Goal: Task Accomplishment & Management: Manage account settings

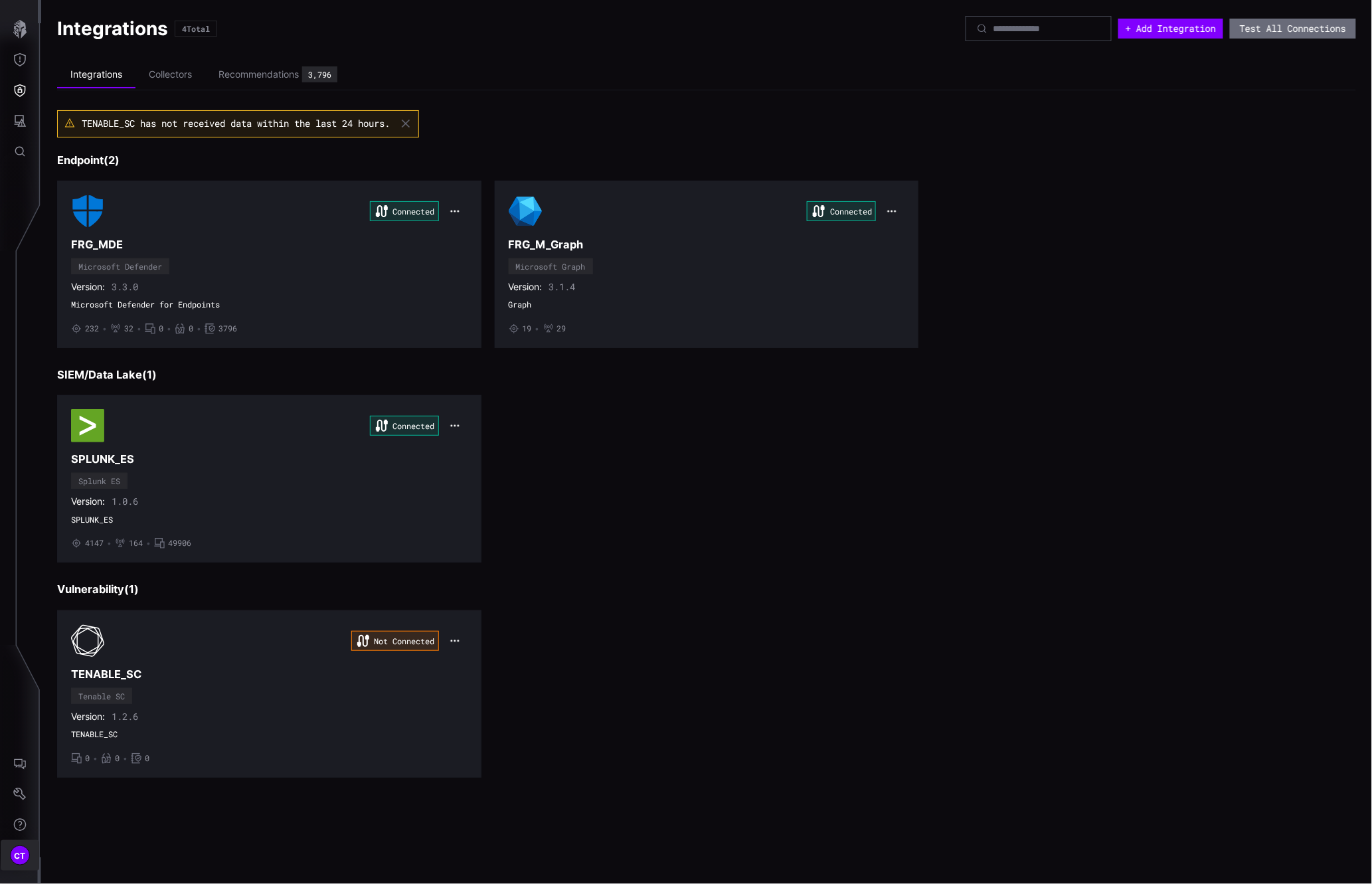
click at [14, 861] on span "CT" at bounding box center [20, 856] width 12 height 14
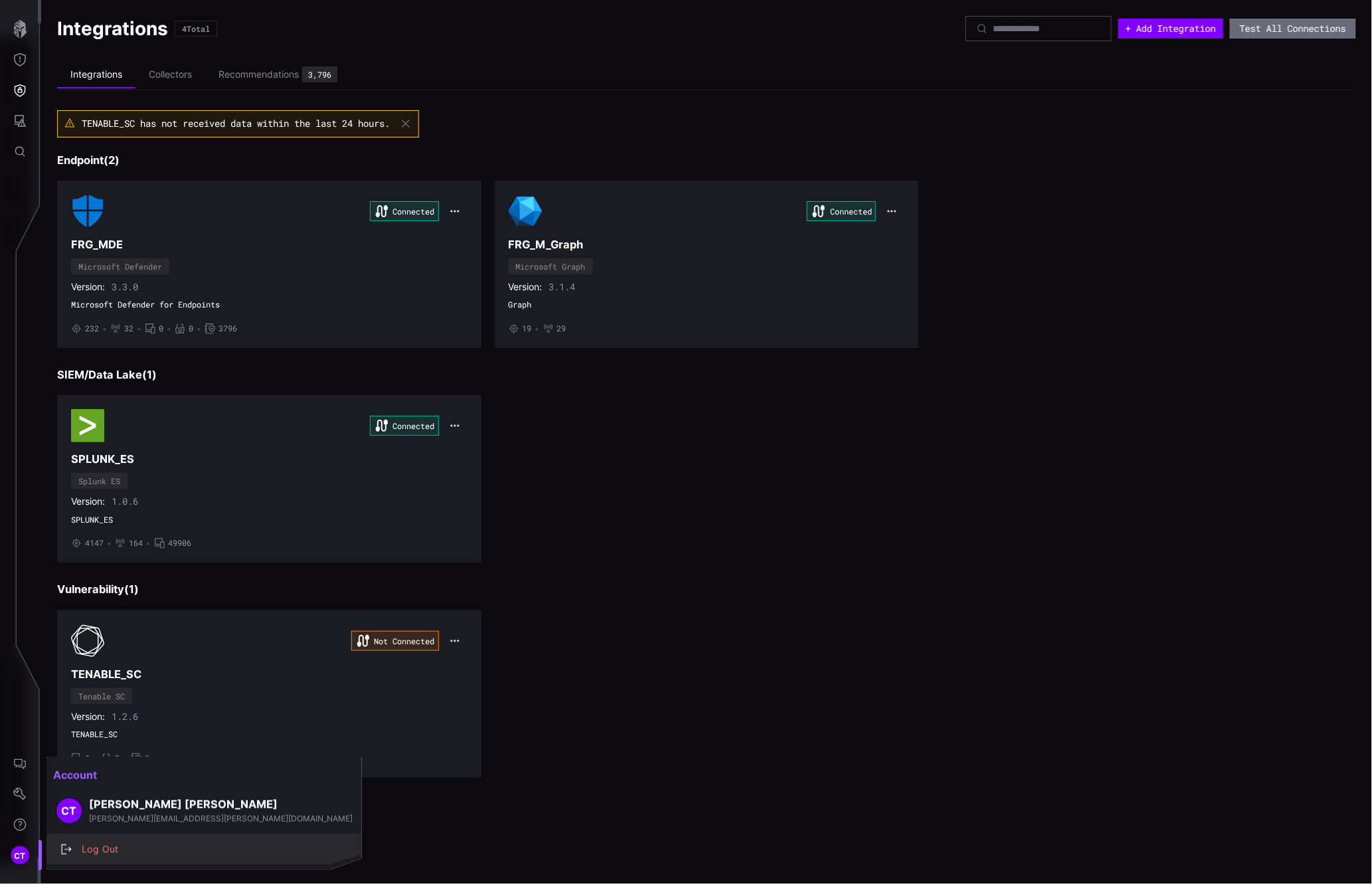
click at [108, 853] on div "Log Out" at bounding box center [211, 850] width 272 height 17
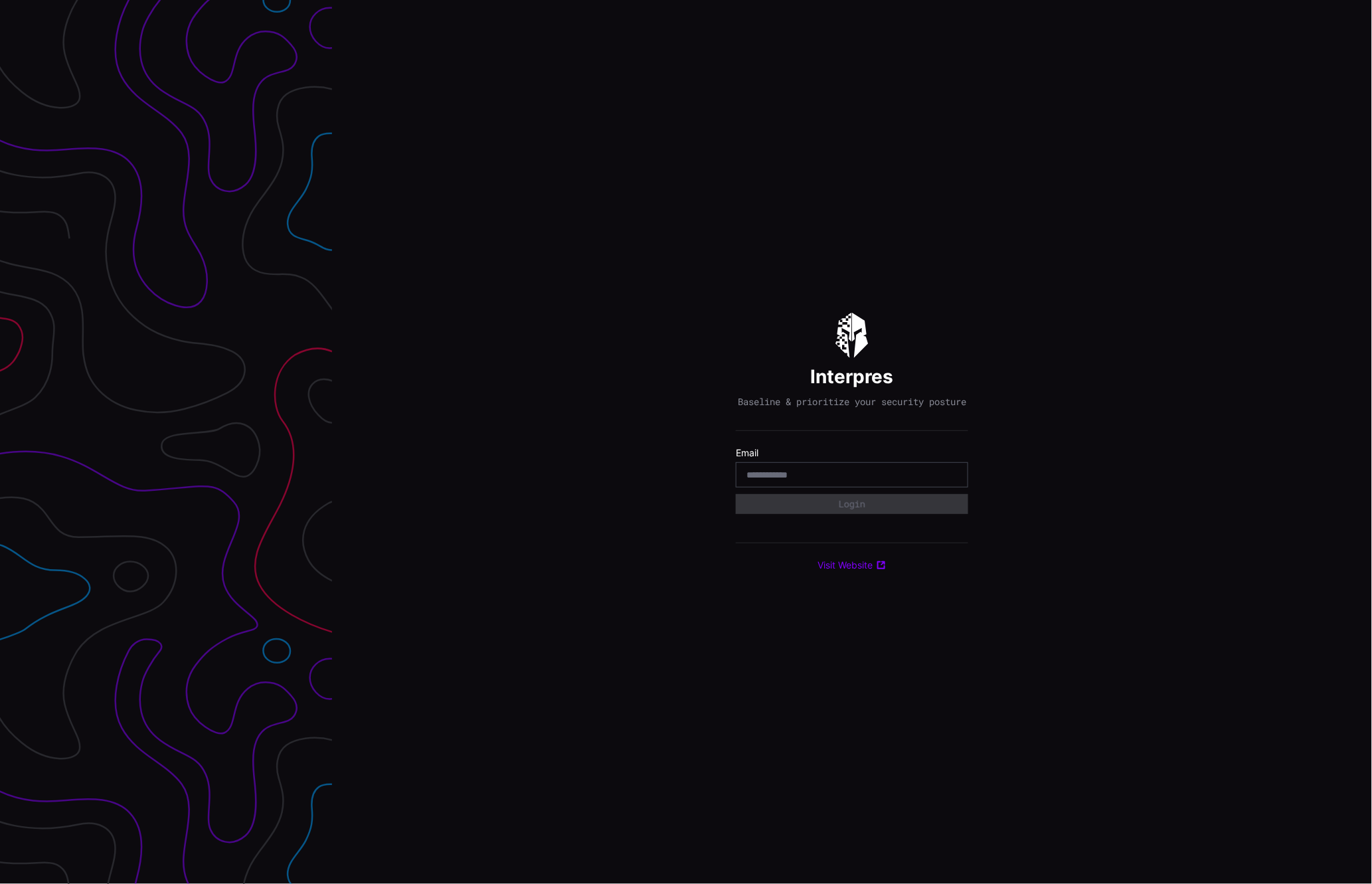
click at [804, 473] on div at bounding box center [851, 475] width 232 height 26
click at [804, 481] on input "email" at bounding box center [851, 475] width 211 height 12
type input "**********"
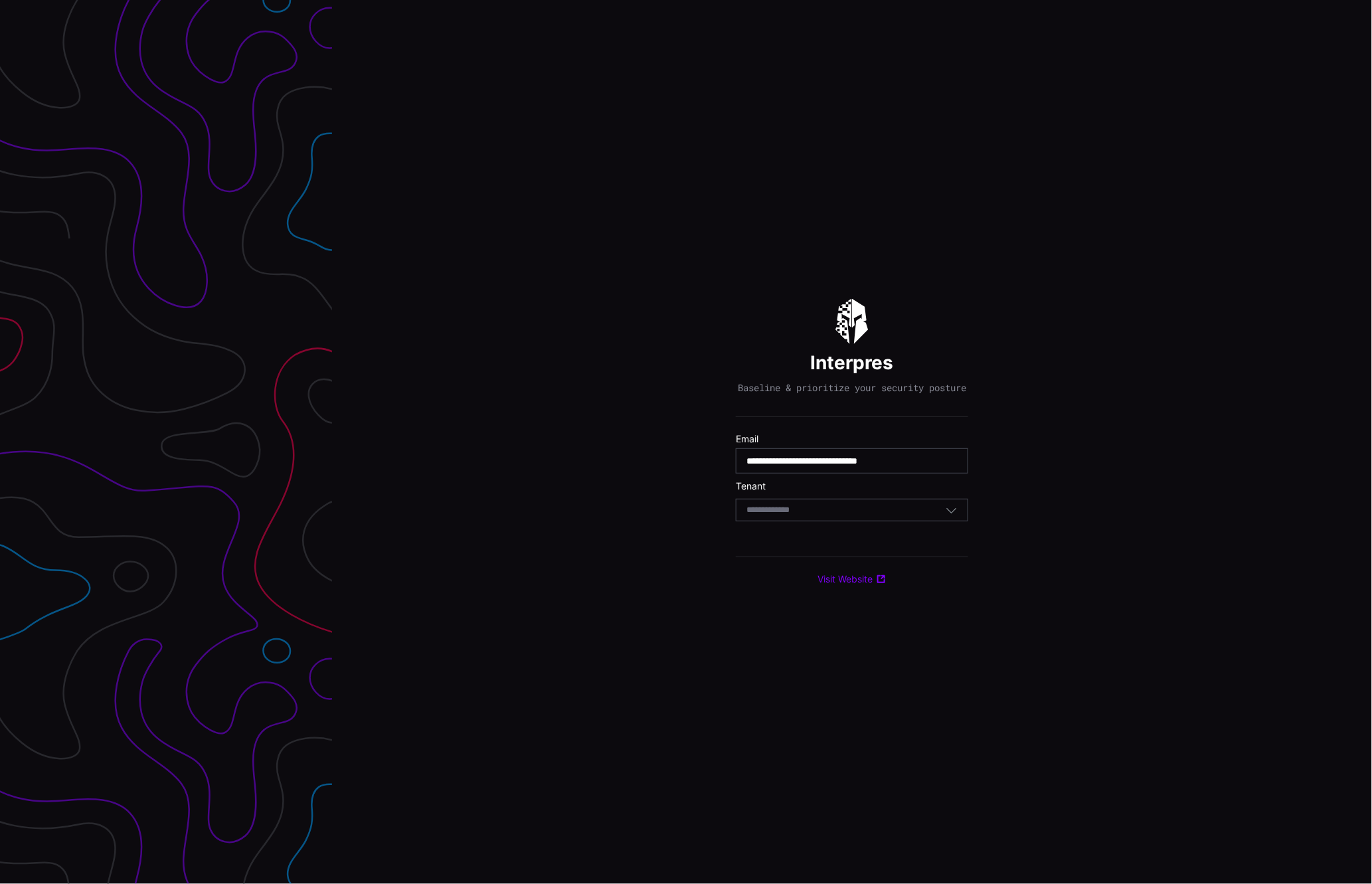
click at [803, 509] on div "Select Tenant" at bounding box center [851, 510] width 232 height 23
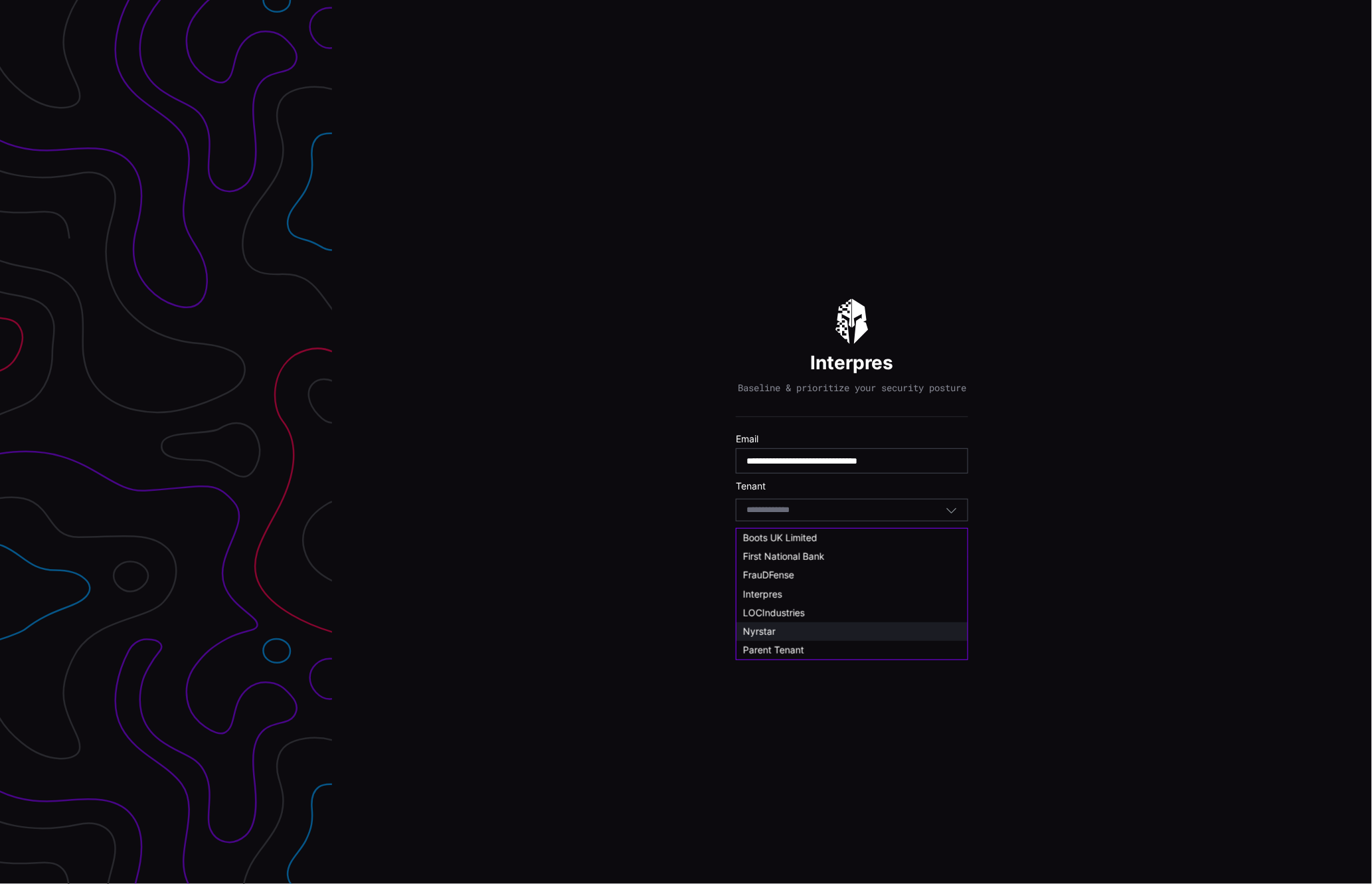
click at [787, 629] on div "Nyrstar" at bounding box center [852, 632] width 217 height 12
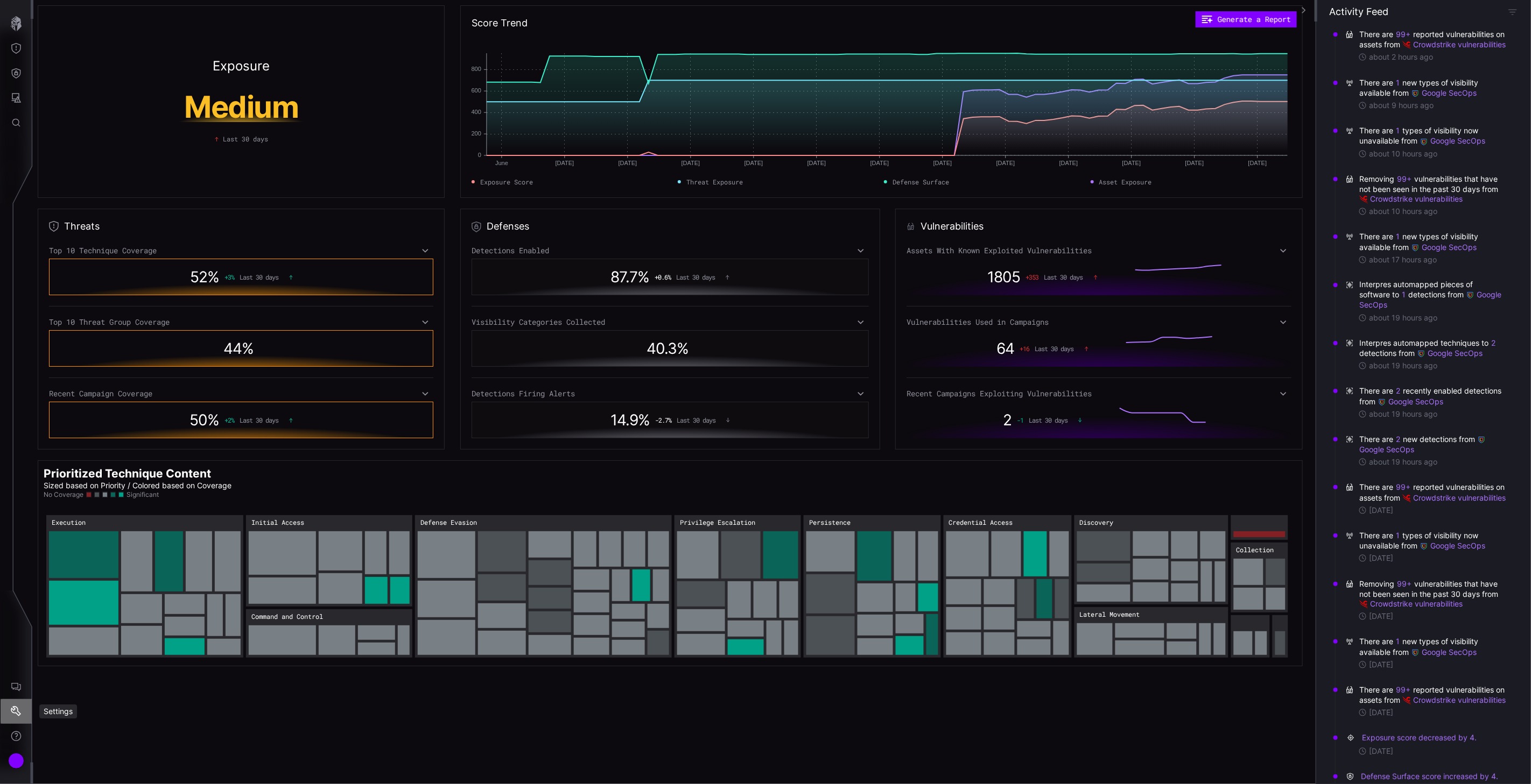
click at [13, 710] on icon "Settings" at bounding box center [16, 711] width 10 height 10
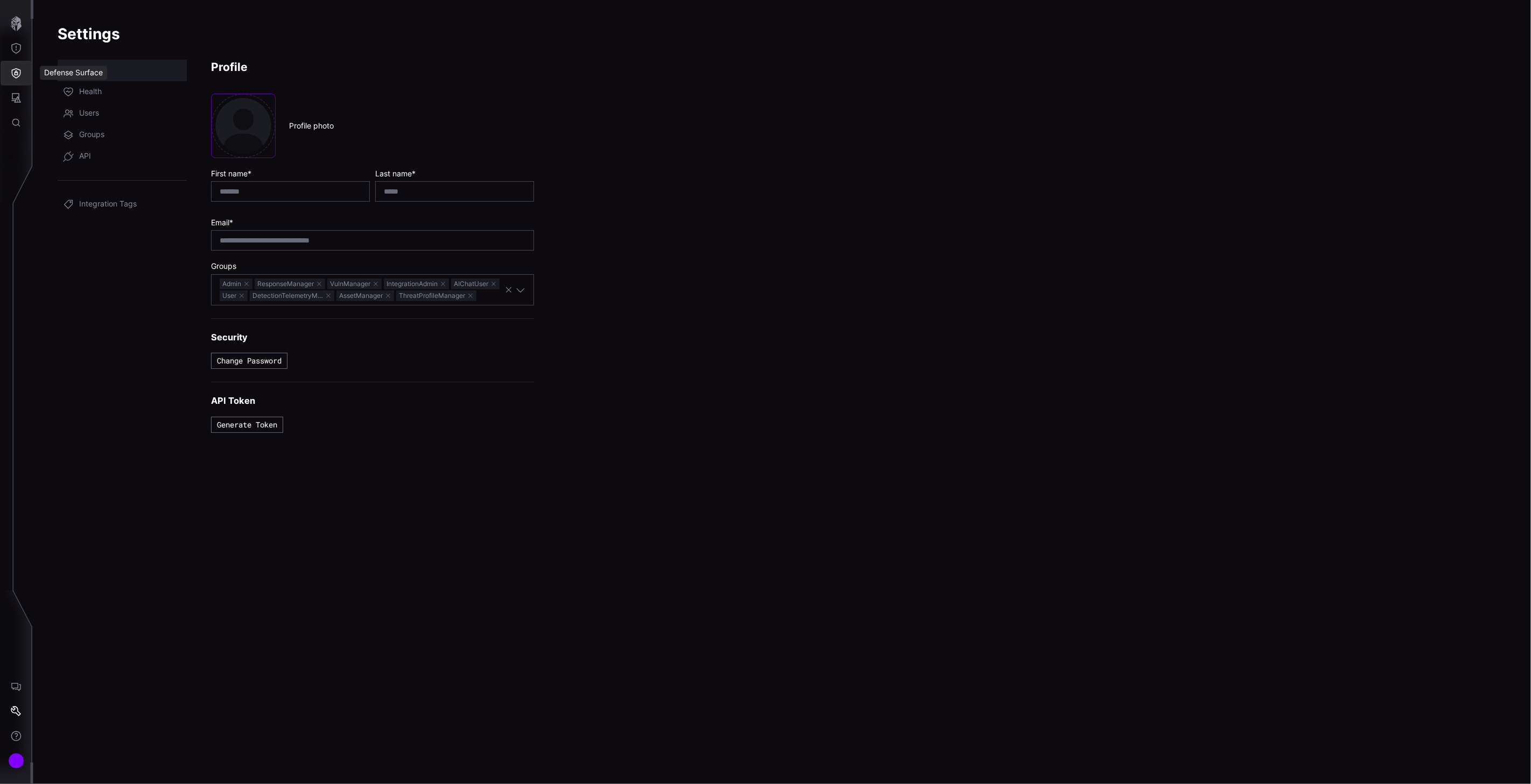
click at [19, 73] on icon "Defense Surface" at bounding box center [16, 73] width 11 height 11
click at [16, 92] on div at bounding box center [765, 392] width 1531 height 784
click at [17, 94] on icon "Attack Surface" at bounding box center [17, 98] width 10 height 10
click at [15, 120] on div at bounding box center [765, 392] width 1531 height 784
click at [15, 62] on button "Defense Surface" at bounding box center [16, 73] width 32 height 25
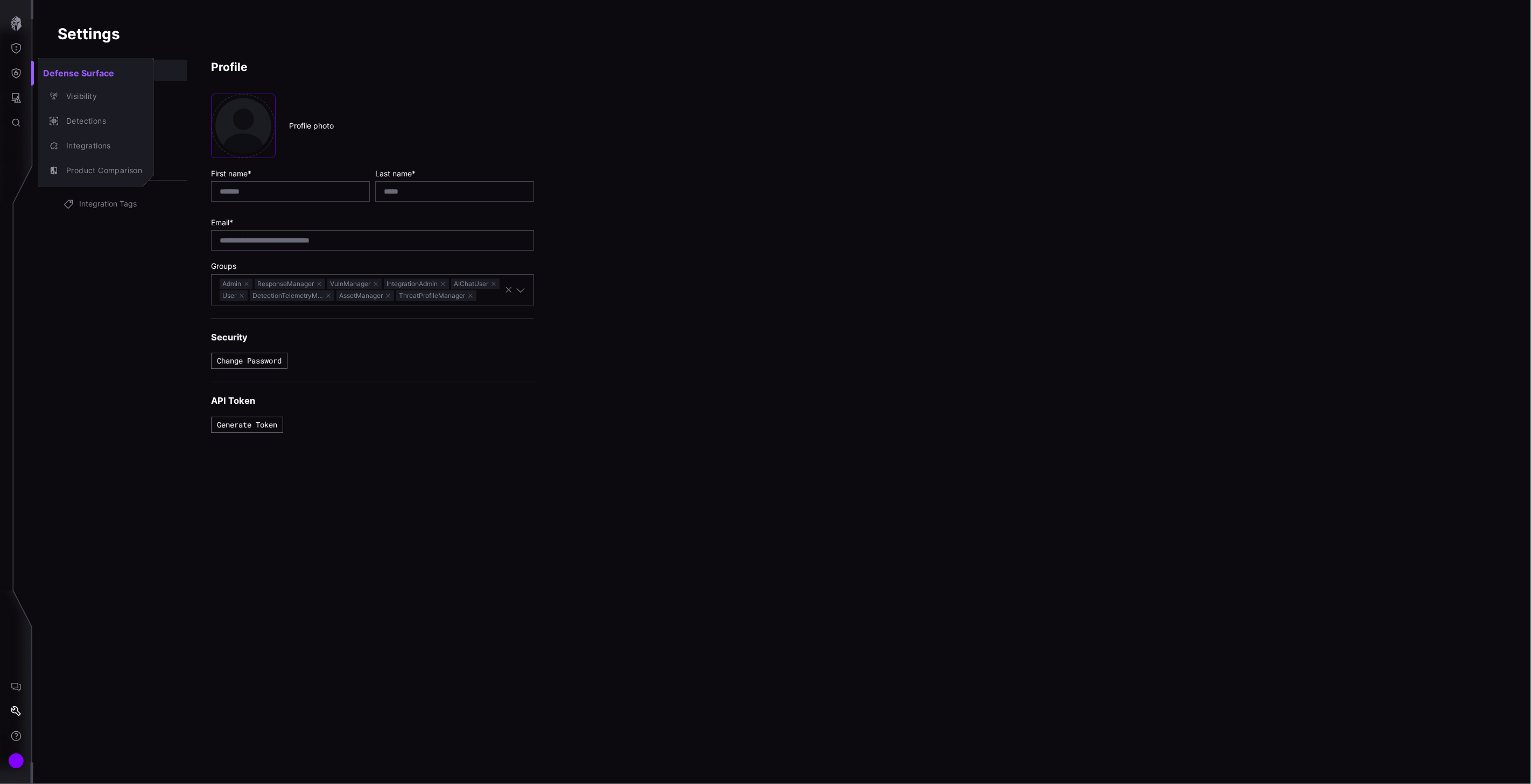
click at [14, 49] on div at bounding box center [765, 392] width 1531 height 784
click at [14, 46] on icon "Threat Exposure" at bounding box center [16, 48] width 11 height 11
click at [85, 197] on div "Threat Profile" at bounding box center [92, 195] width 62 height 14
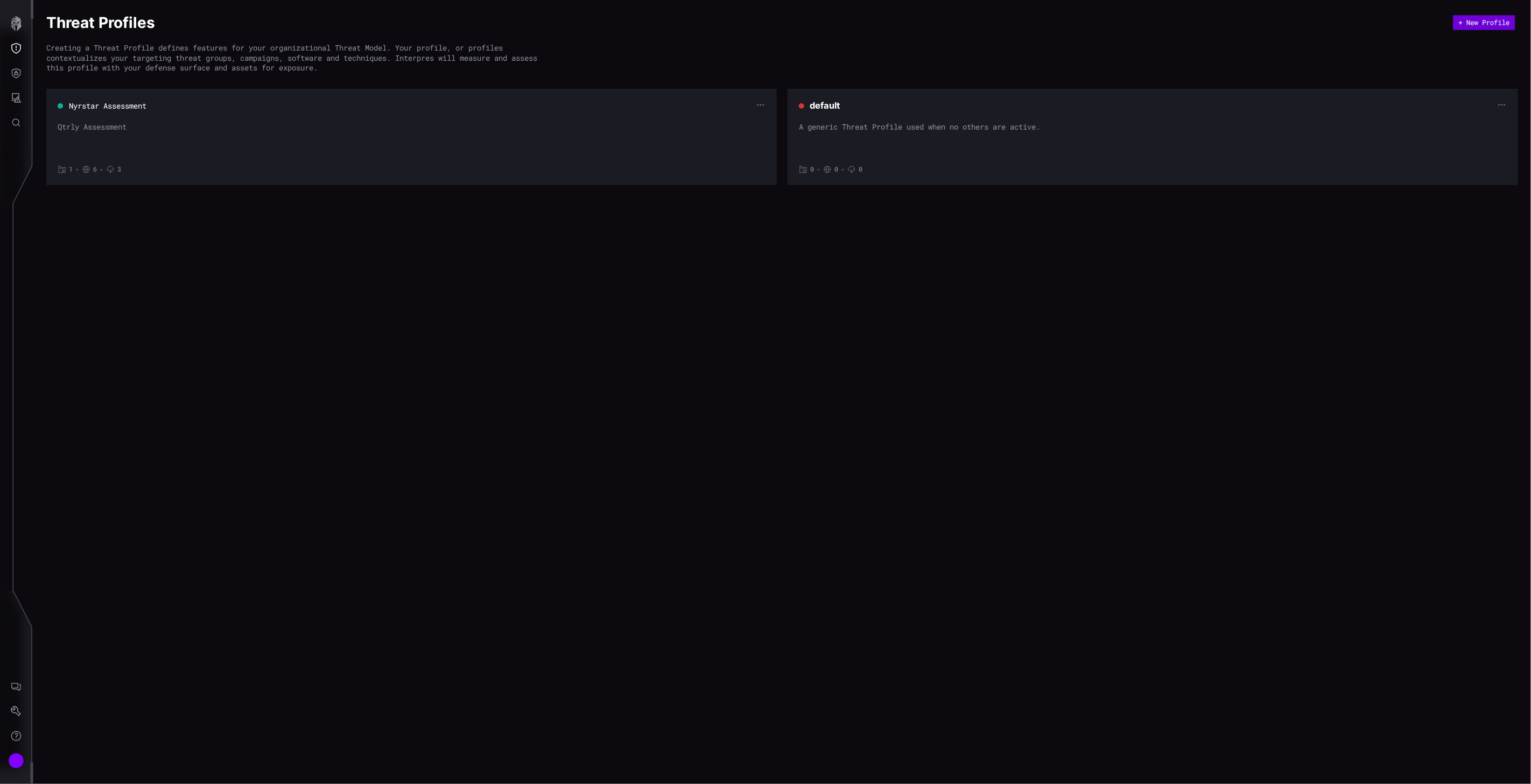
click at [1111, 22] on button "+ New Profile" at bounding box center [1484, 22] width 62 height 15
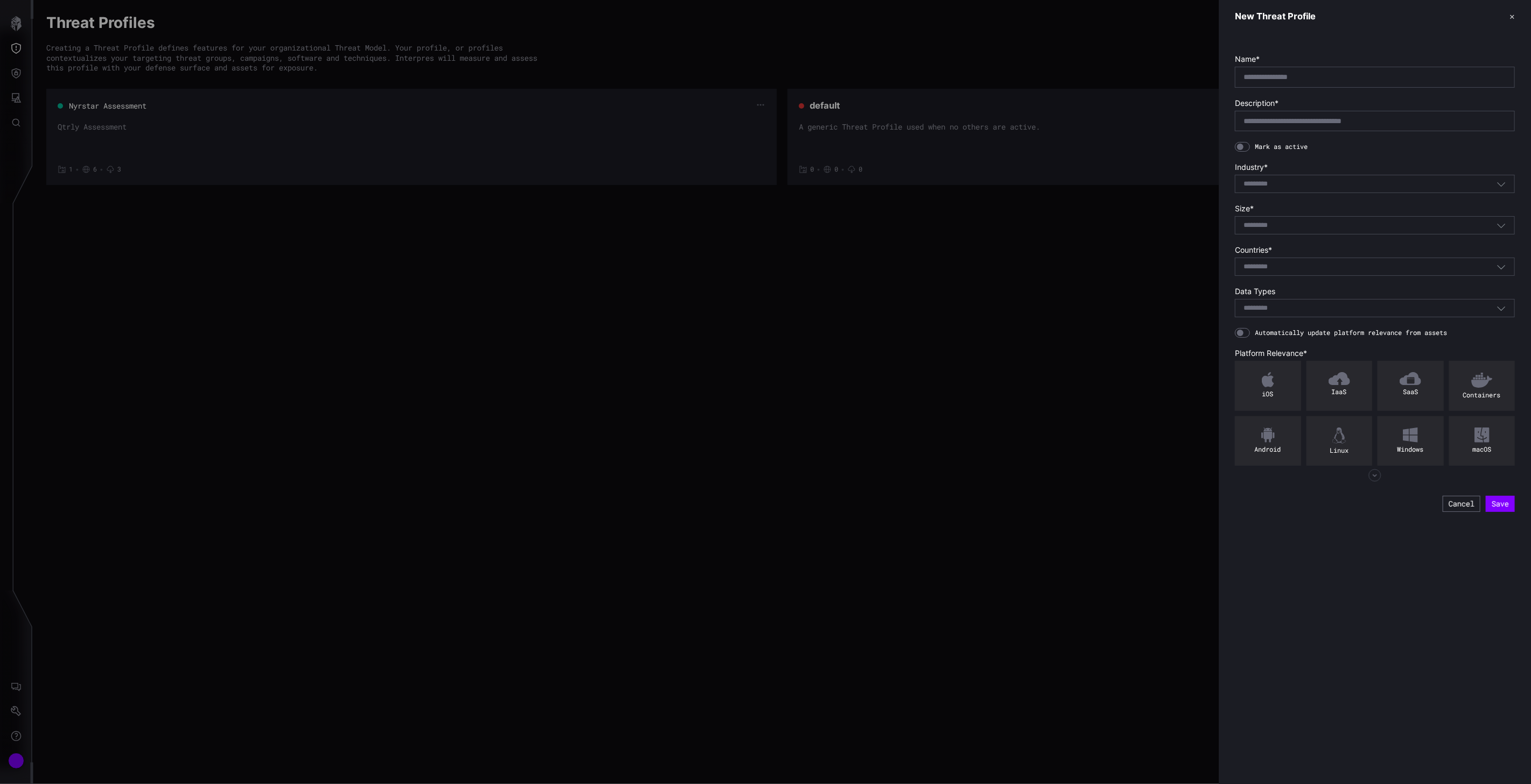
click at [819, 226] on div at bounding box center [765, 392] width 1531 height 784
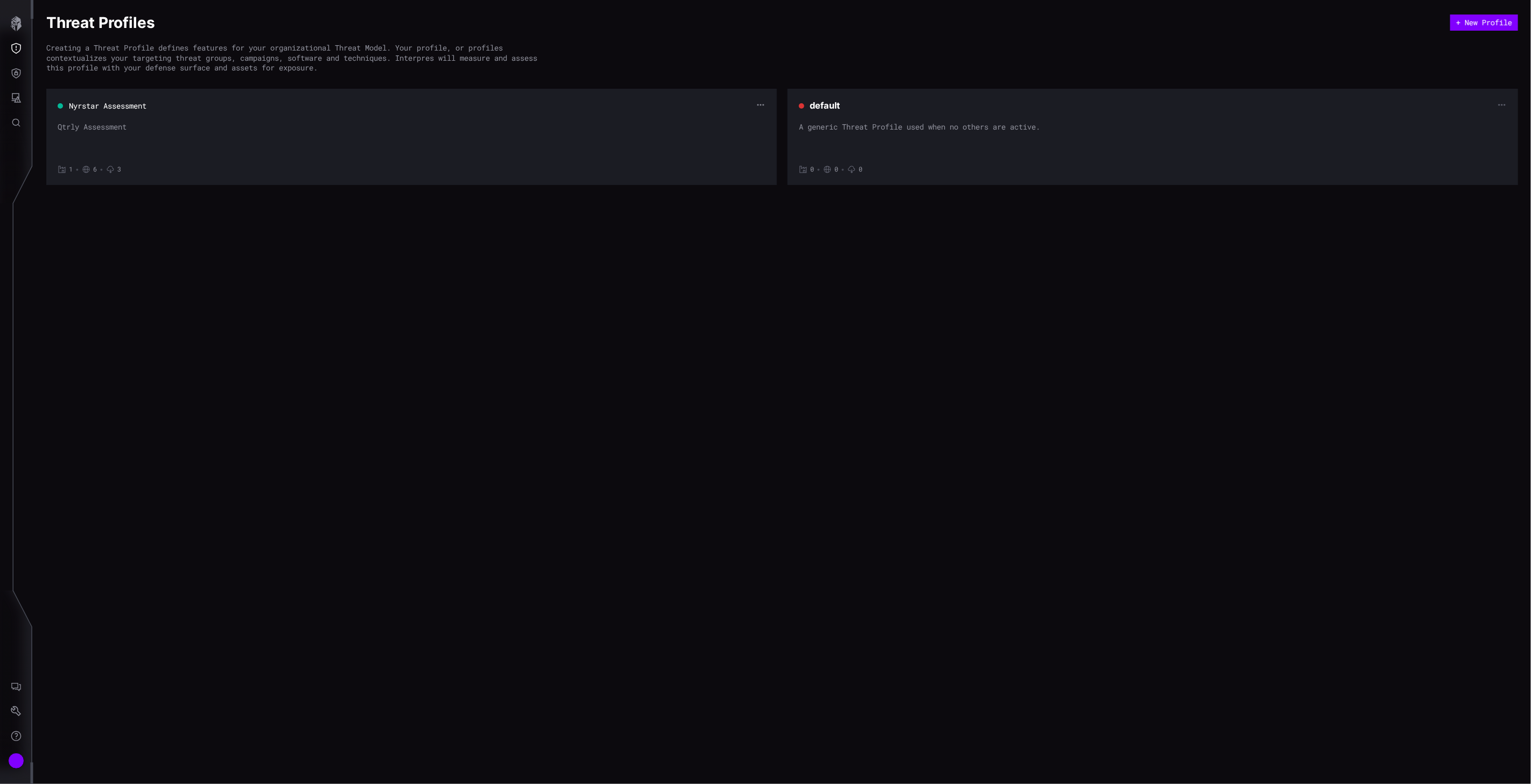
click at [760, 102] on icon "button" at bounding box center [761, 105] width 9 height 9
click at [730, 121] on div "Edit" at bounding box center [741, 123] width 32 height 10
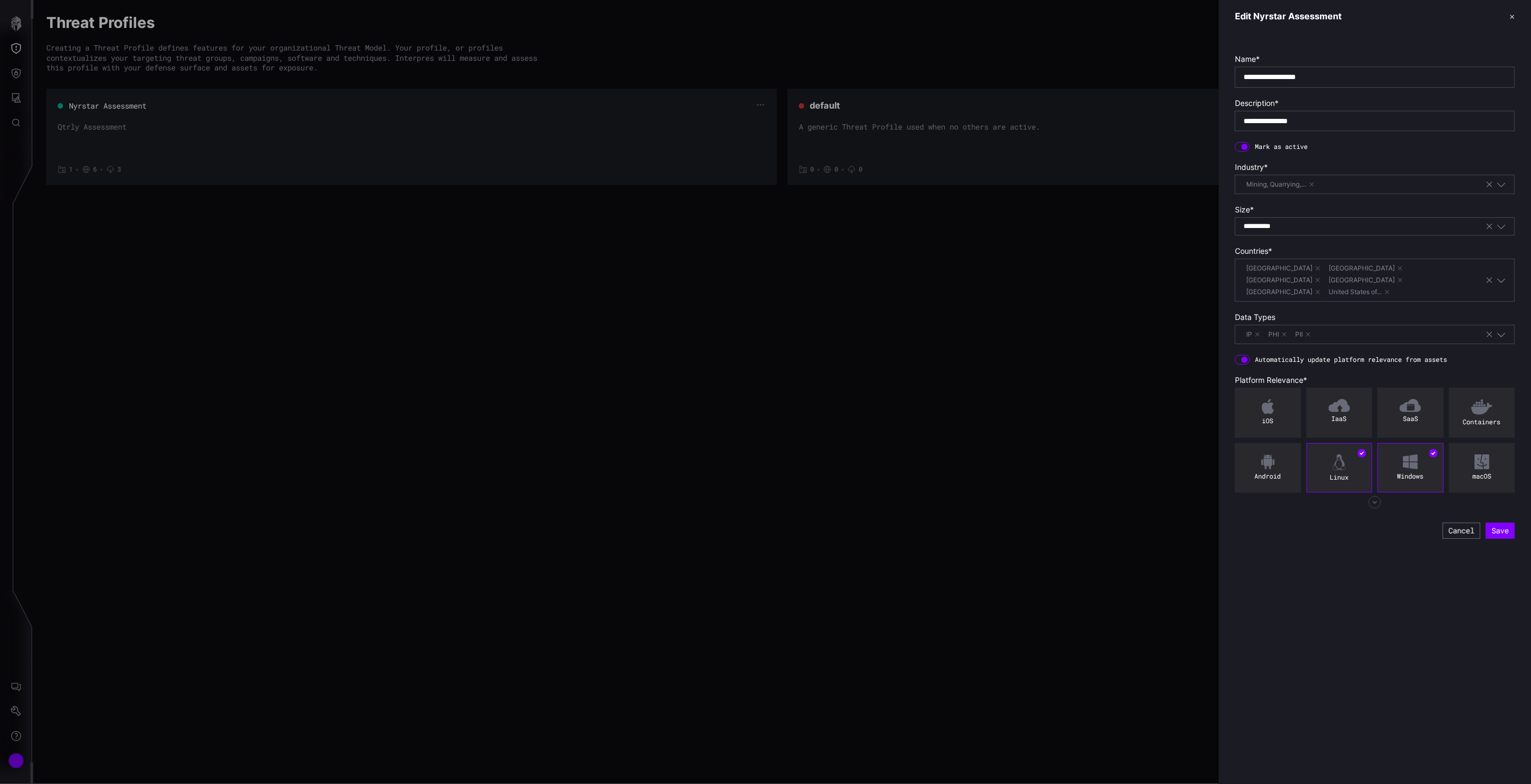
click at [1111, 496] on icon "button" at bounding box center [1375, 503] width 13 height 13
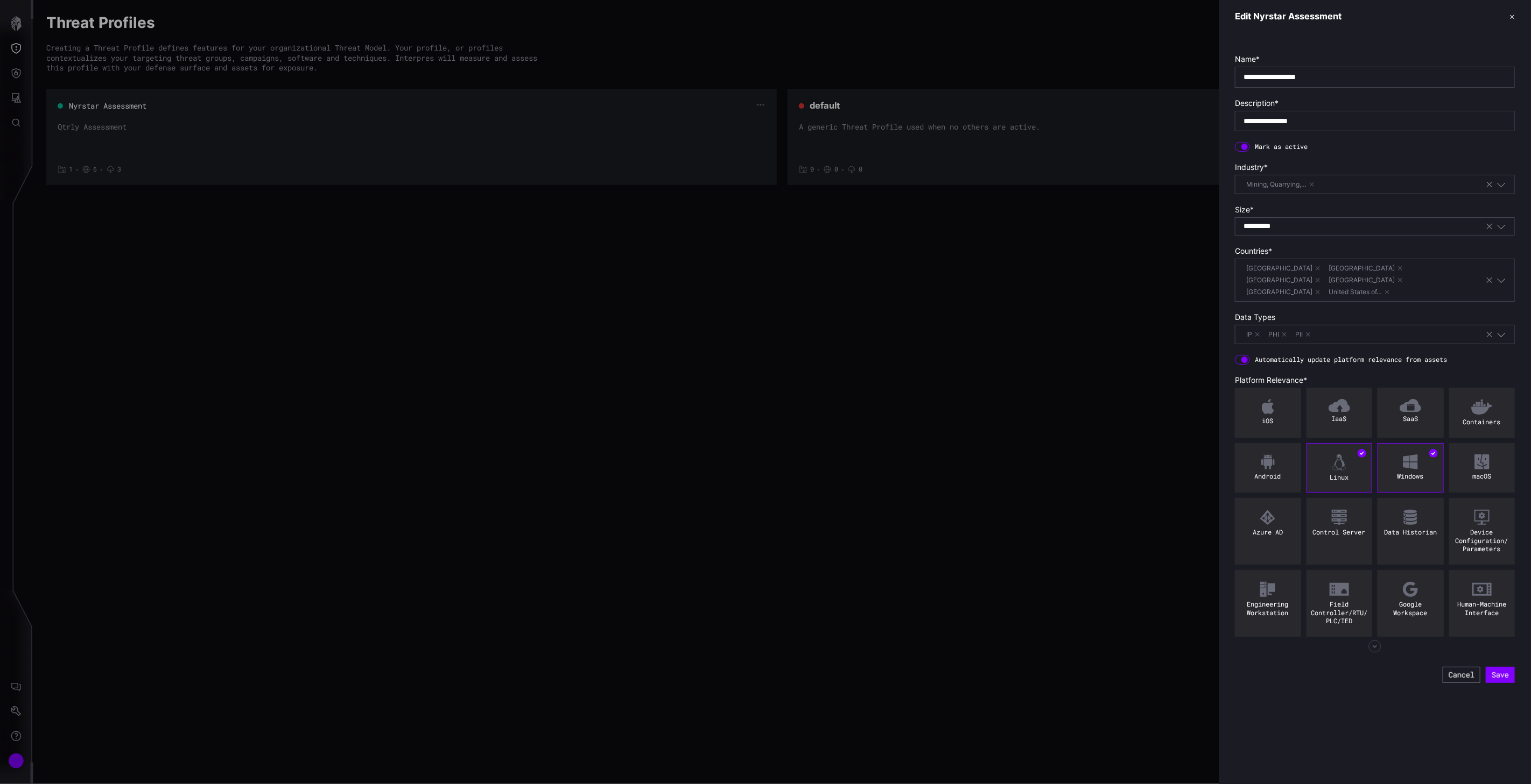
click at [1111, 640] on icon "button" at bounding box center [1375, 647] width 13 height 13
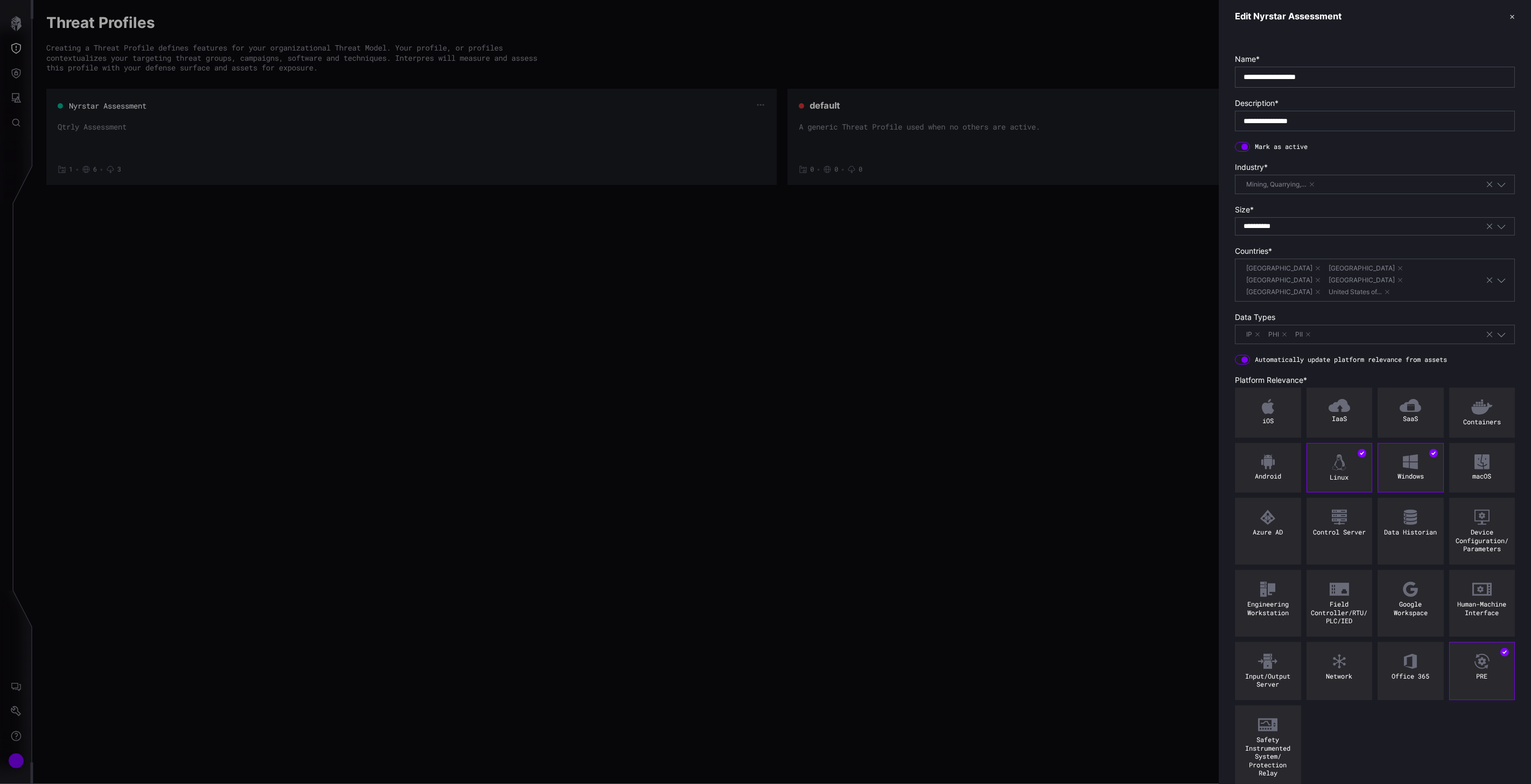
scroll to position [32, 0]
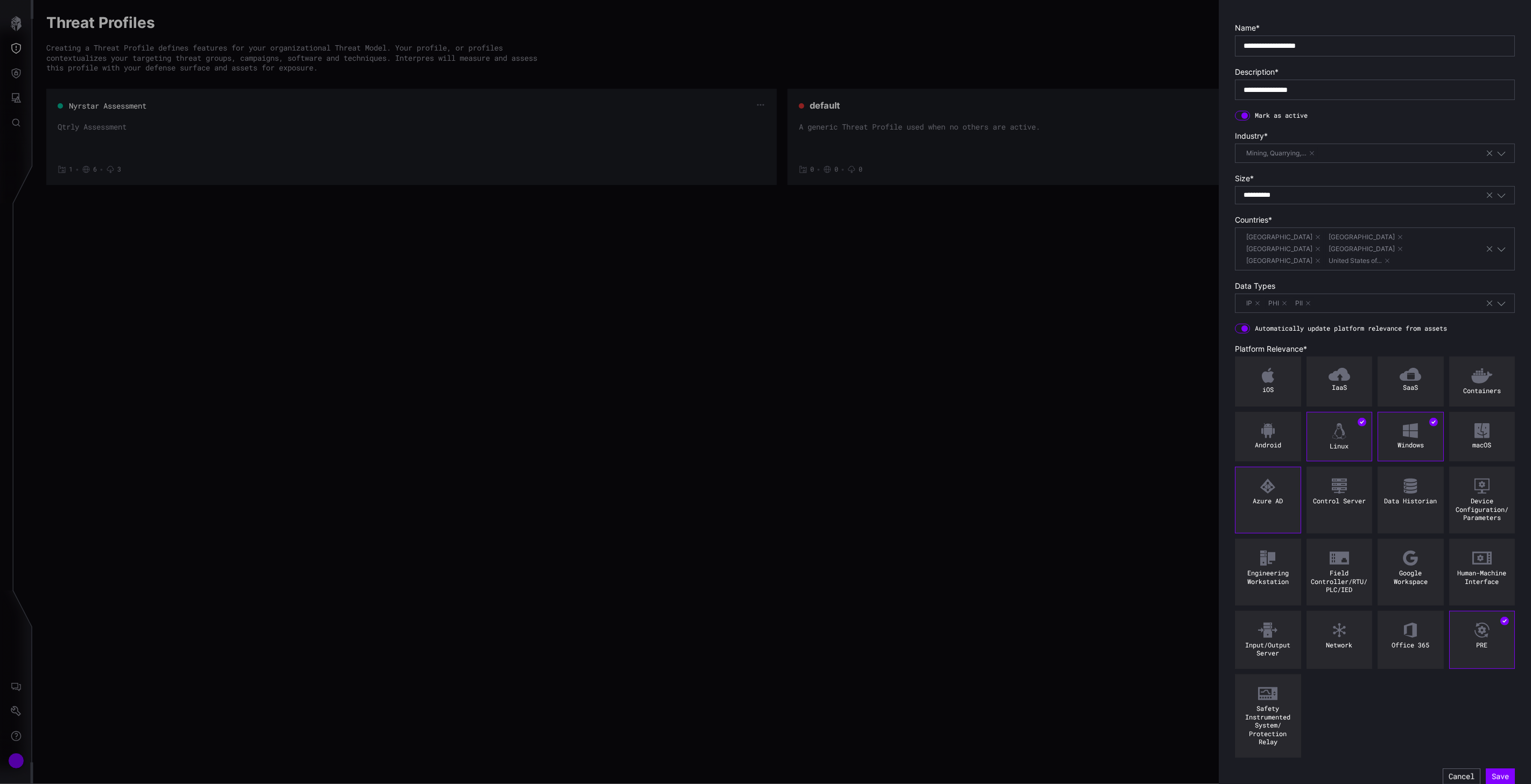
click at [1111, 501] on div "Azure AD" at bounding box center [1267, 500] width 66 height 67
click at [1111, 642] on div "Office 365" at bounding box center [1410, 646] width 59 height 9
click at [1111, 412] on div "Android" at bounding box center [1267, 437] width 66 height 50
click at [1111, 386] on div "iOS" at bounding box center [1267, 390] width 59 height 9
click at [1111, 299] on icon "button" at bounding box center [1502, 304] width 10 height 10
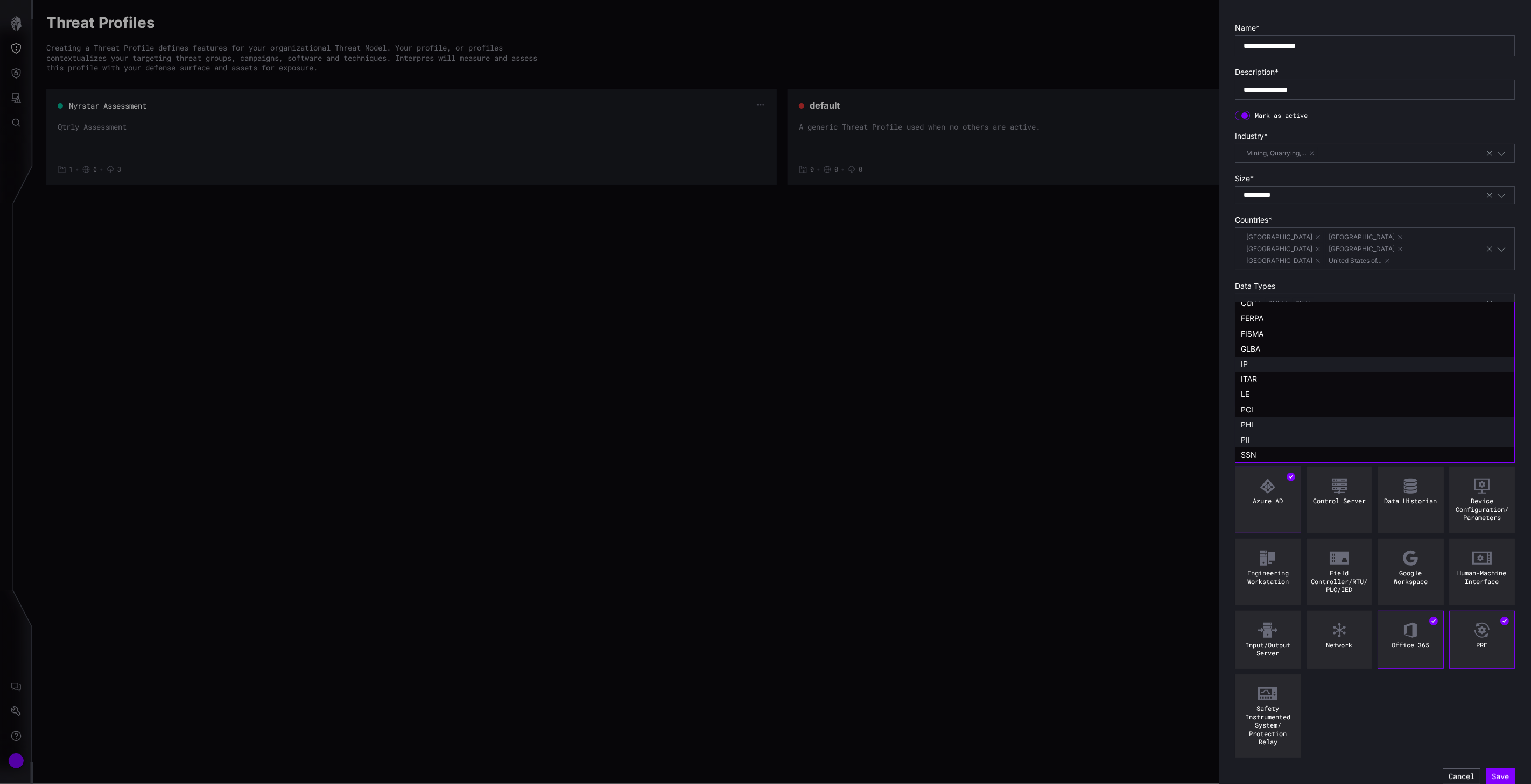
scroll to position [0, 0]
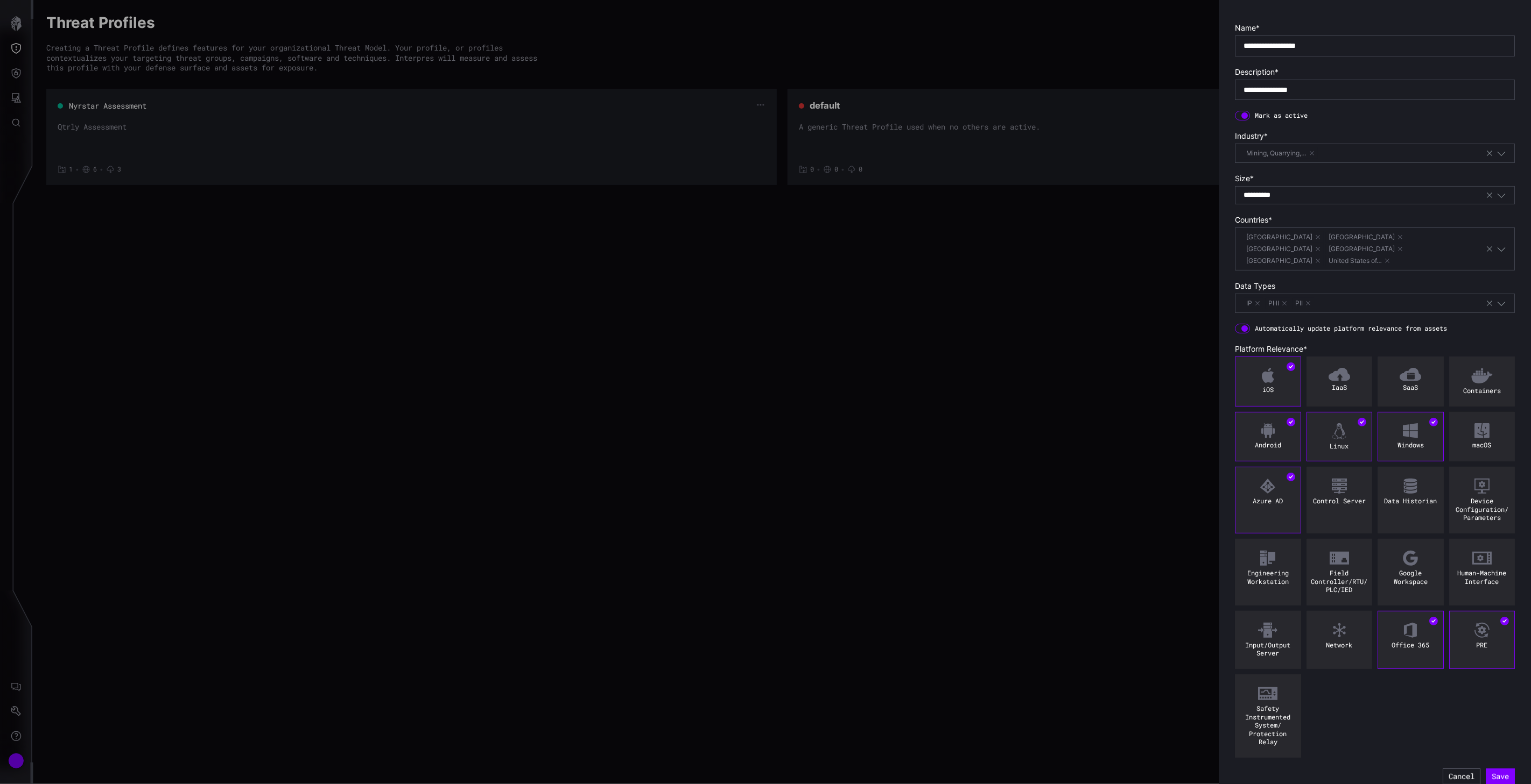
click at [1111, 263] on form "**********" at bounding box center [1374, 404] width 280 height 762
click at [1111, 507] on div "Data Historian" at bounding box center [1411, 500] width 66 height 67
click at [1111, 569] on div "Engineering Workstation" at bounding box center [1267, 577] width 59 height 16
click at [1111, 715] on button "Save" at bounding box center [1500, 777] width 29 height 16
click at [408, 304] on div at bounding box center [765, 392] width 1531 height 784
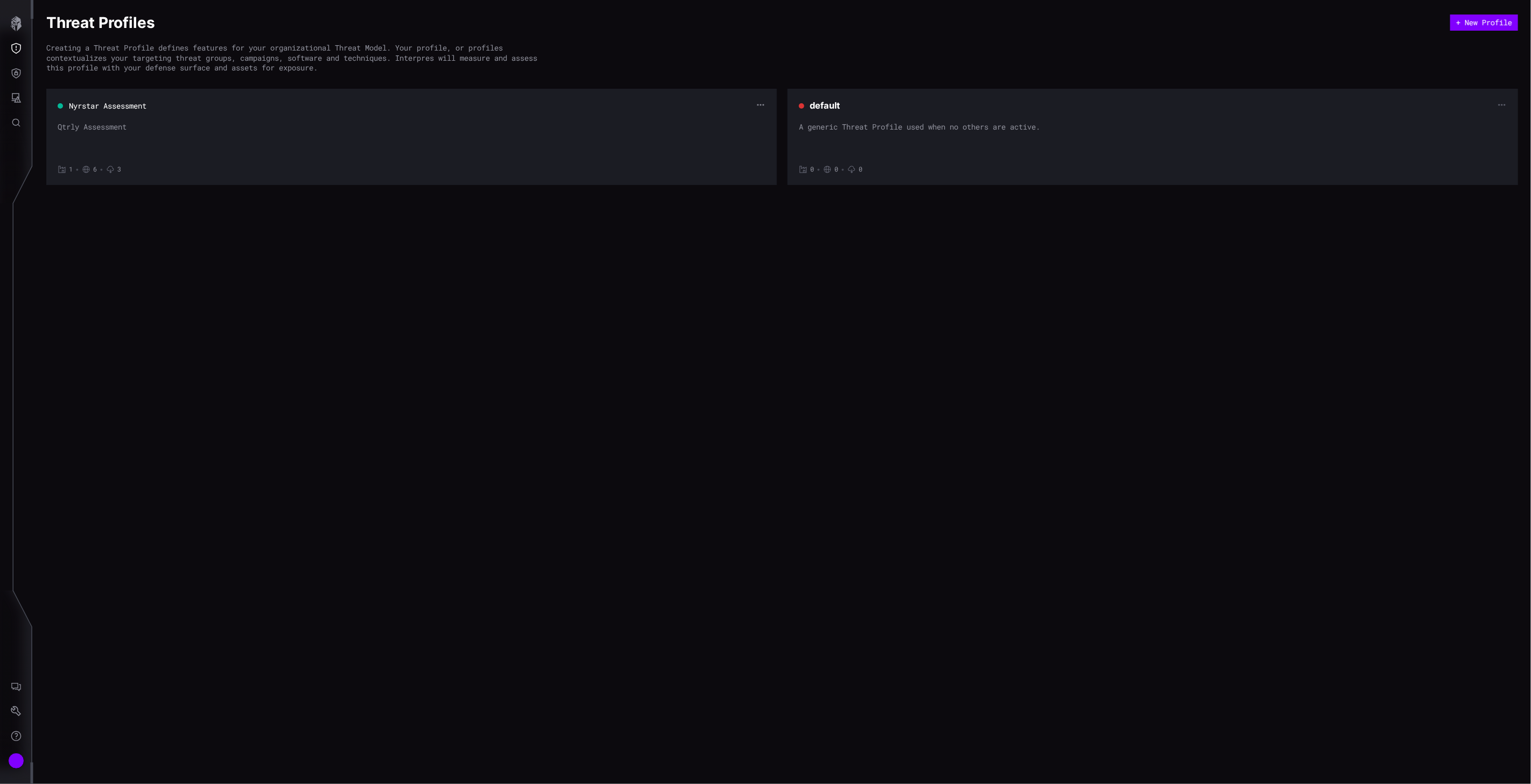
click at [763, 105] on icon "button" at bounding box center [761, 105] width 7 height 1
click at [735, 124] on div "Edit" at bounding box center [741, 123] width 32 height 10
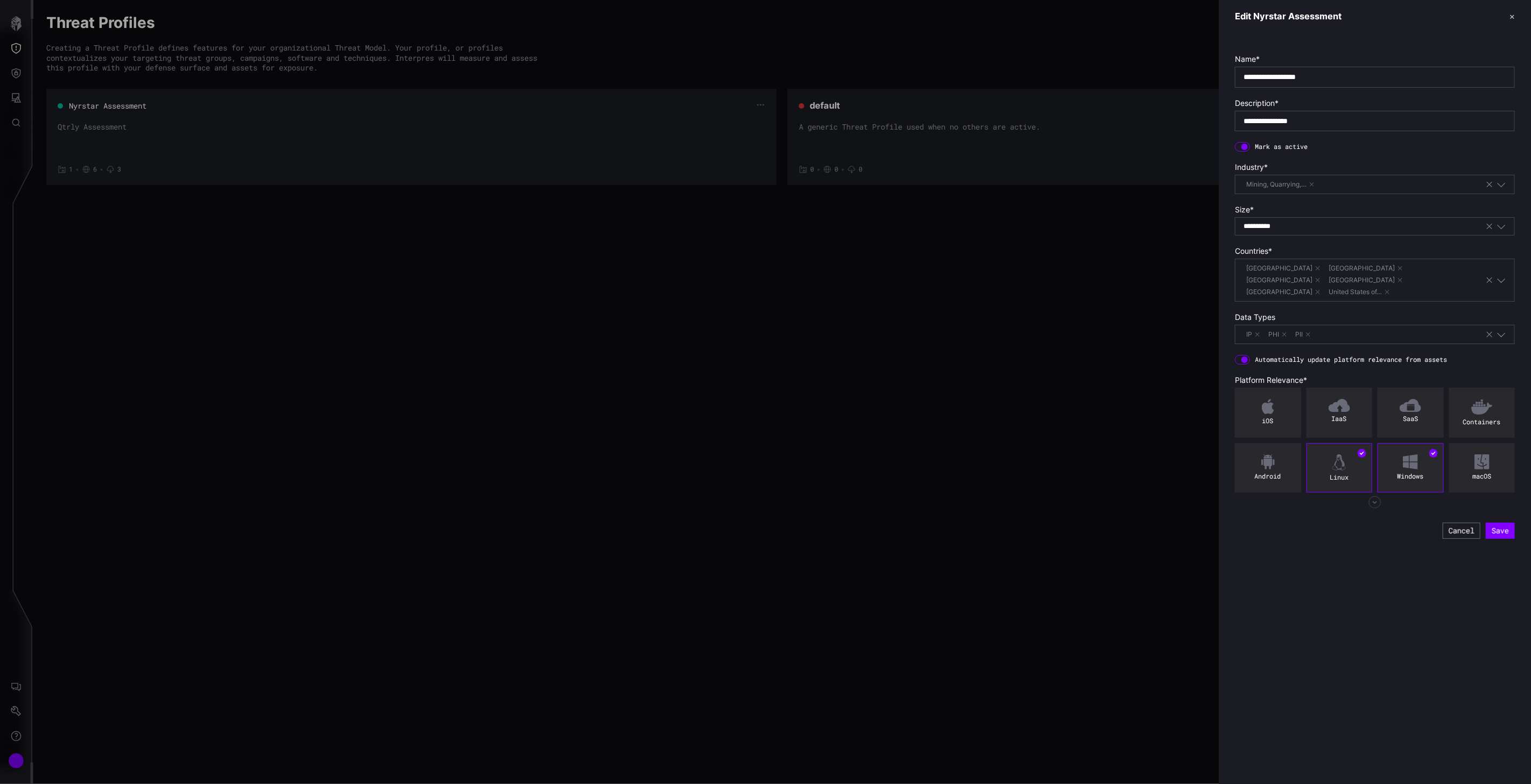
click at [1111, 496] on icon "button" at bounding box center [1375, 503] width 13 height 13
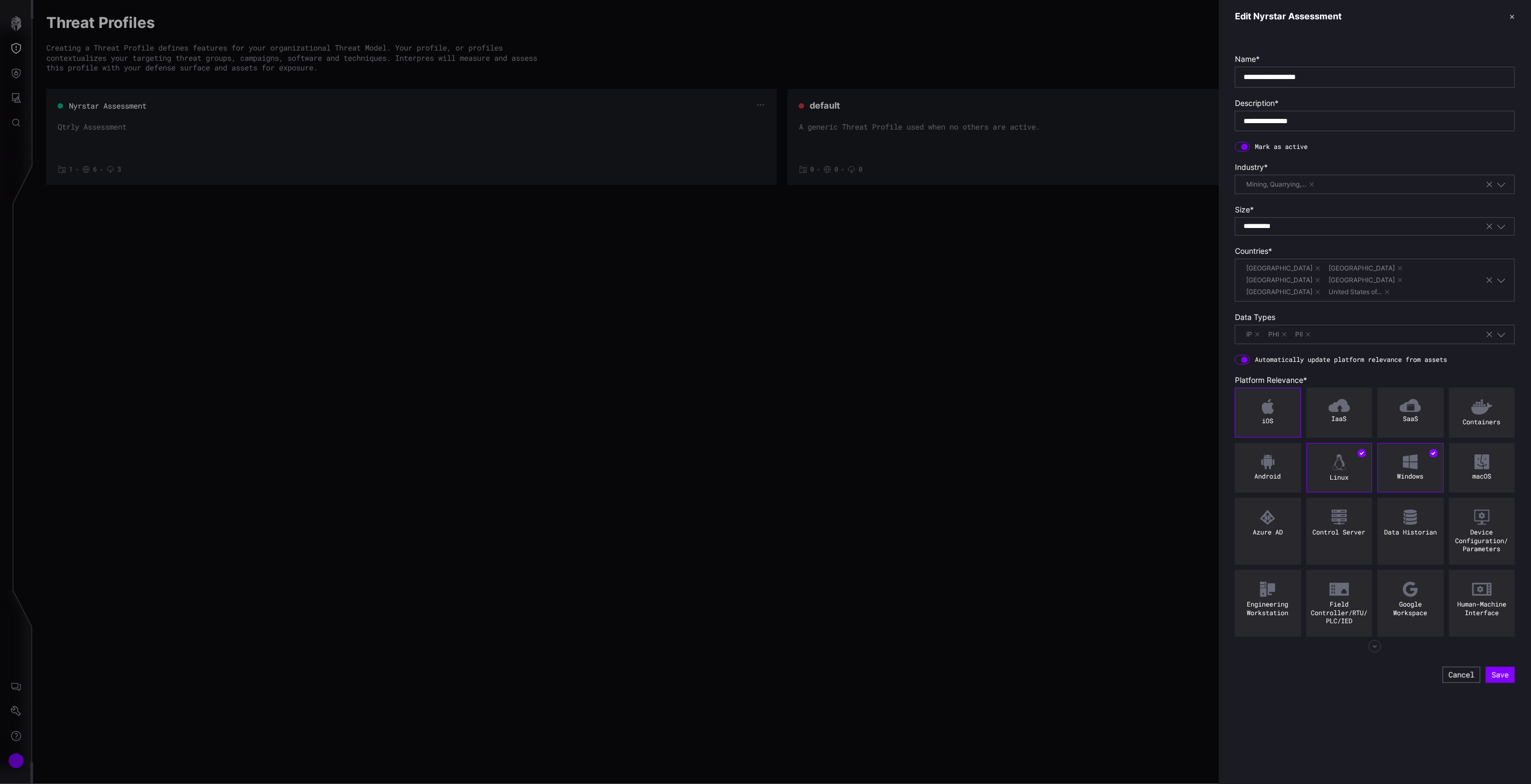
click at [1111, 399] on img at bounding box center [1267, 406] width 12 height 15
click at [1111, 473] on div "Android" at bounding box center [1267, 477] width 59 height 9
click at [1111, 513] on img at bounding box center [1267, 517] width 16 height 16
click at [1111, 511] on img at bounding box center [1410, 517] width 16 height 16
click at [1111, 586] on img at bounding box center [1267, 589] width 16 height 16
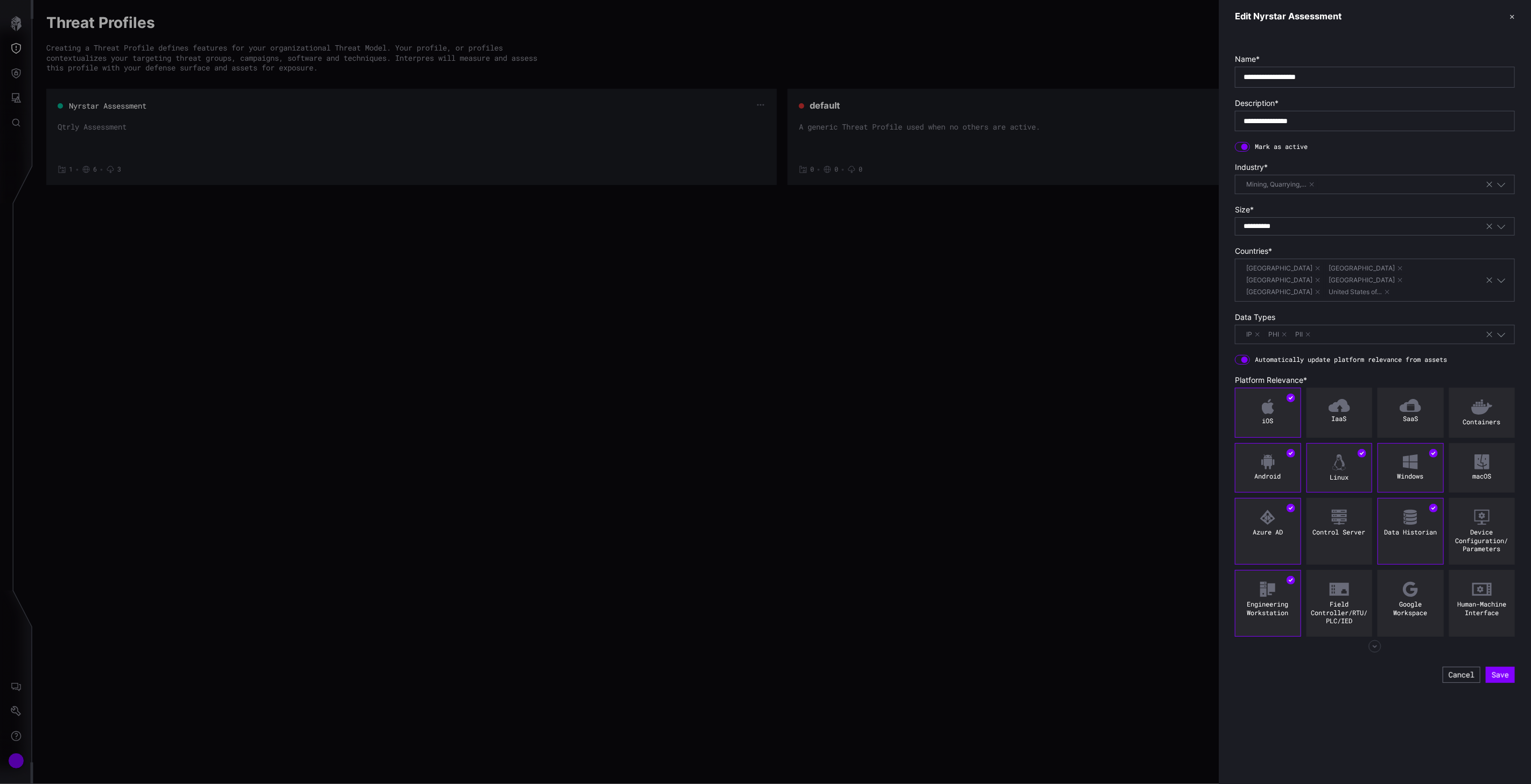
click at [1111, 640] on icon "button" at bounding box center [1375, 647] width 13 height 13
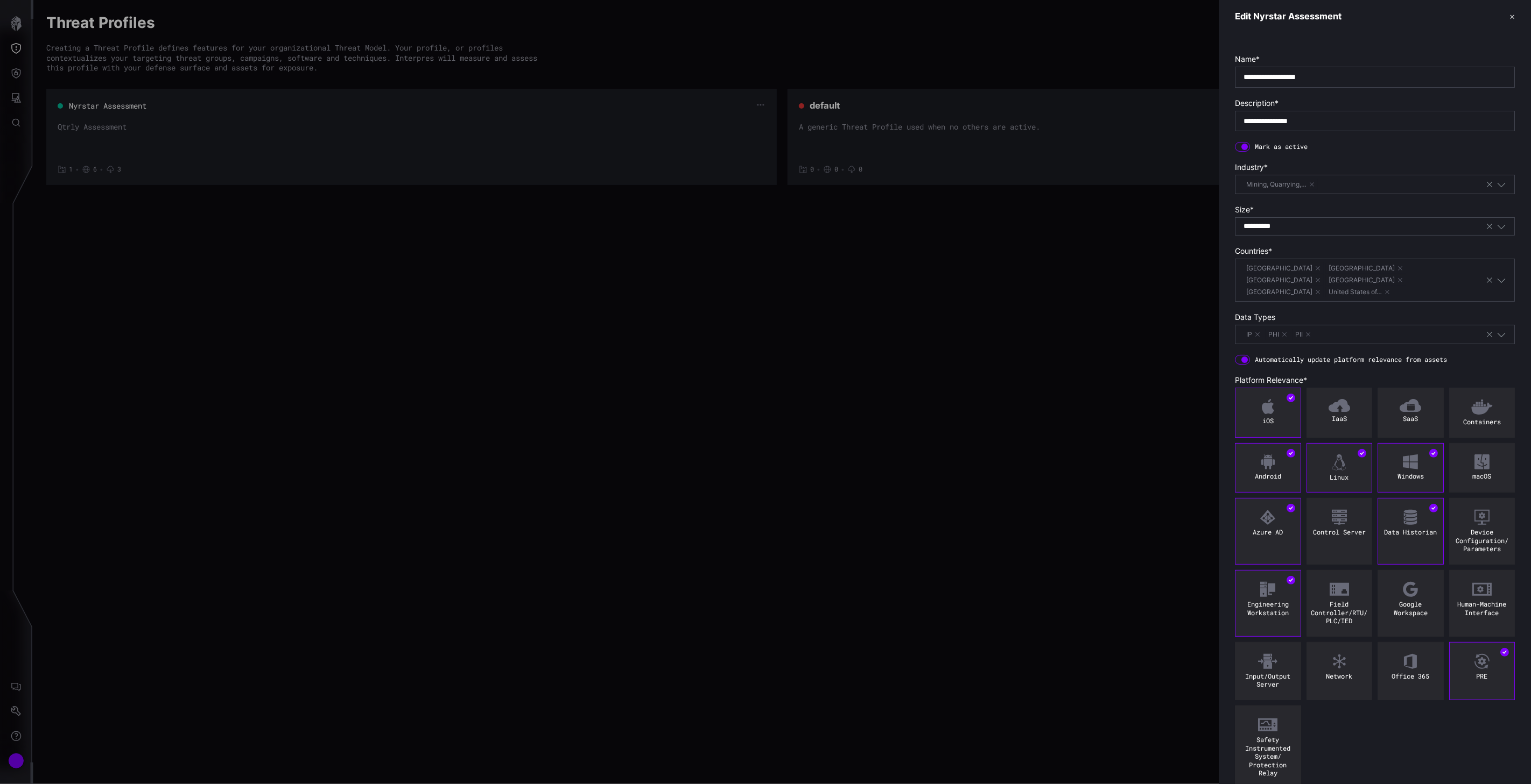
scroll to position [32, 0]
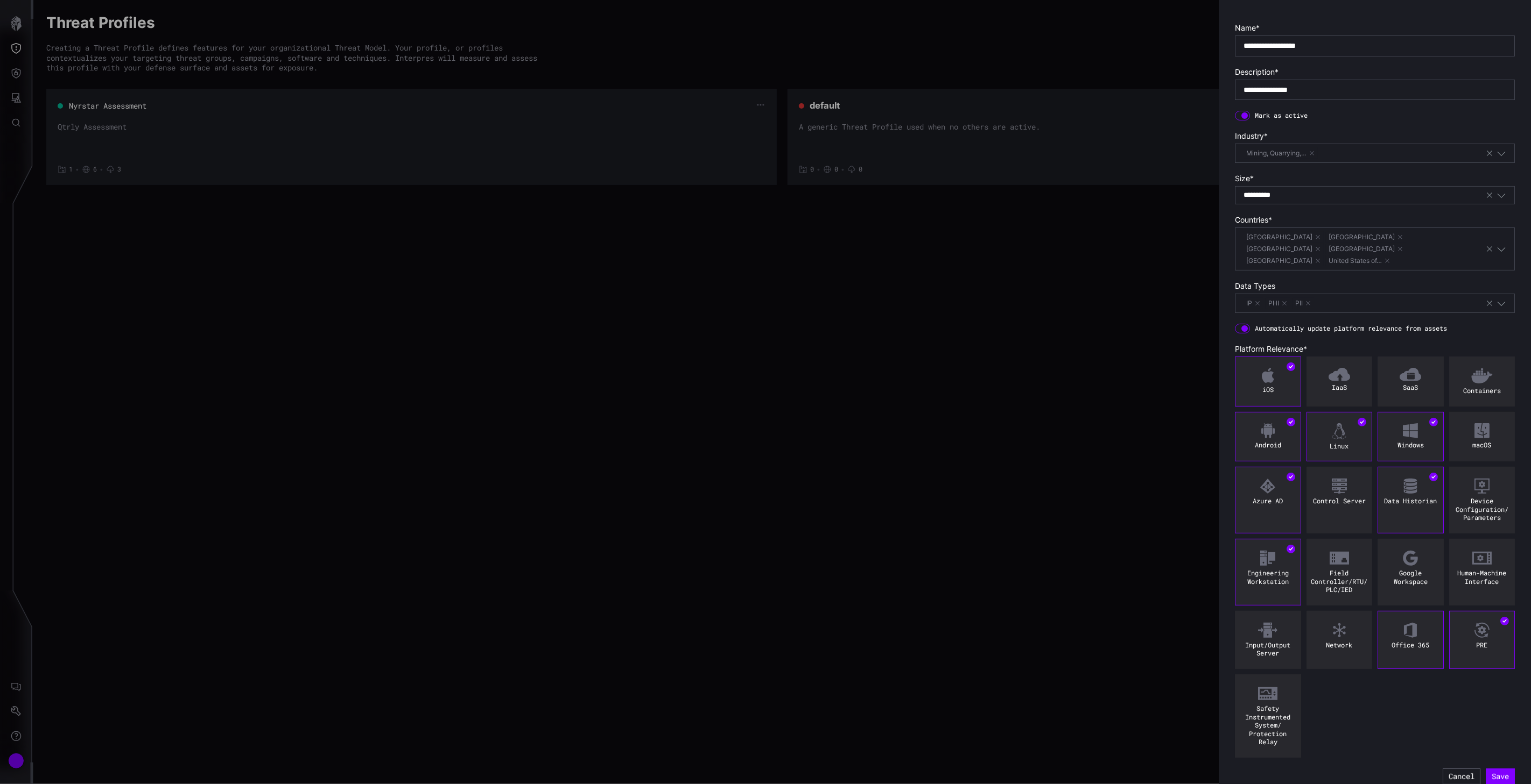
click at [1111, 639] on div "Office 365" at bounding box center [1411, 639] width 66 height 58
click at [1111, 715] on button "Save" at bounding box center [1500, 777] width 29 height 16
click at [713, 461] on div at bounding box center [765, 392] width 1531 height 784
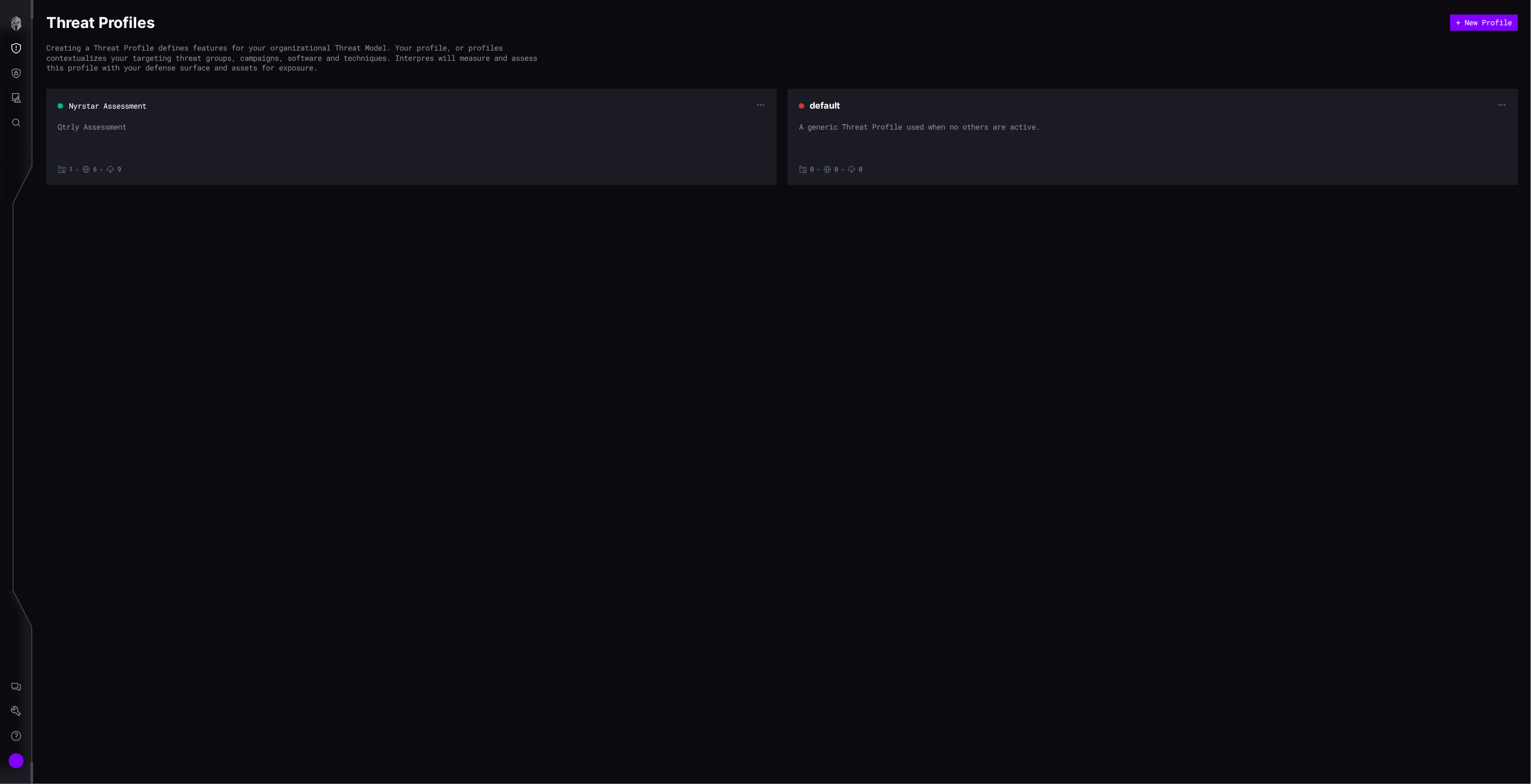
click at [757, 99] on section "Nyrstar Assessment Qtrly Assessment 1 • 6 • 9" at bounding box center [411, 137] width 730 height 96
click at [759, 100] on icon "button" at bounding box center [761, 105] width 9 height 9
click at [740, 116] on div "Edit" at bounding box center [735, 123] width 58 height 25
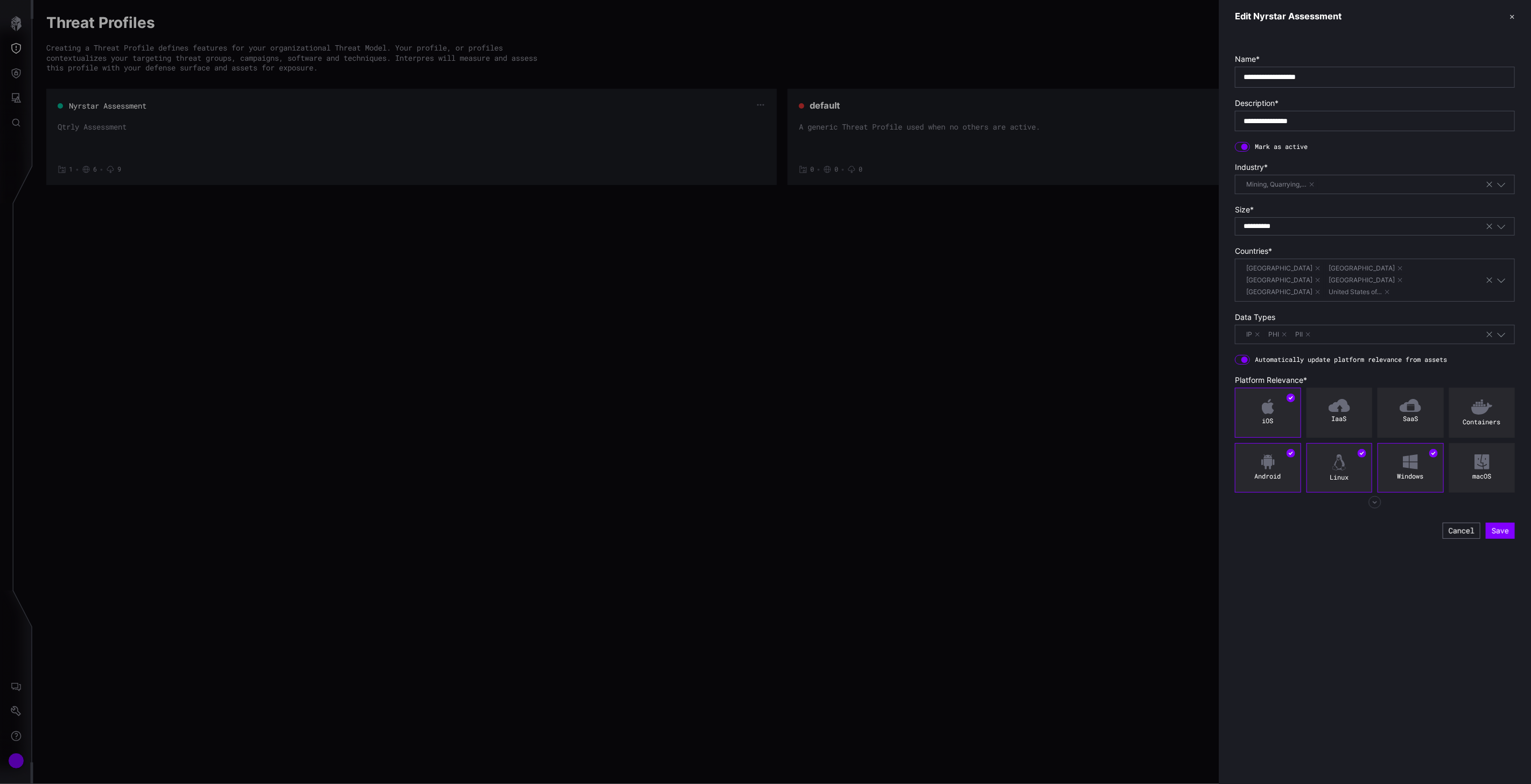
click at [1371, 496] on icon "button" at bounding box center [1375, 503] width 13 height 13
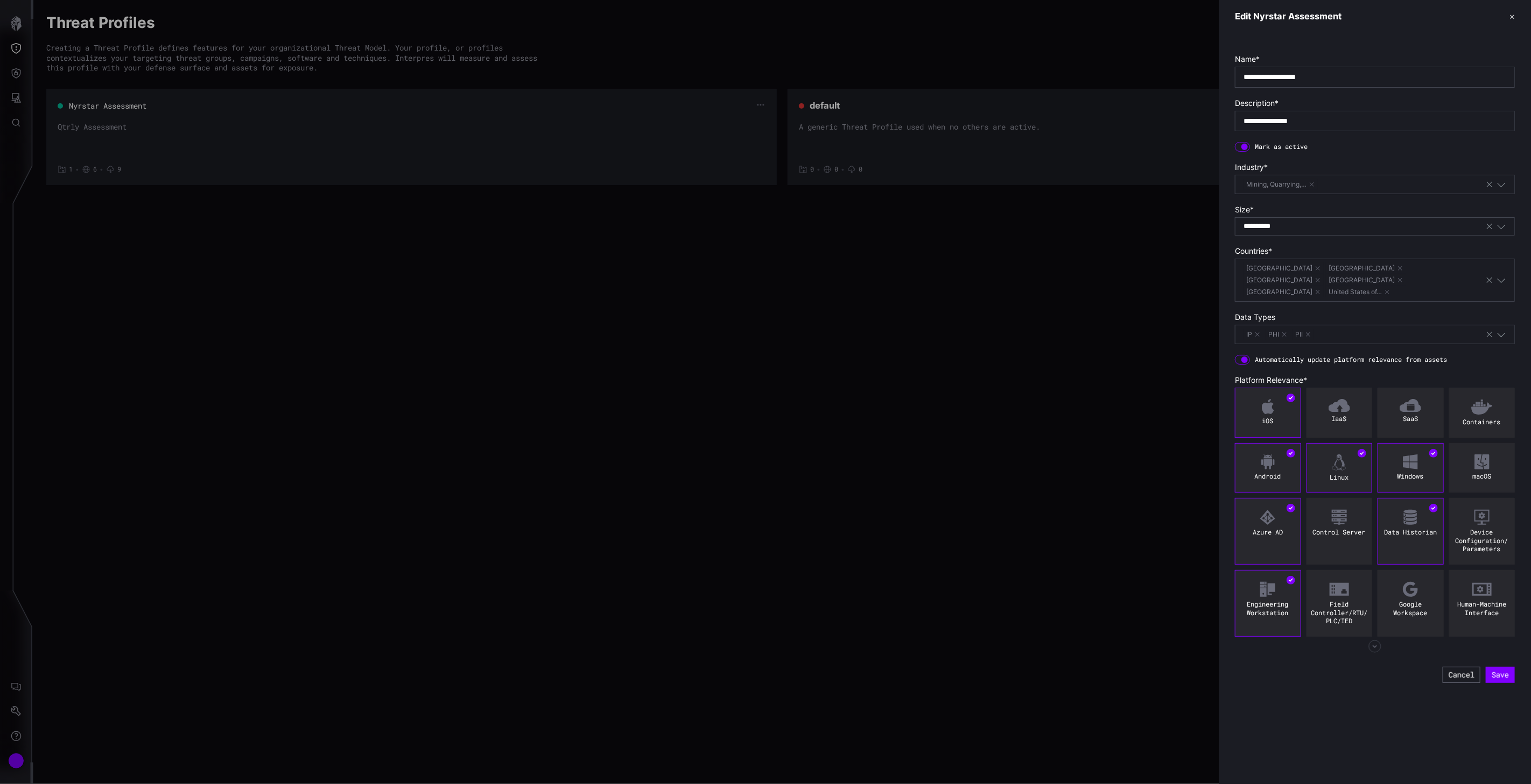
click at [1375, 646] on icon "button" at bounding box center [1374, 647] width 4 height 1
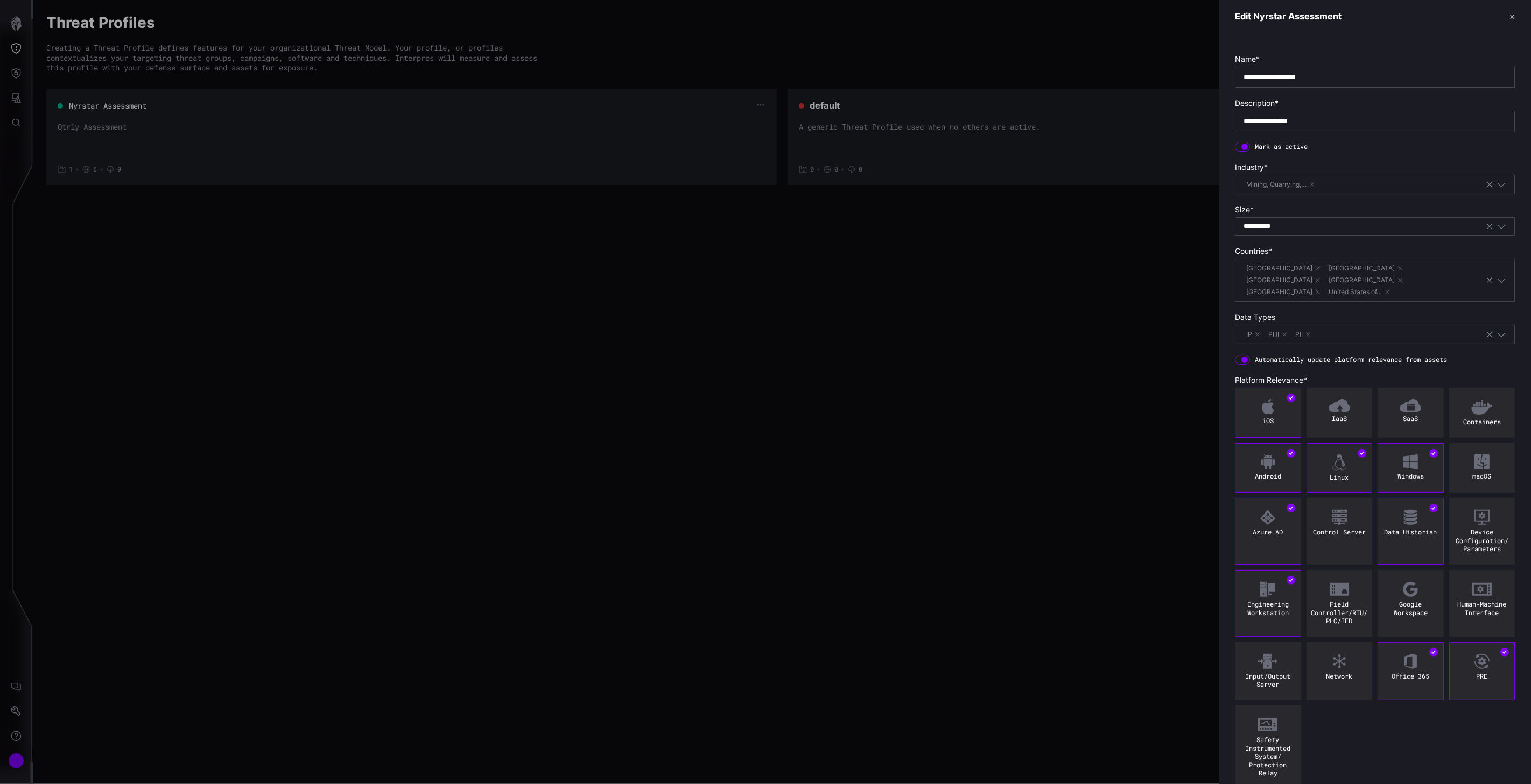
scroll to position [32, 0]
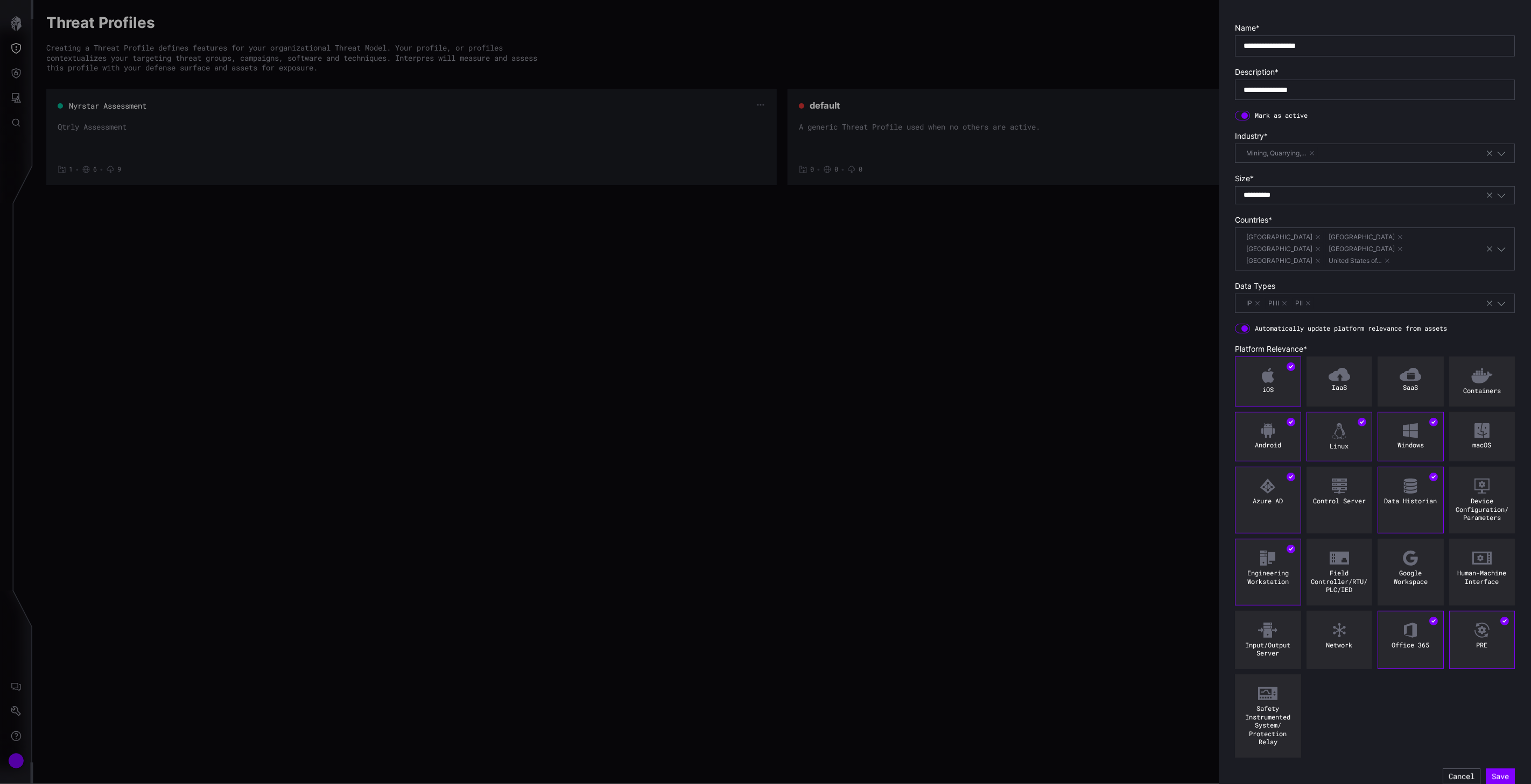
click at [949, 334] on div at bounding box center [765, 392] width 1531 height 784
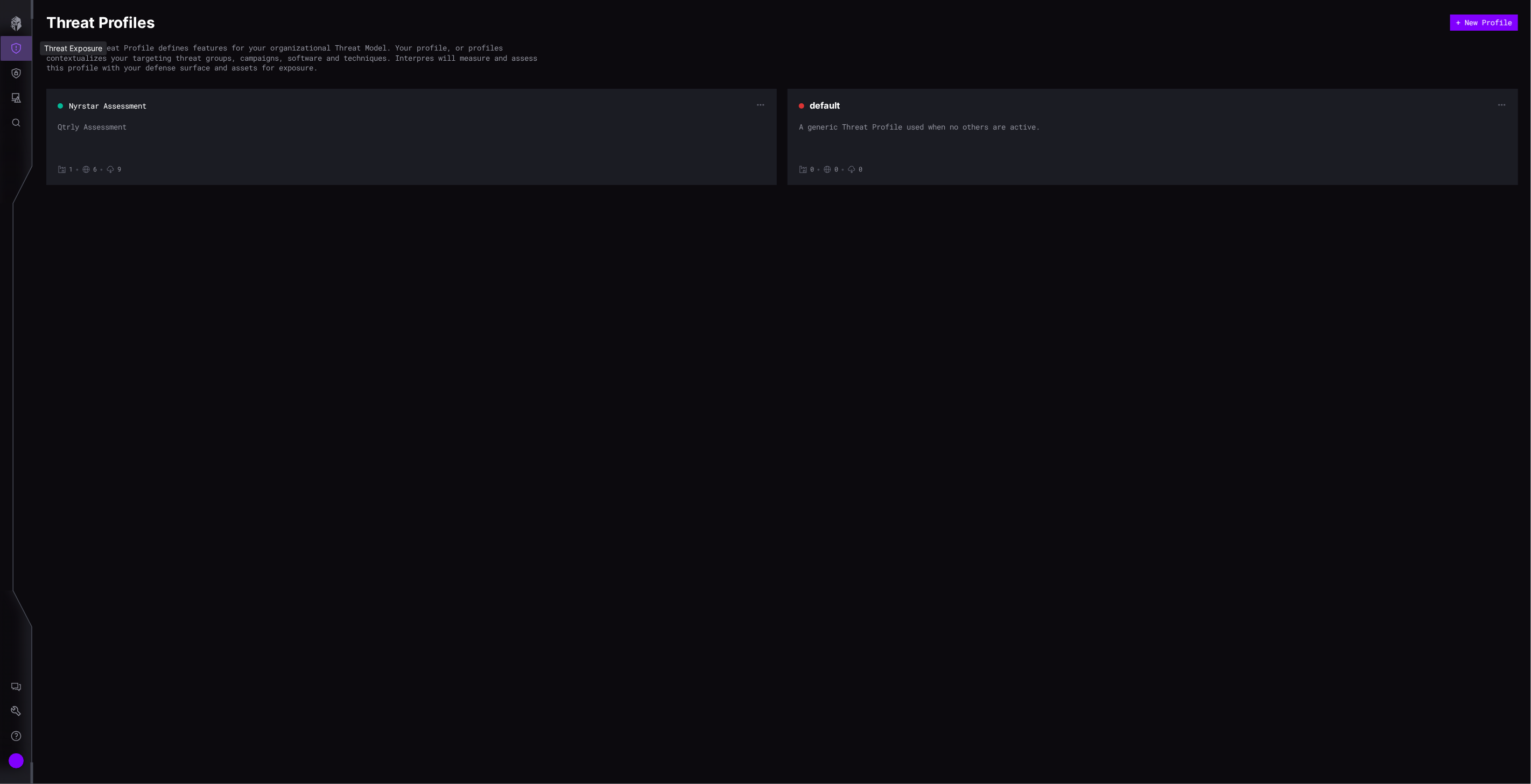
click at [19, 46] on icon "Threat Exposure" at bounding box center [16, 48] width 11 height 11
click at [19, 36] on div at bounding box center [765, 392] width 1531 height 784
click at [14, 27] on icon "button" at bounding box center [16, 24] width 11 height 15
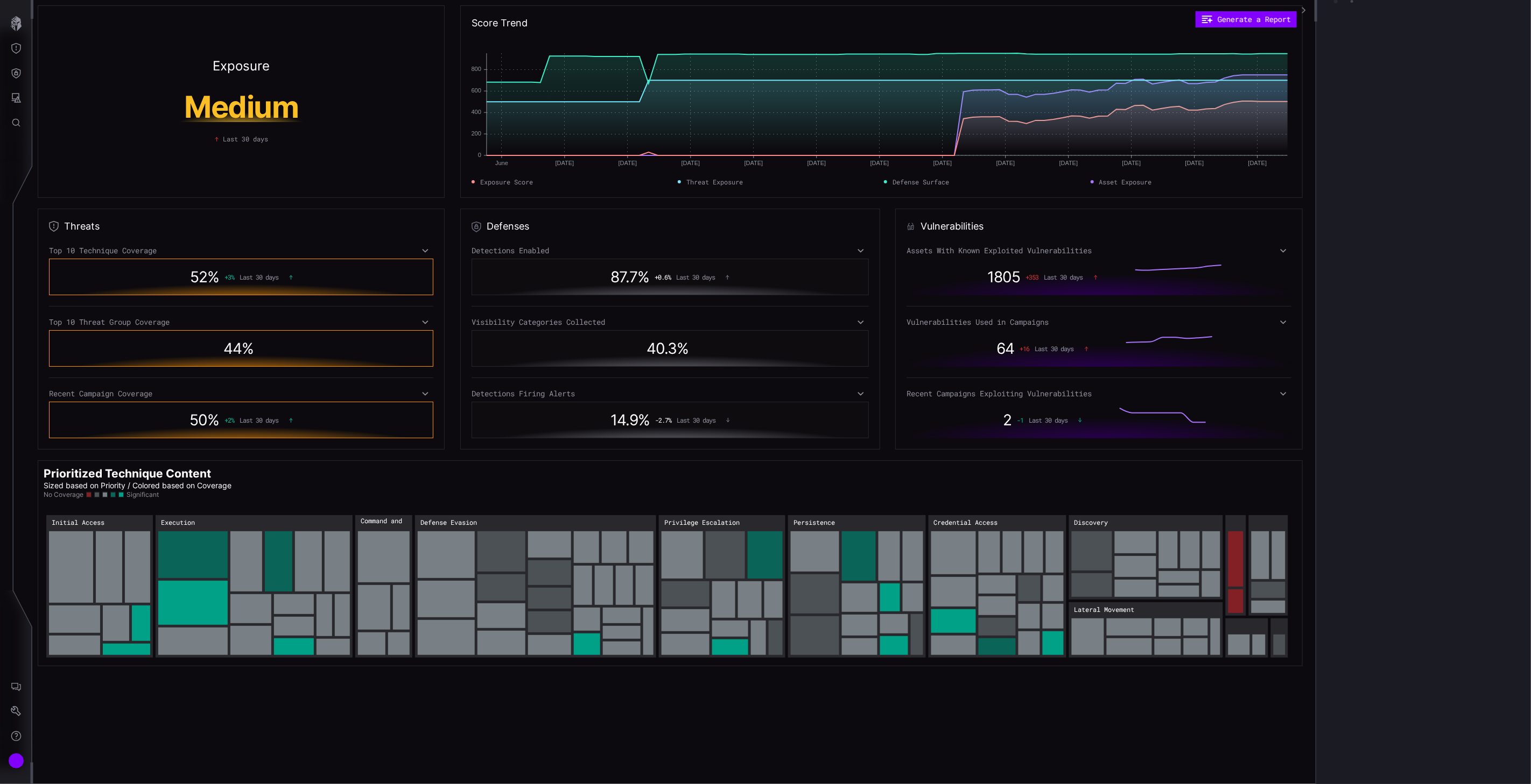
click at [426, 248] on icon at bounding box center [425, 251] width 8 height 9
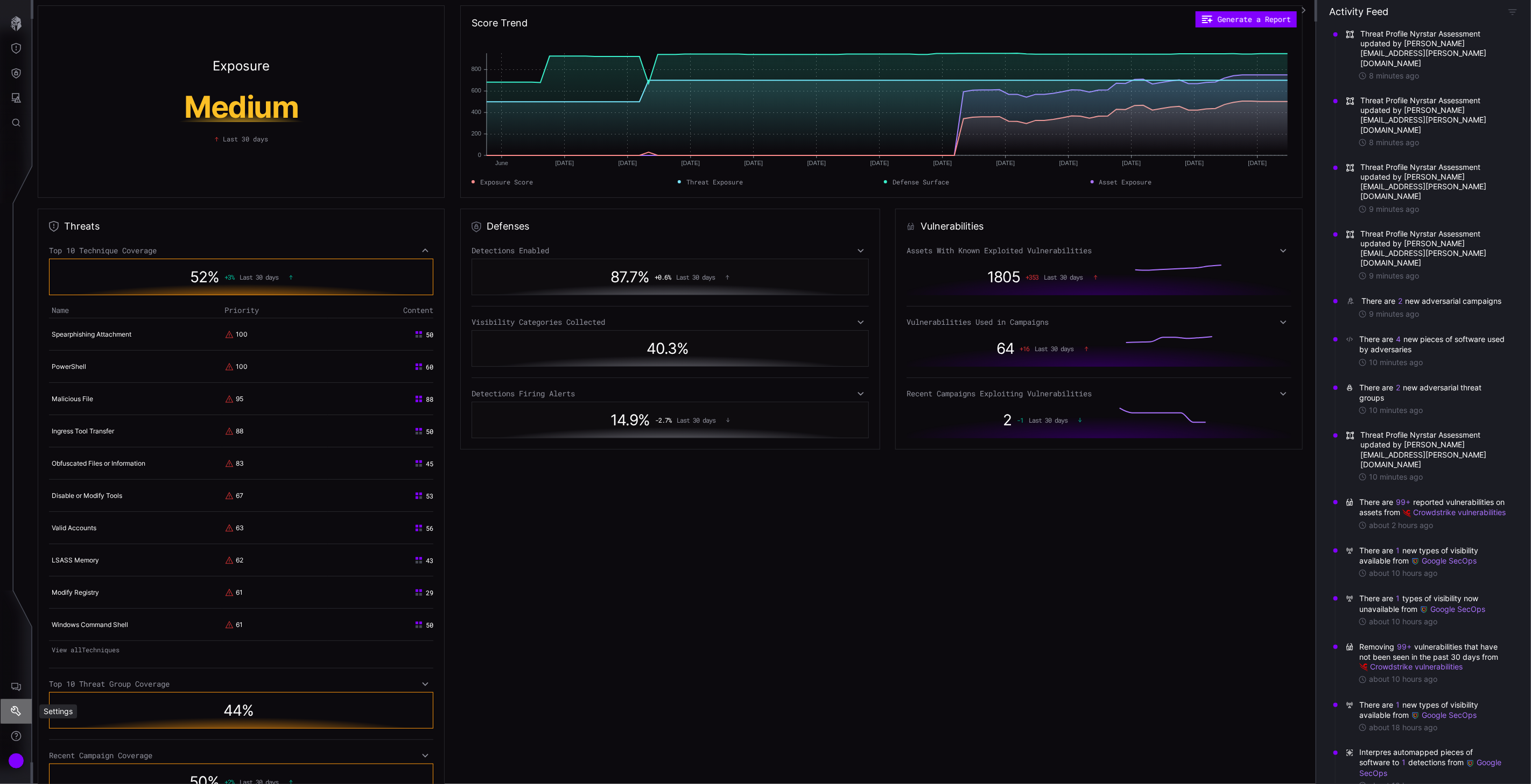
click at [16, 706] on button "Settings" at bounding box center [16, 712] width 32 height 25
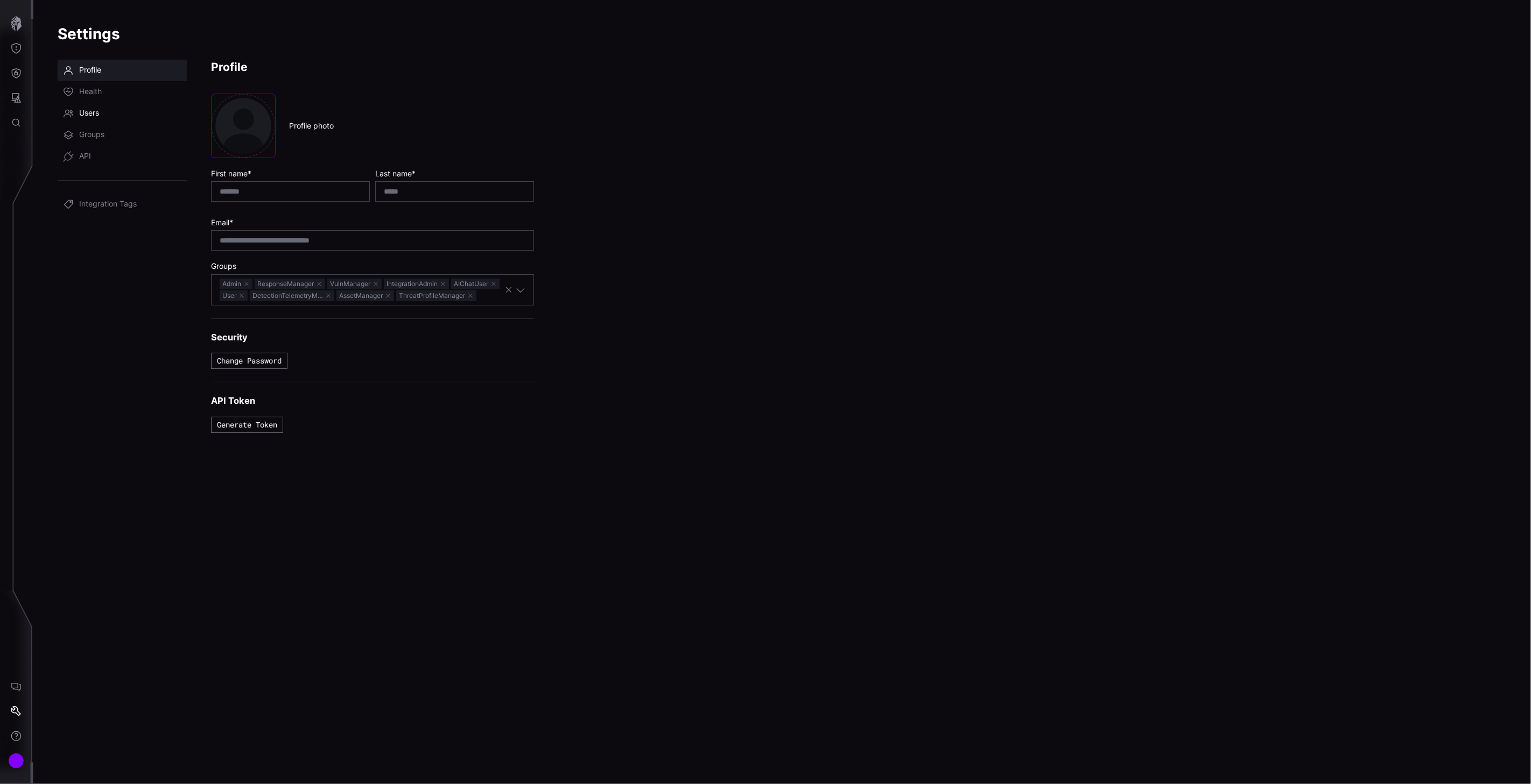
click at [97, 115] on span "Users" at bounding box center [89, 113] width 20 height 11
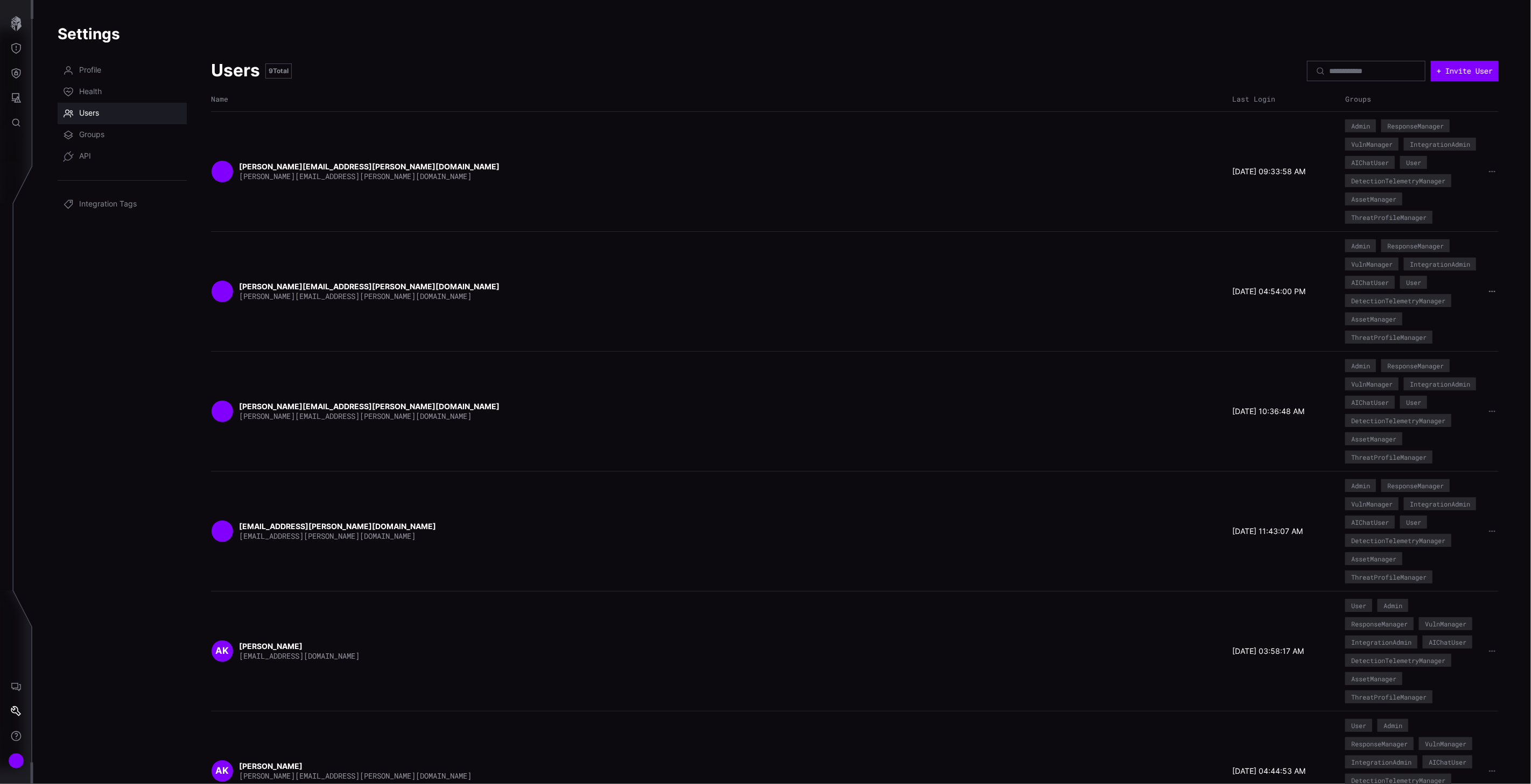
click at [1488, 291] on icon "button" at bounding box center [1492, 291] width 8 height 8
click at [1449, 362] on div "Delete user" at bounding box center [1448, 361] width 64 height 10
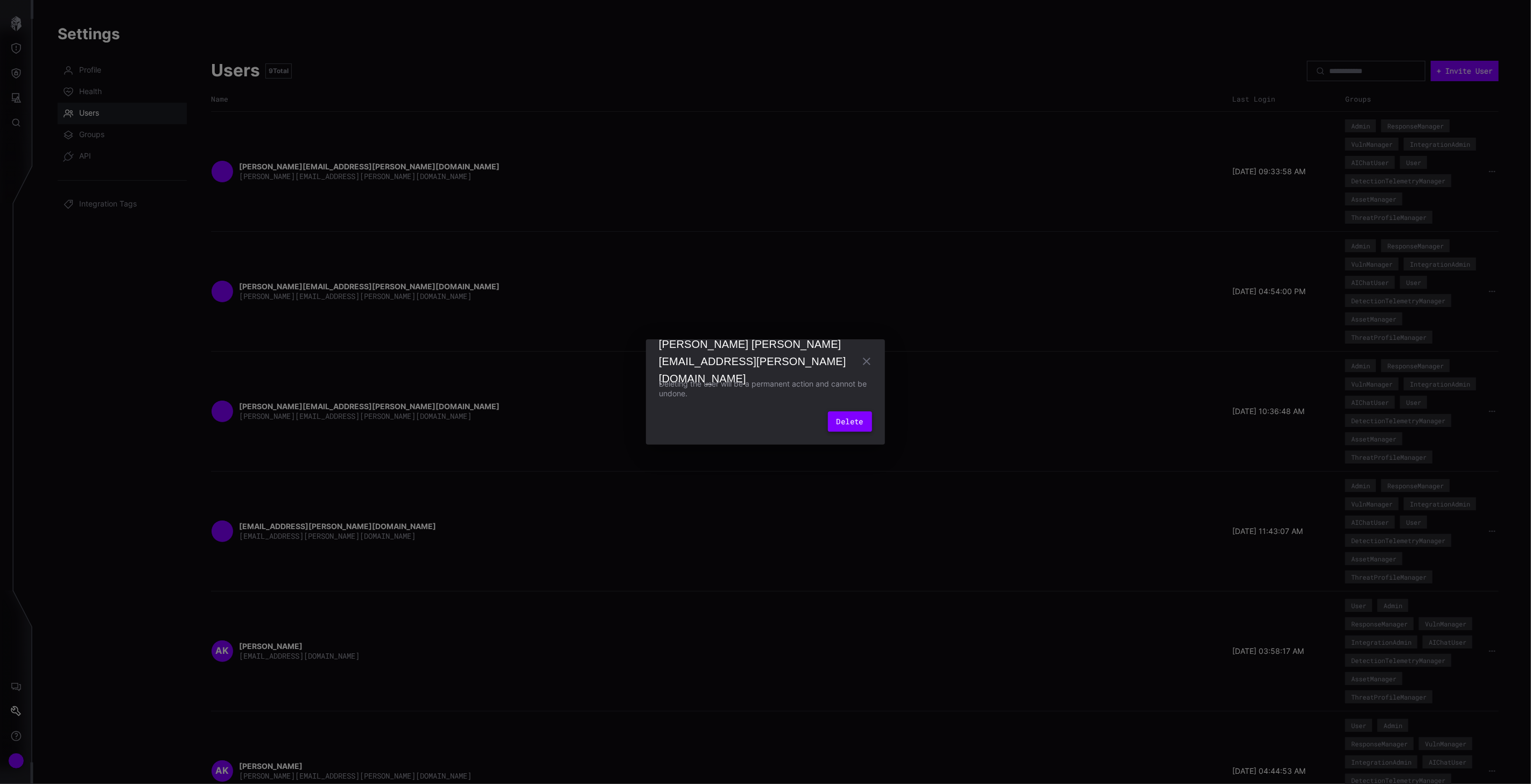
click at [845, 418] on button "Delete" at bounding box center [850, 422] width 44 height 21
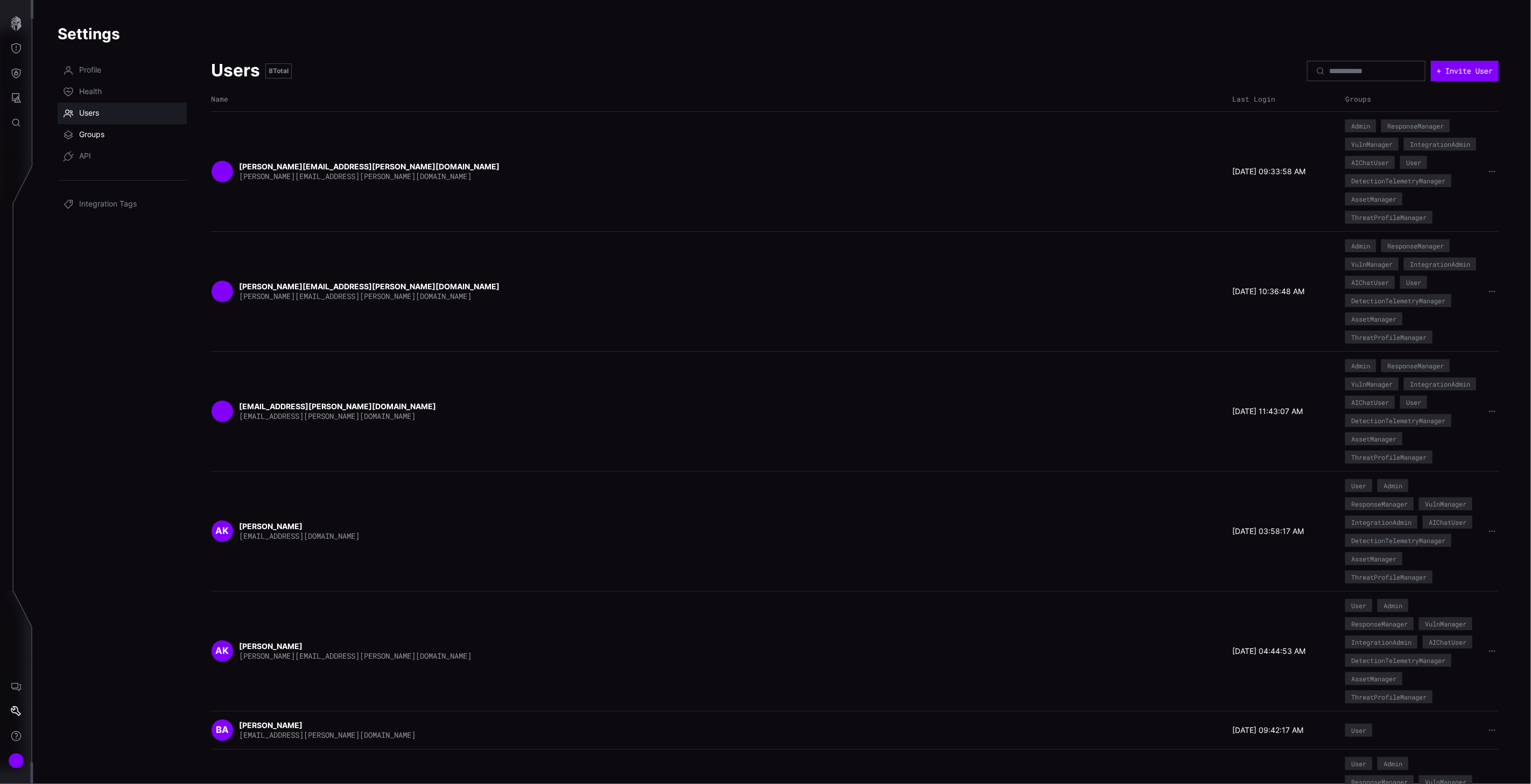
click at [93, 135] on span "Groups" at bounding box center [91, 135] width 25 height 11
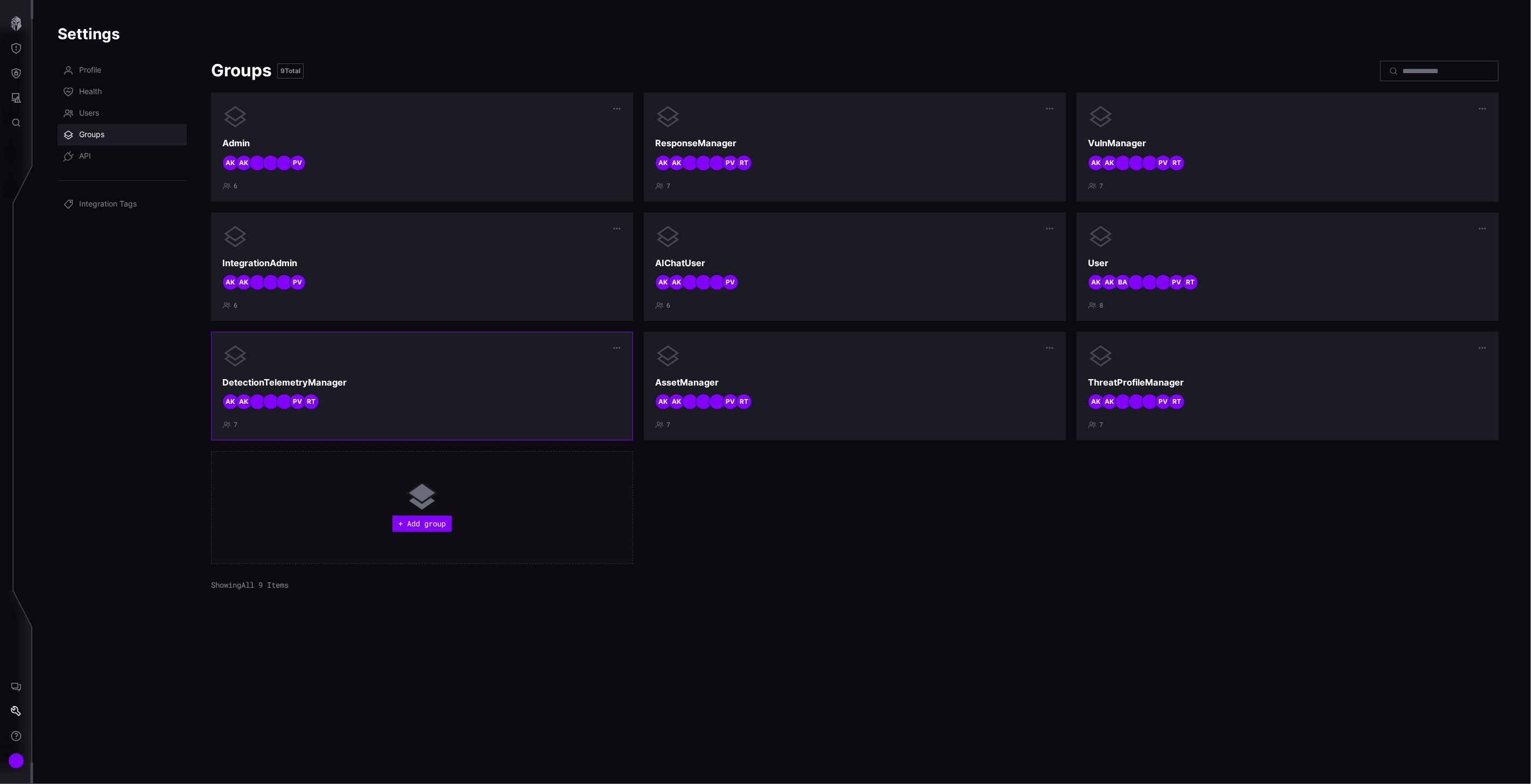
click at [507, 374] on div "DetectionTelemetryManager RT PV AK AK 7" at bounding box center [421, 386] width 399 height 86
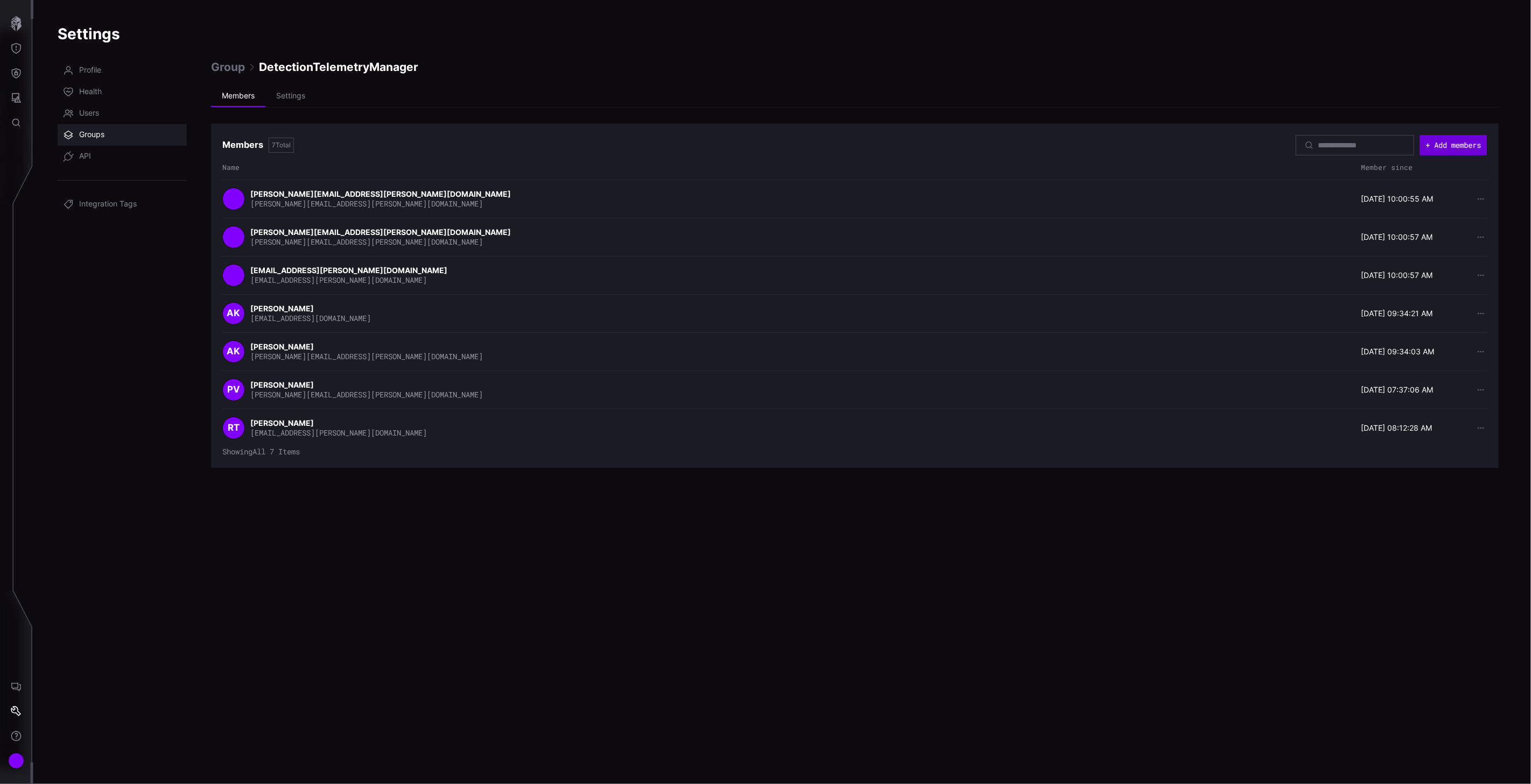
click at [1456, 147] on button "+ Add members" at bounding box center [1454, 145] width 67 height 21
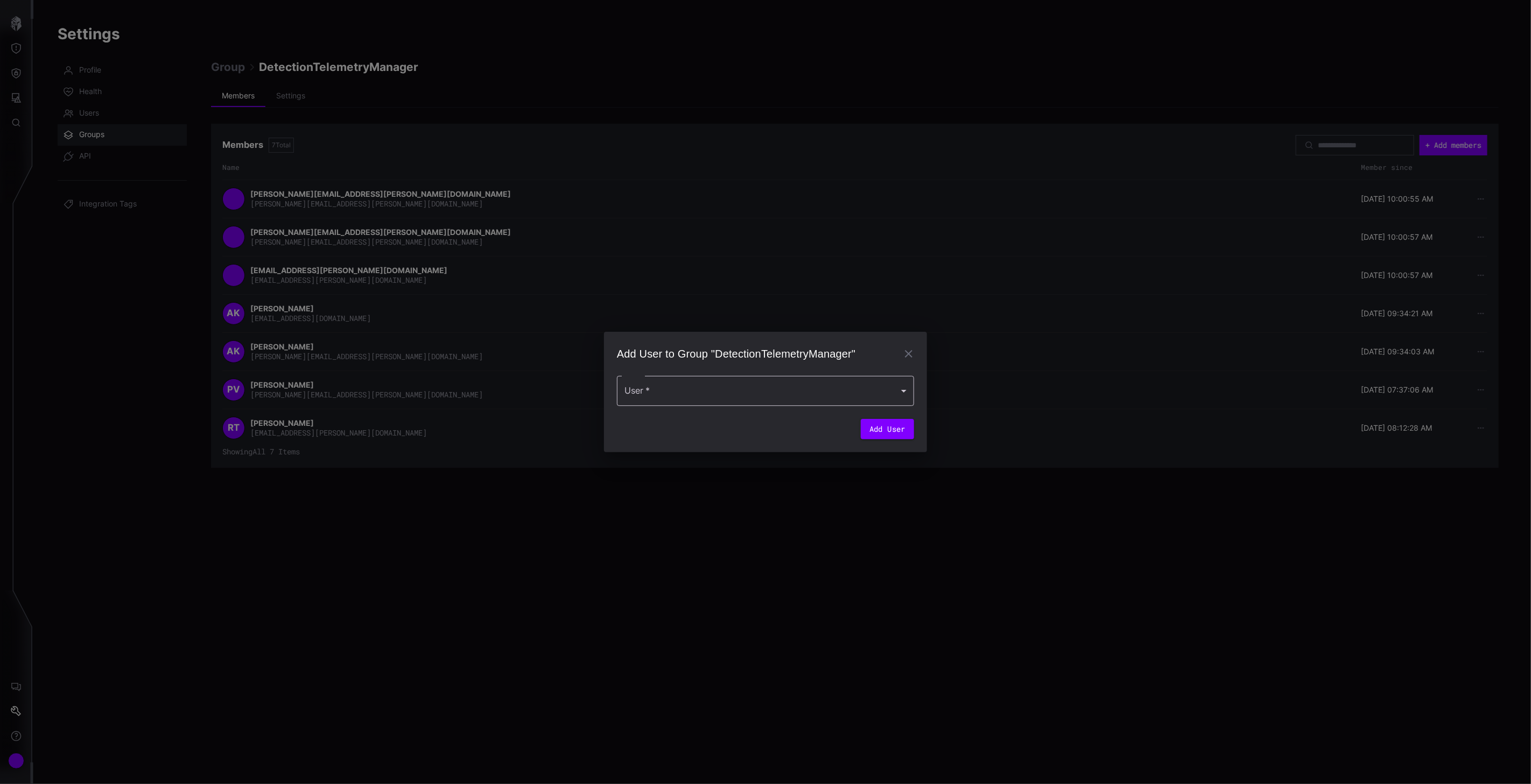
click at [726, 393] on div at bounding box center [765, 391] width 297 height 30
click at [696, 422] on div "[PERSON_NAME]" at bounding box center [754, 422] width 255 height 13
type input "**********"
click at [882, 438] on button "Add User" at bounding box center [887, 432] width 53 height 21
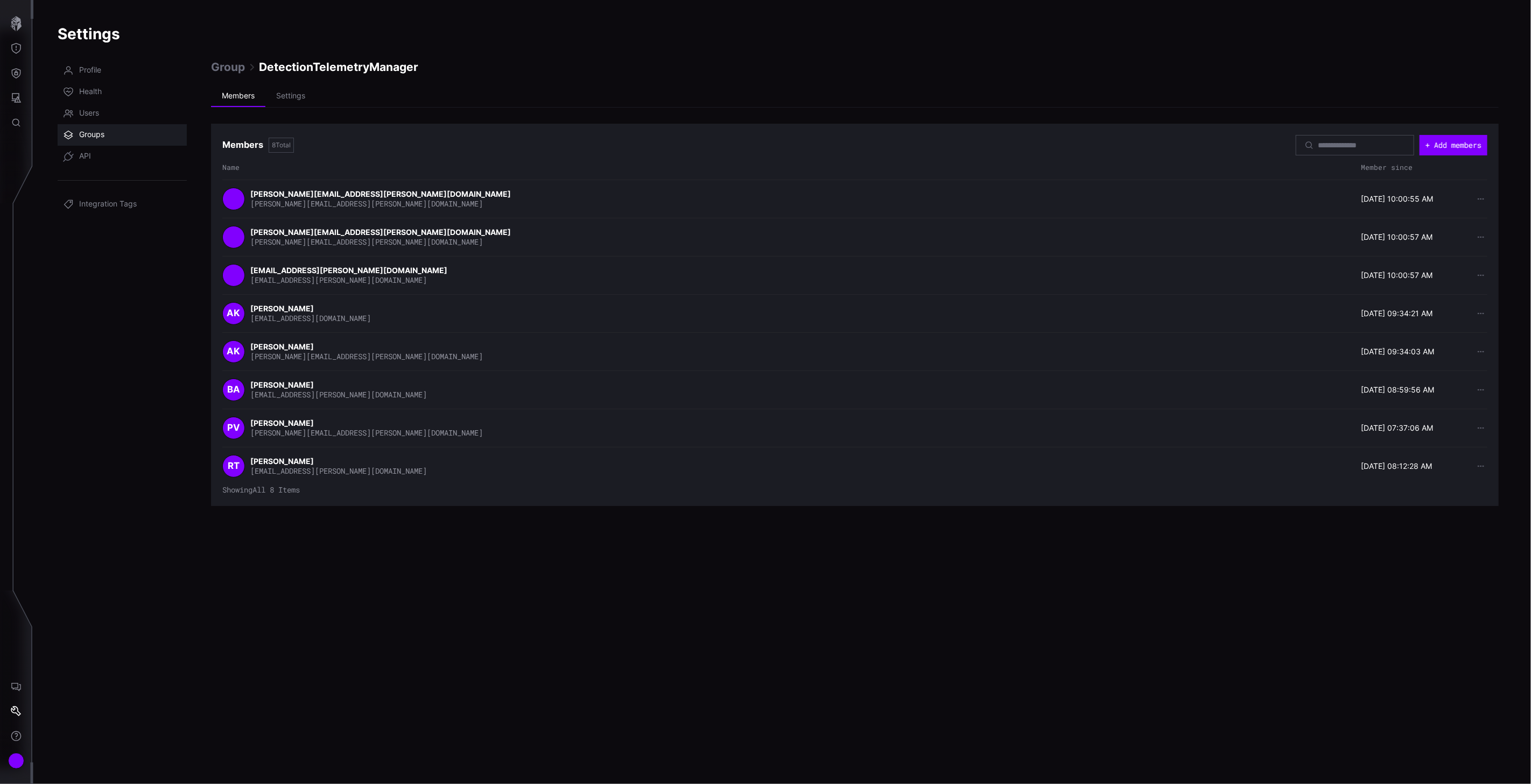
click at [85, 131] on span "Groups" at bounding box center [91, 135] width 25 height 11
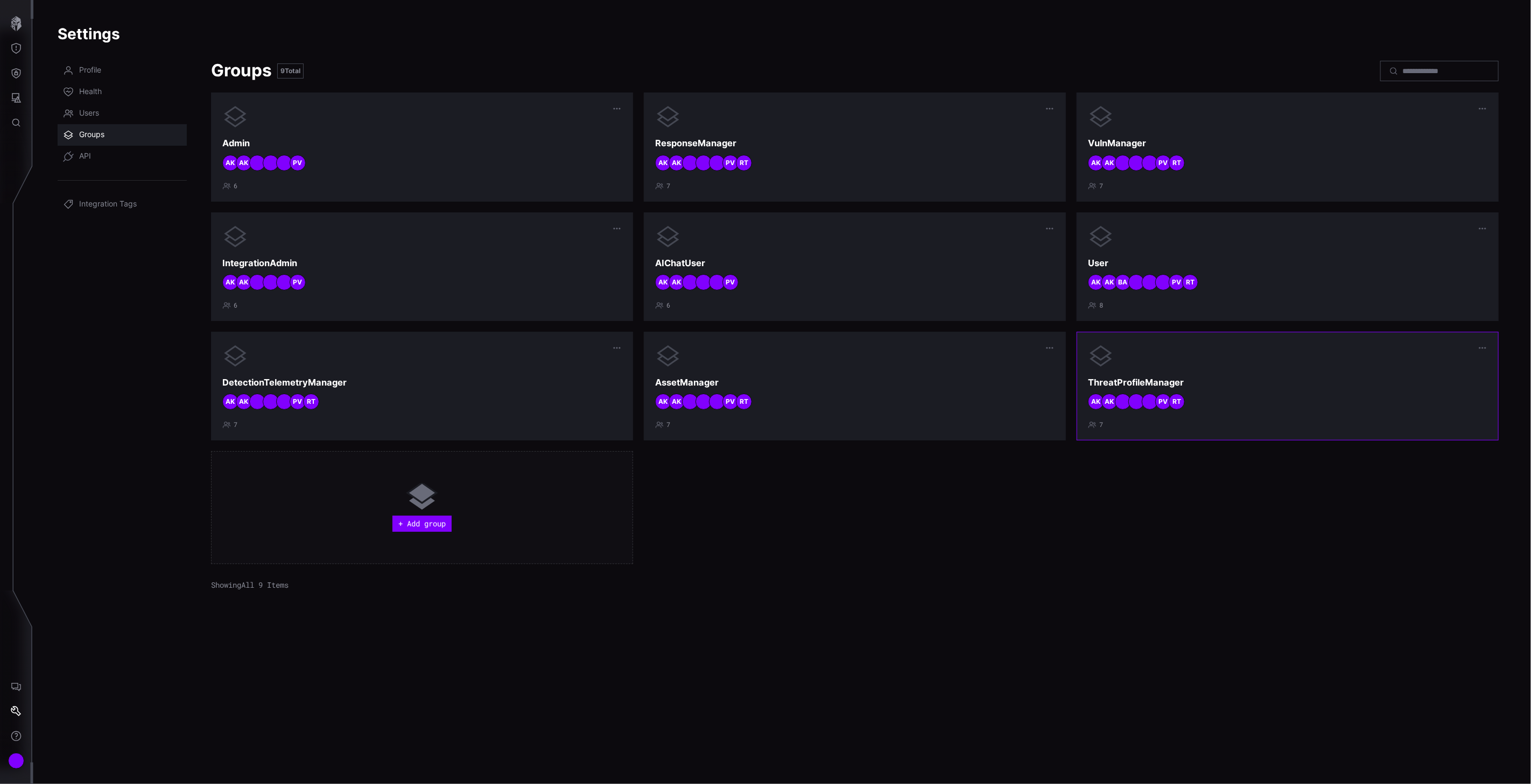
click at [1355, 368] on div at bounding box center [1287, 356] width 399 height 26
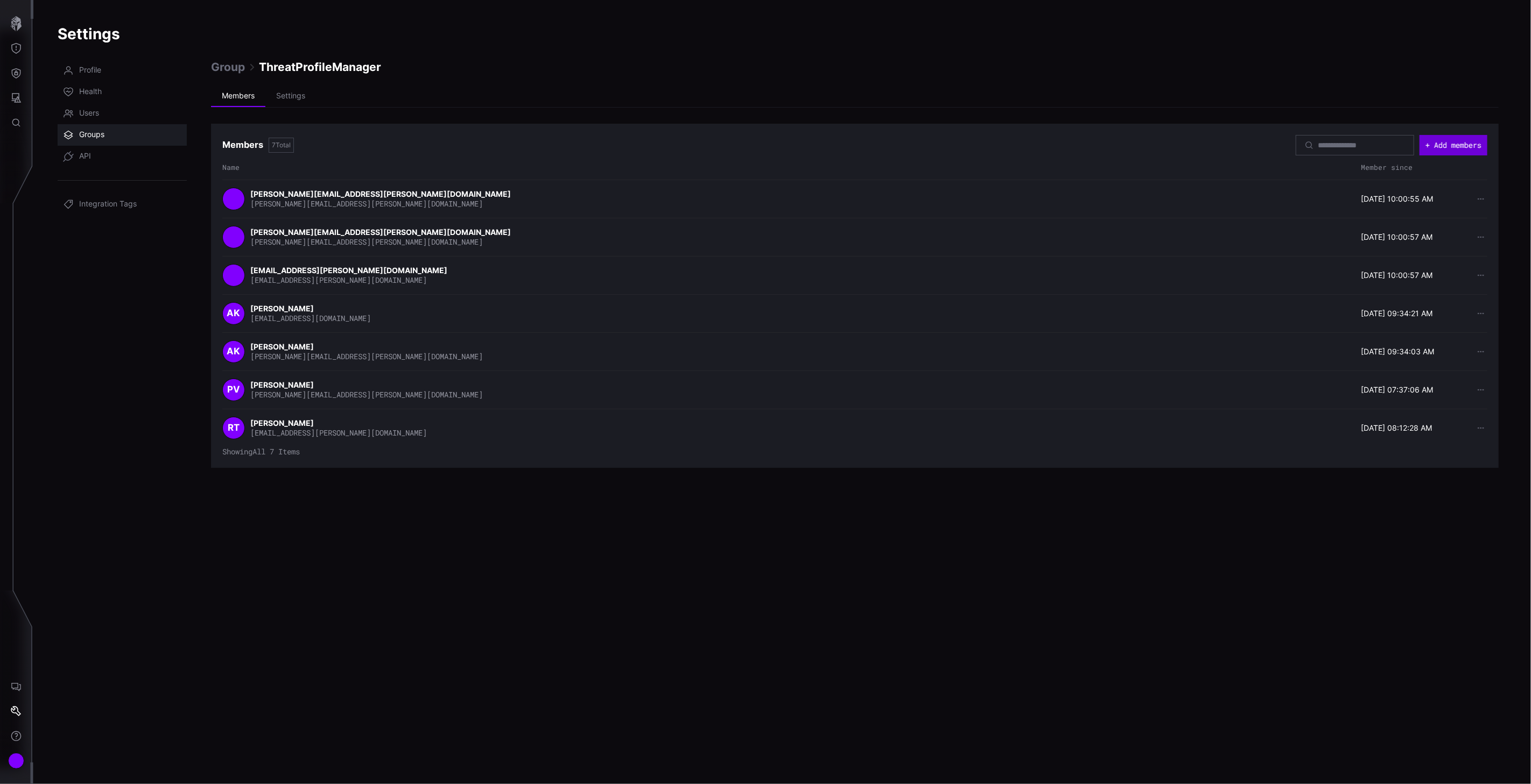
click at [1455, 147] on button "+ Add members" at bounding box center [1453, 145] width 68 height 21
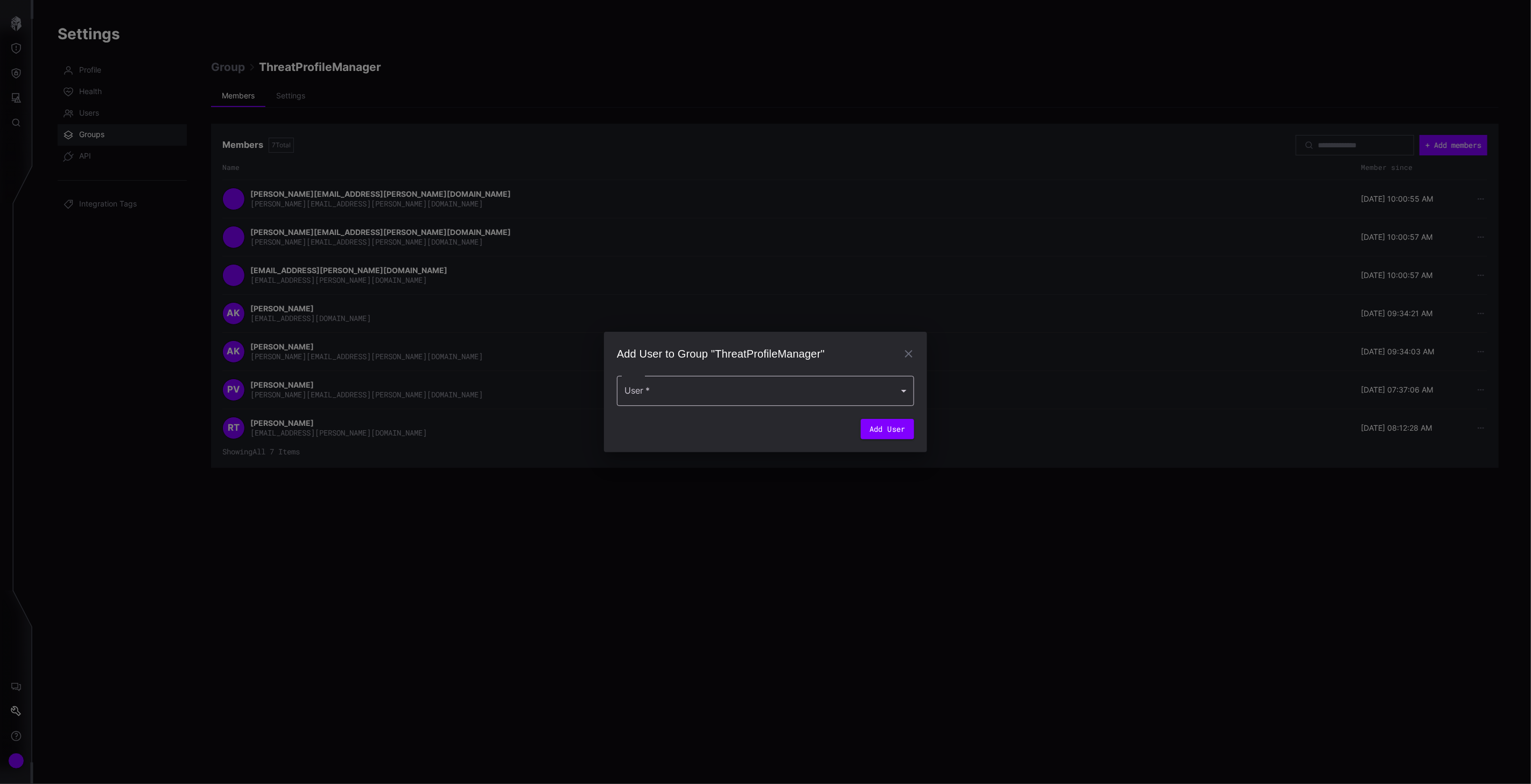
click at [646, 390] on div at bounding box center [765, 391] width 297 height 30
click at [655, 426] on div "[PERSON_NAME]" at bounding box center [754, 422] width 255 height 13
type input "**********"
click at [899, 432] on button "Add User" at bounding box center [887, 432] width 53 height 21
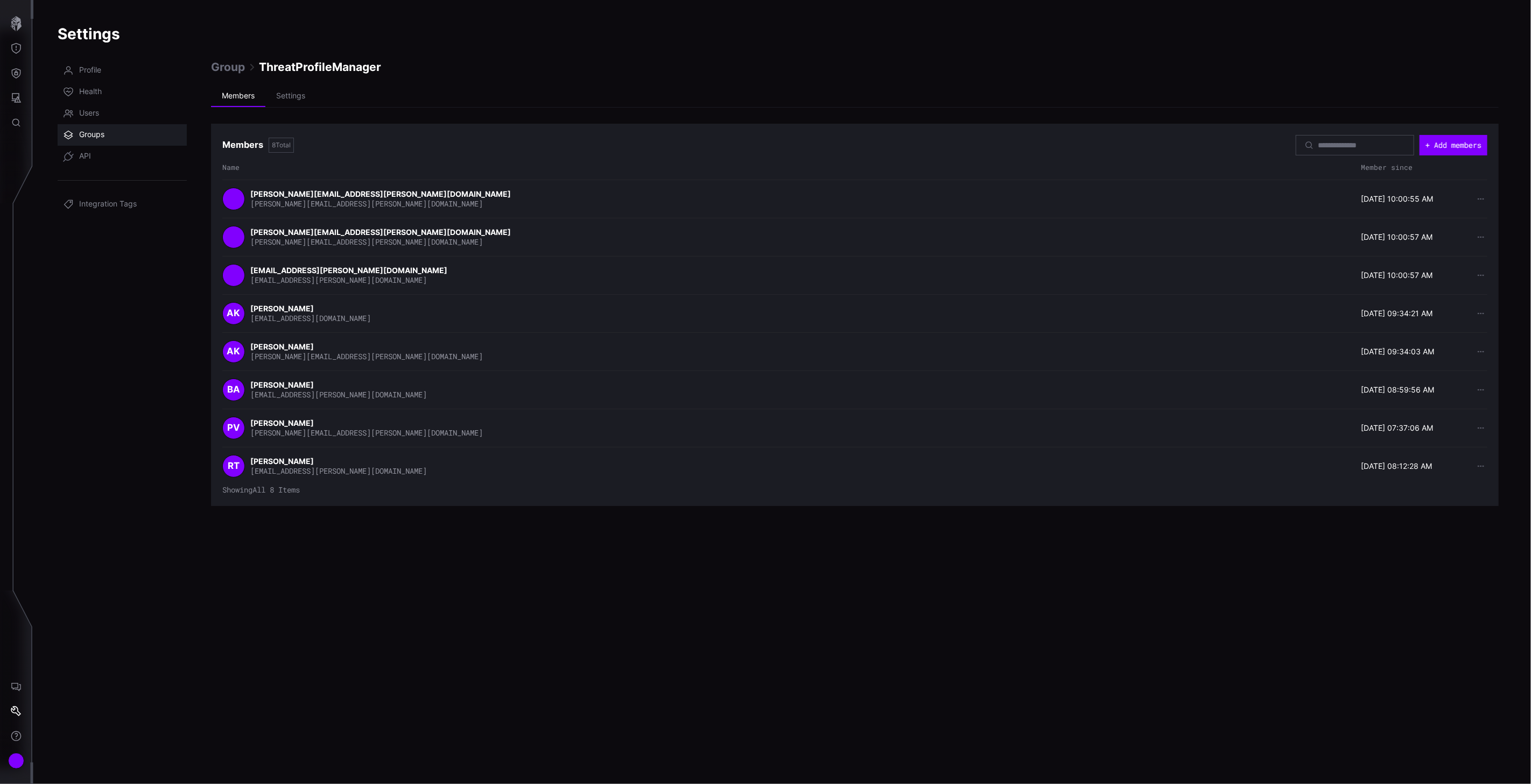
click at [97, 133] on span "Groups" at bounding box center [91, 135] width 25 height 11
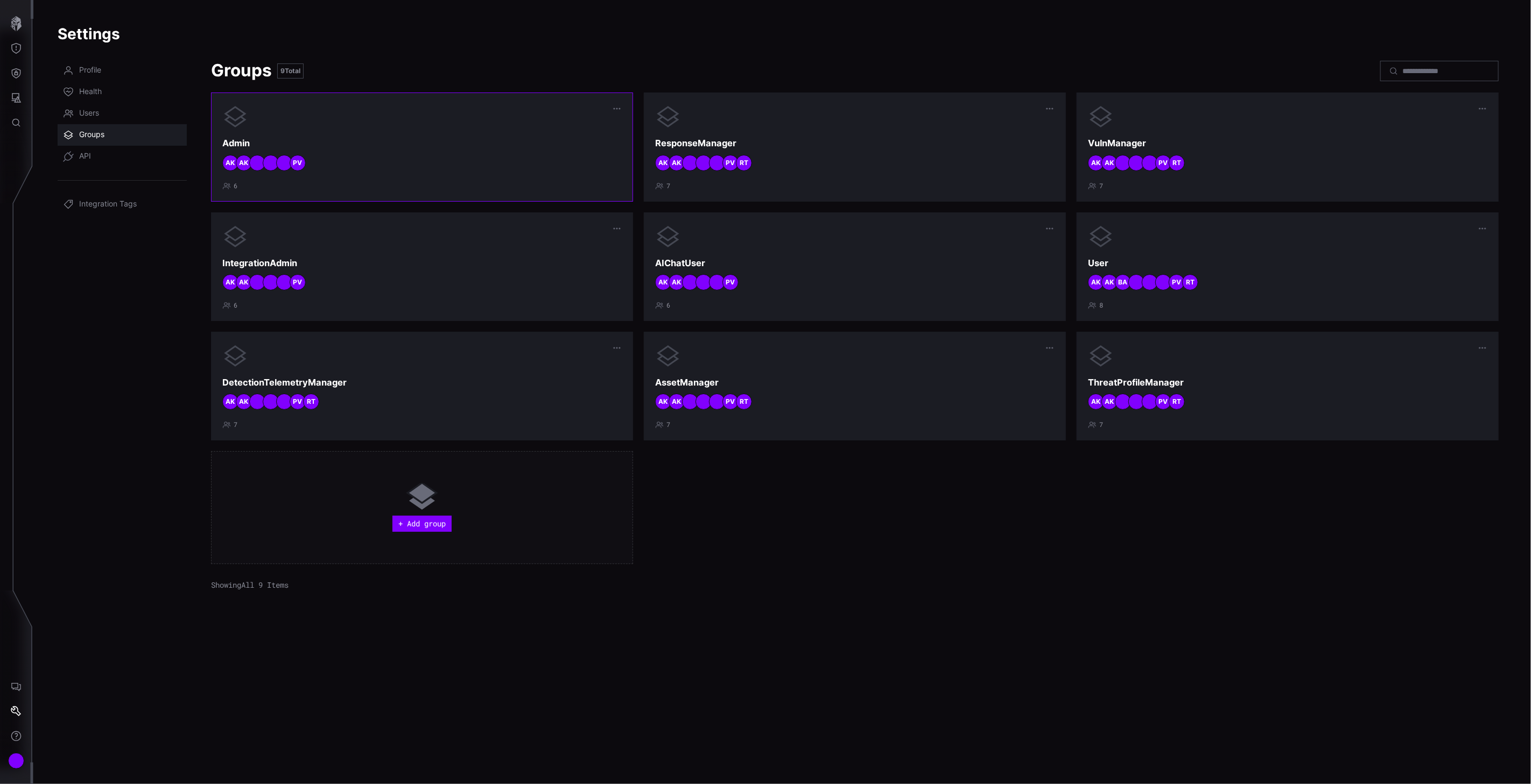
click at [446, 176] on div "Admin PV AK AK 6" at bounding box center [421, 147] width 399 height 86
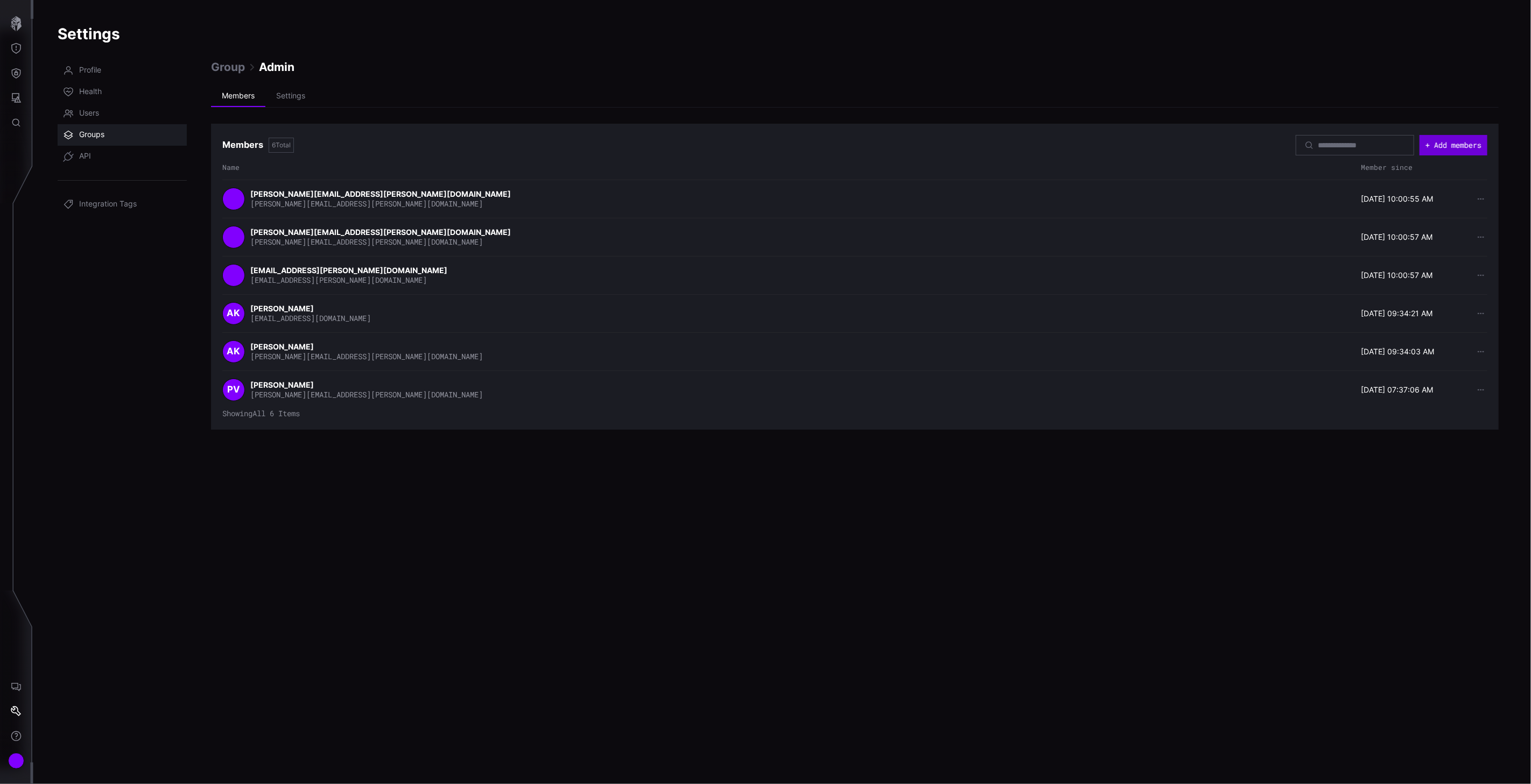
click at [1457, 144] on button "+ Add members" at bounding box center [1453, 145] width 68 height 21
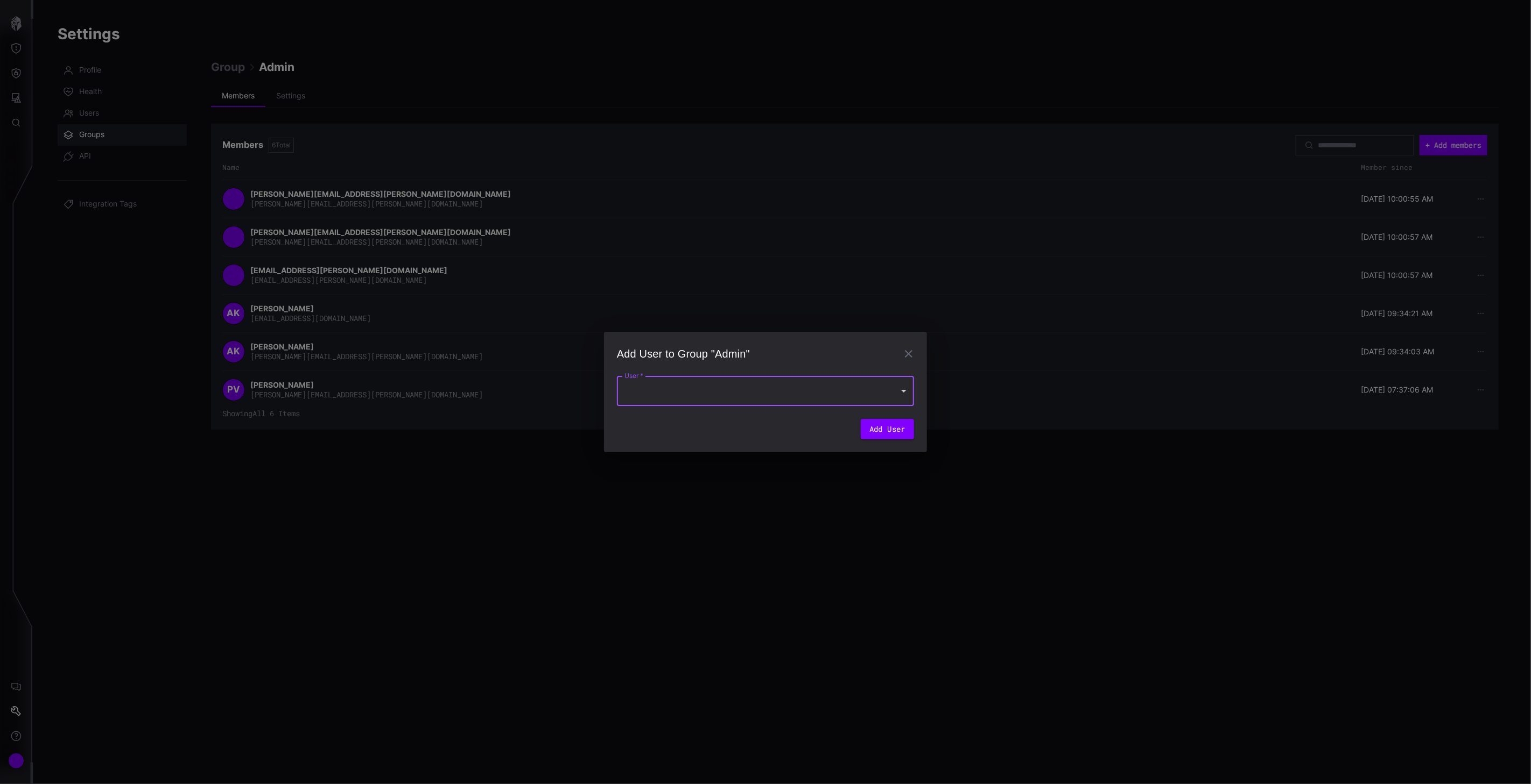
click at [726, 390] on div at bounding box center [765, 391] width 297 height 30
click at [687, 418] on div "[PERSON_NAME]" at bounding box center [754, 422] width 255 height 13
type input "**********"
click at [892, 430] on button "Add User" at bounding box center [887, 432] width 53 height 21
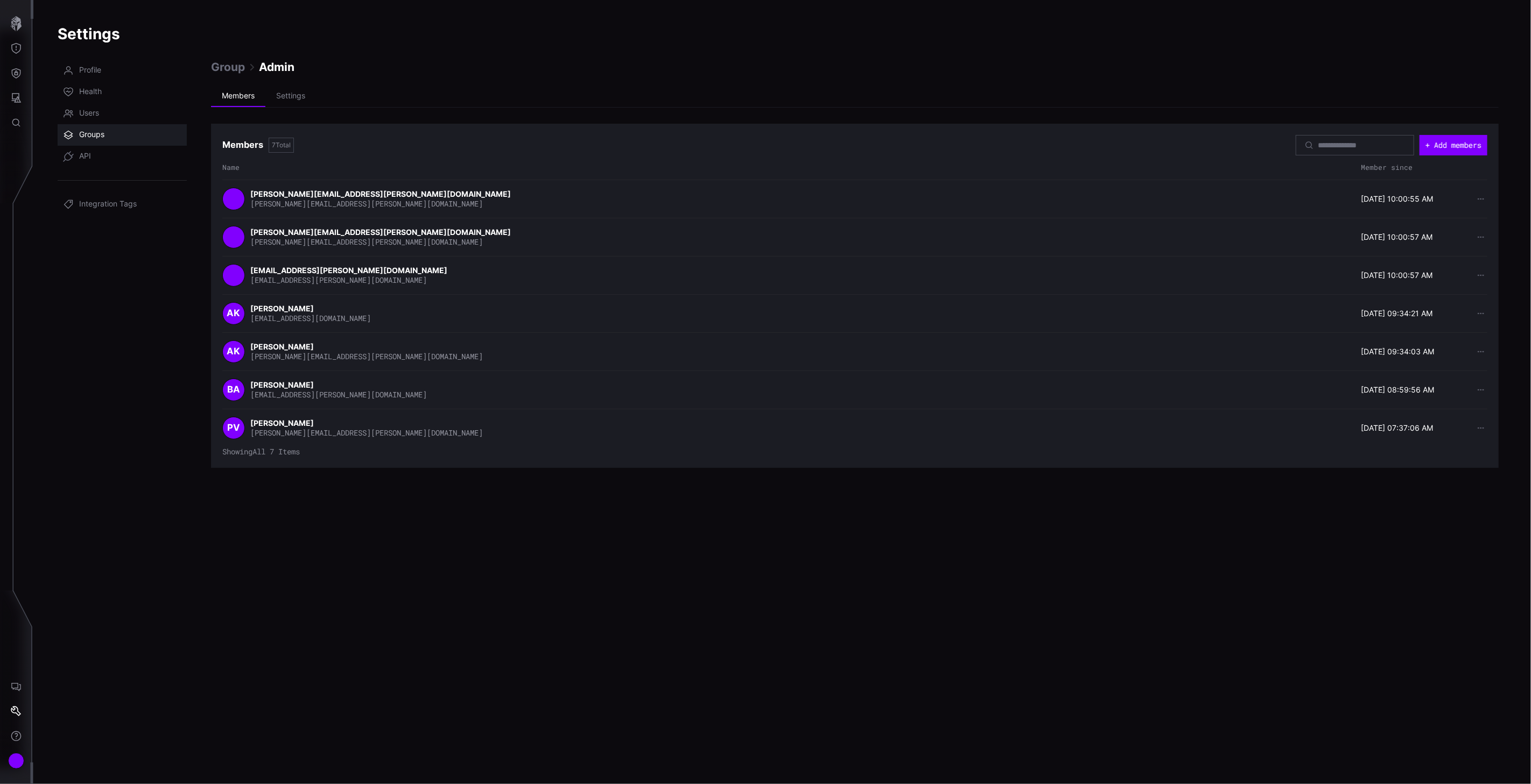
click at [90, 136] on span "Groups" at bounding box center [91, 135] width 25 height 11
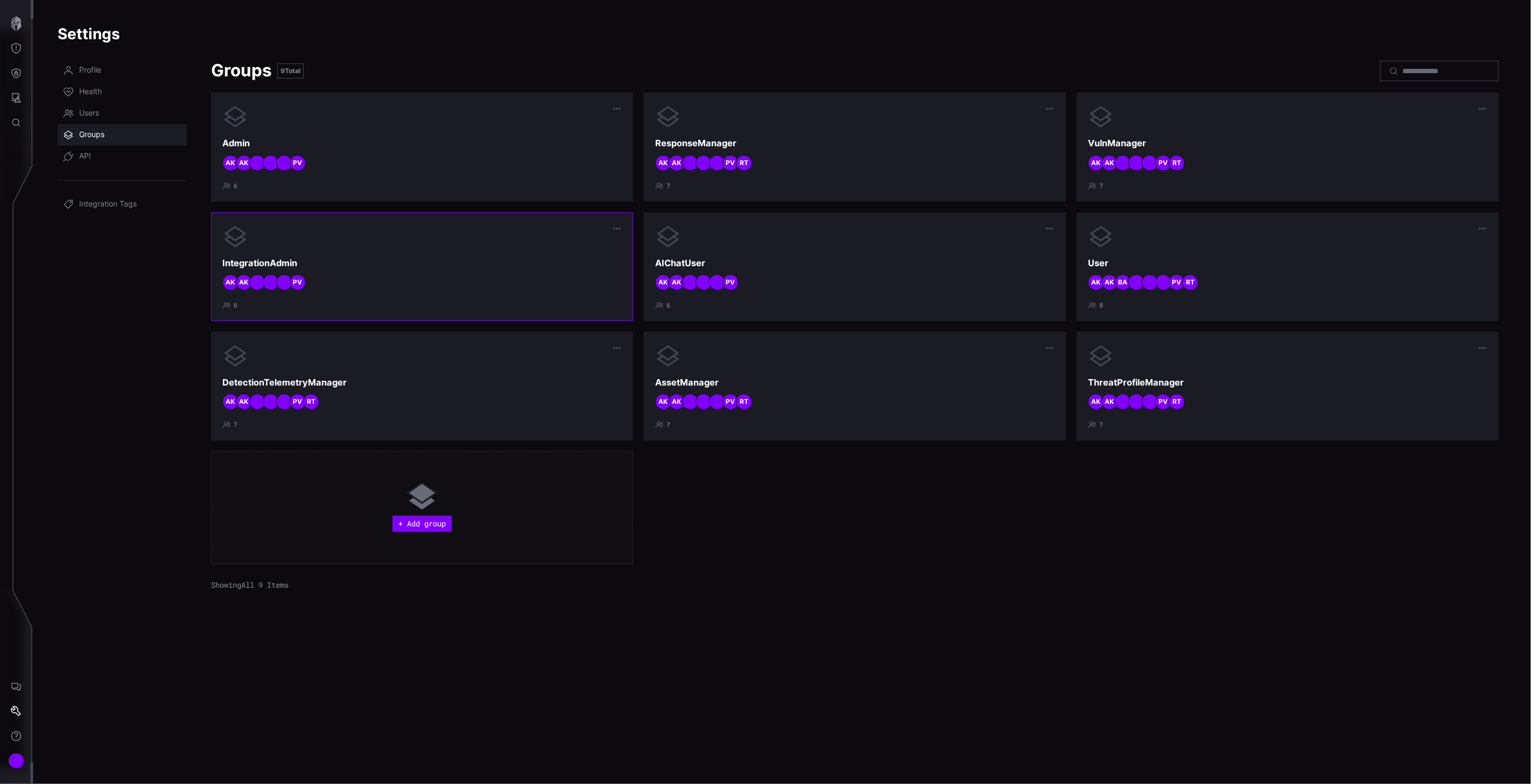
click at [364, 255] on div "IntegrationAdmin PV AK AK 6" at bounding box center [421, 267] width 399 height 86
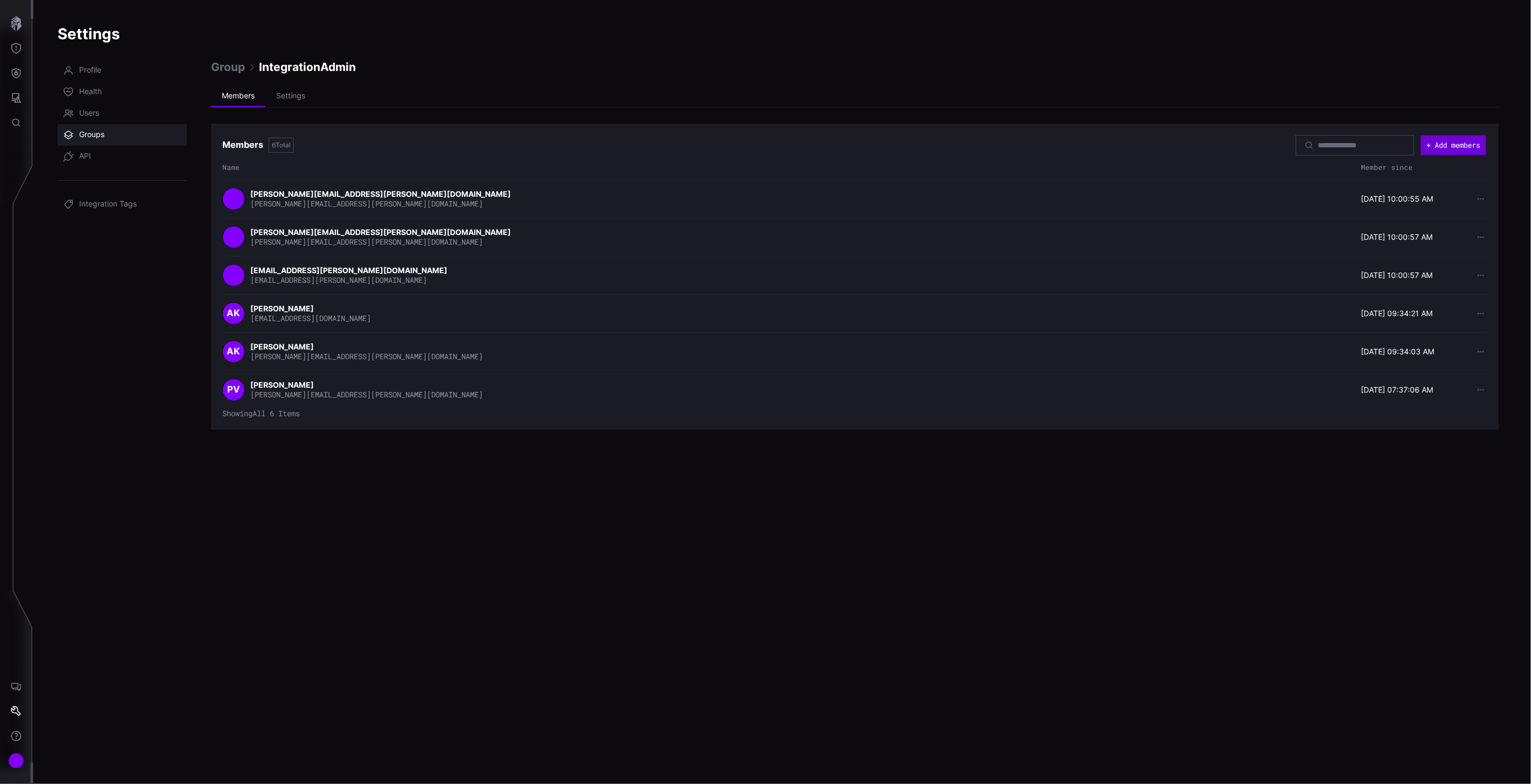
click at [1454, 150] on button "+ Add members" at bounding box center [1453, 145] width 65 height 20
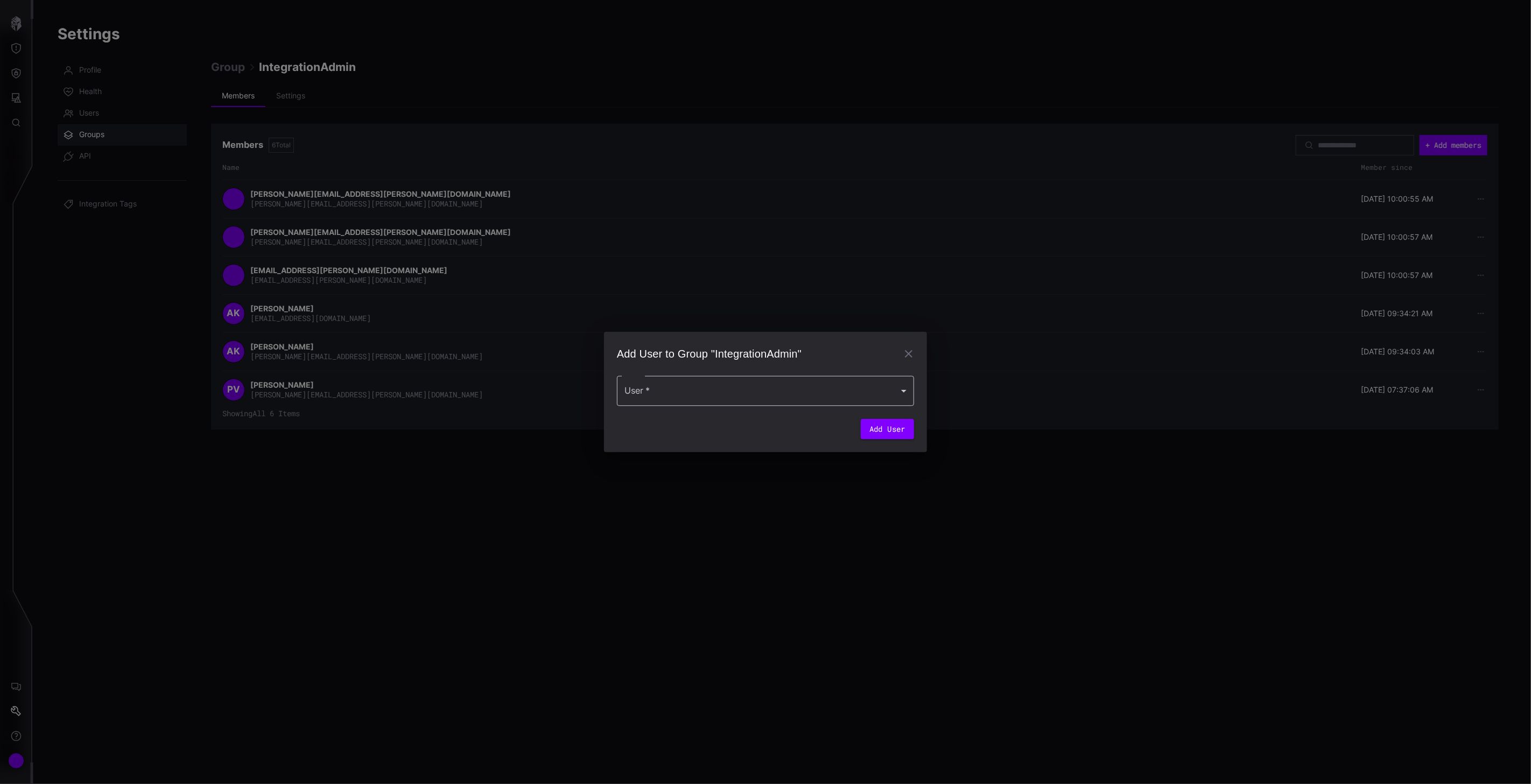
click at [691, 389] on div at bounding box center [765, 391] width 297 height 30
click at [676, 422] on div "[PERSON_NAME]" at bounding box center [754, 422] width 255 height 13
type input "**********"
click at [889, 428] on button "Add User" at bounding box center [887, 432] width 53 height 21
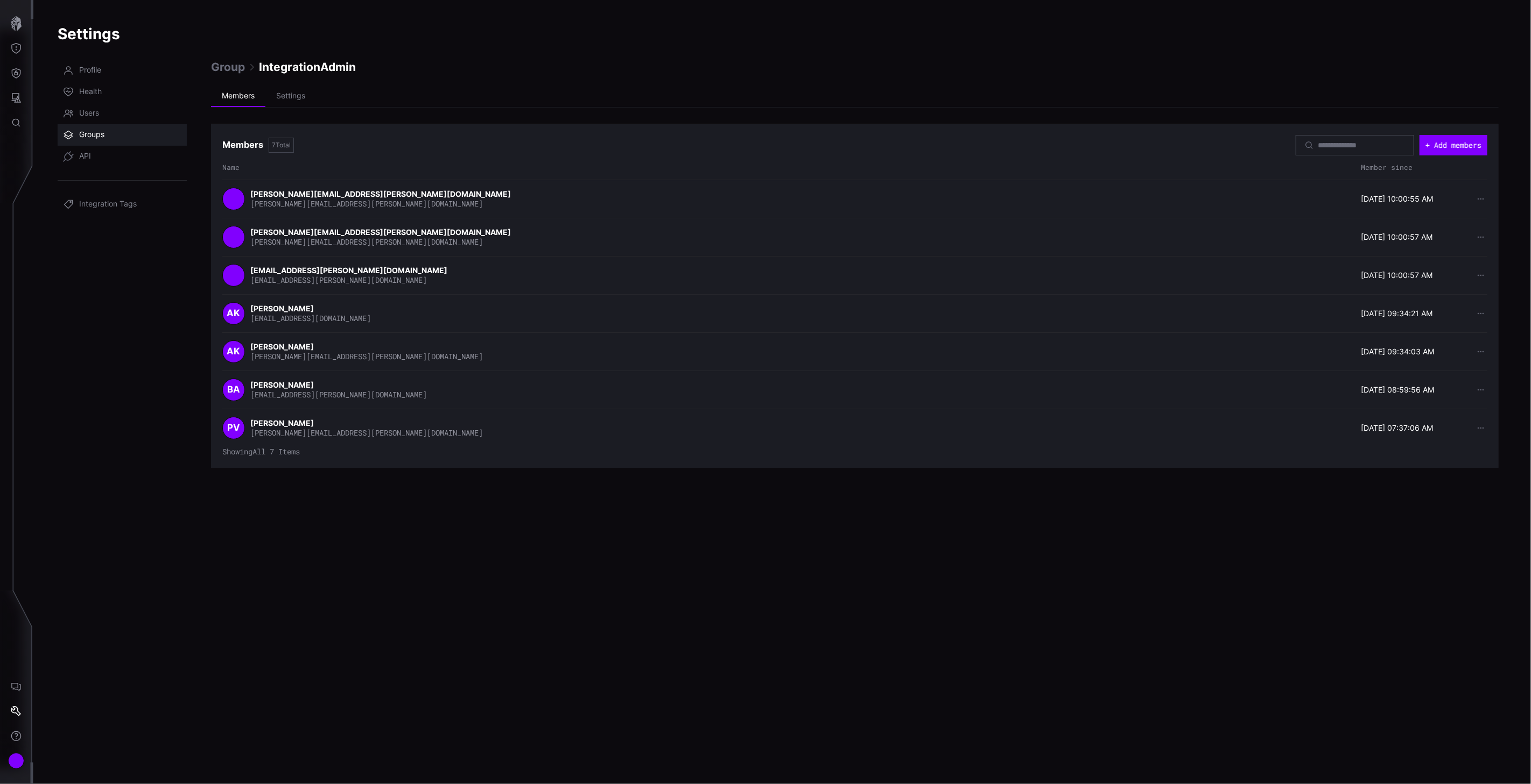
click at [90, 133] on span "Groups" at bounding box center [91, 135] width 25 height 11
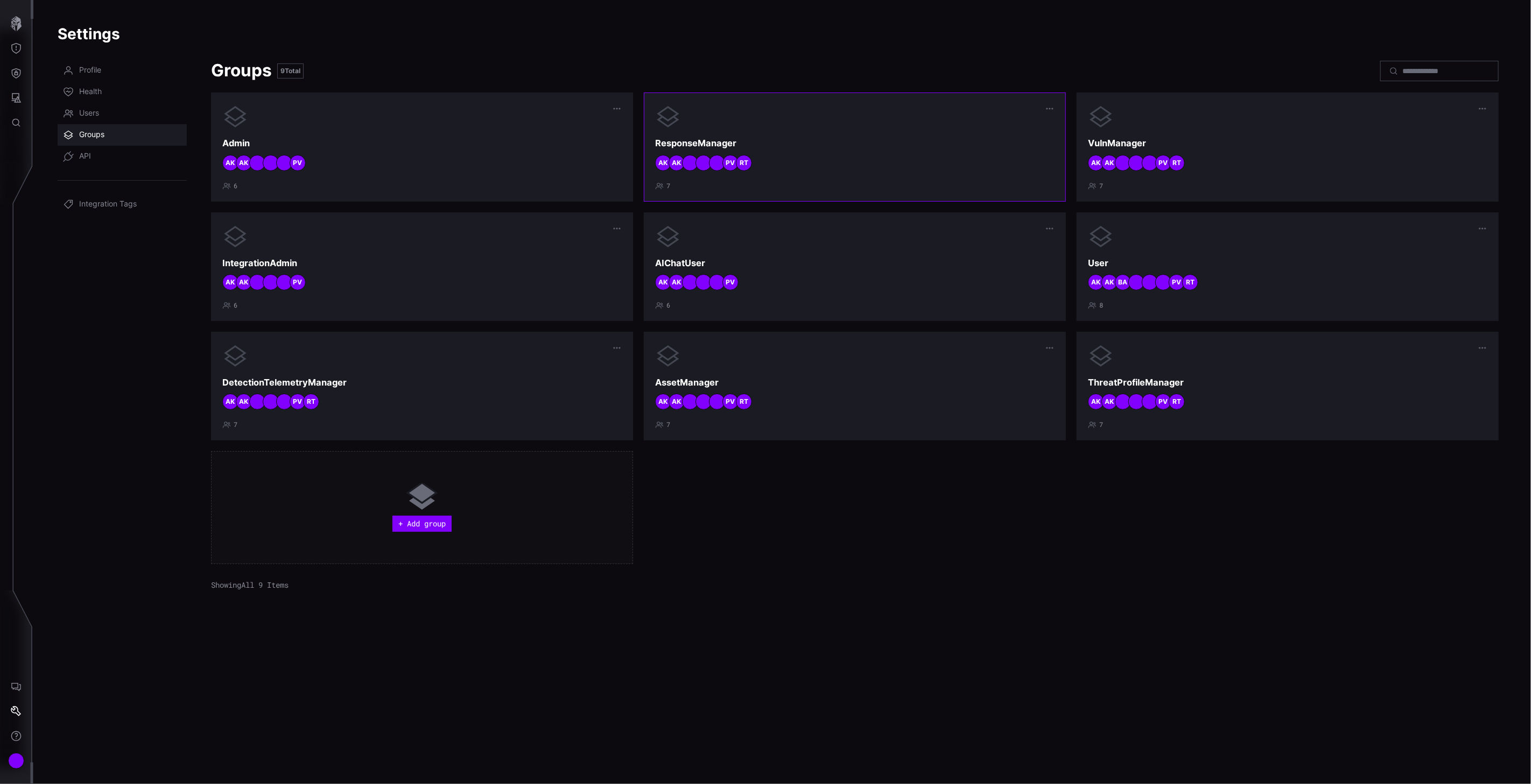
click at [782, 132] on div "ResponseManager RT PV AK AK 7" at bounding box center [854, 147] width 399 height 86
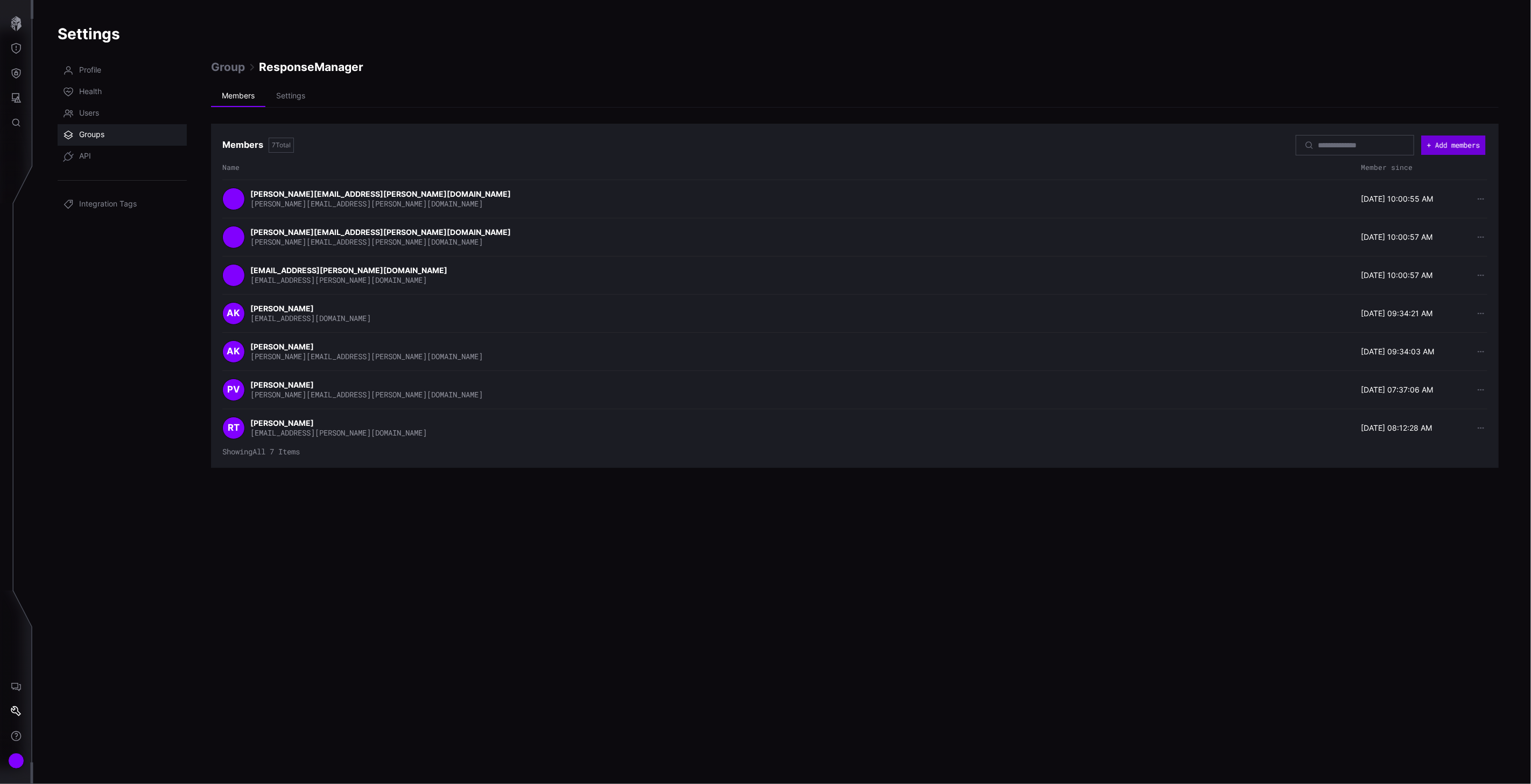
click at [1455, 151] on button "+ Add members" at bounding box center [1452, 145] width 64 height 19
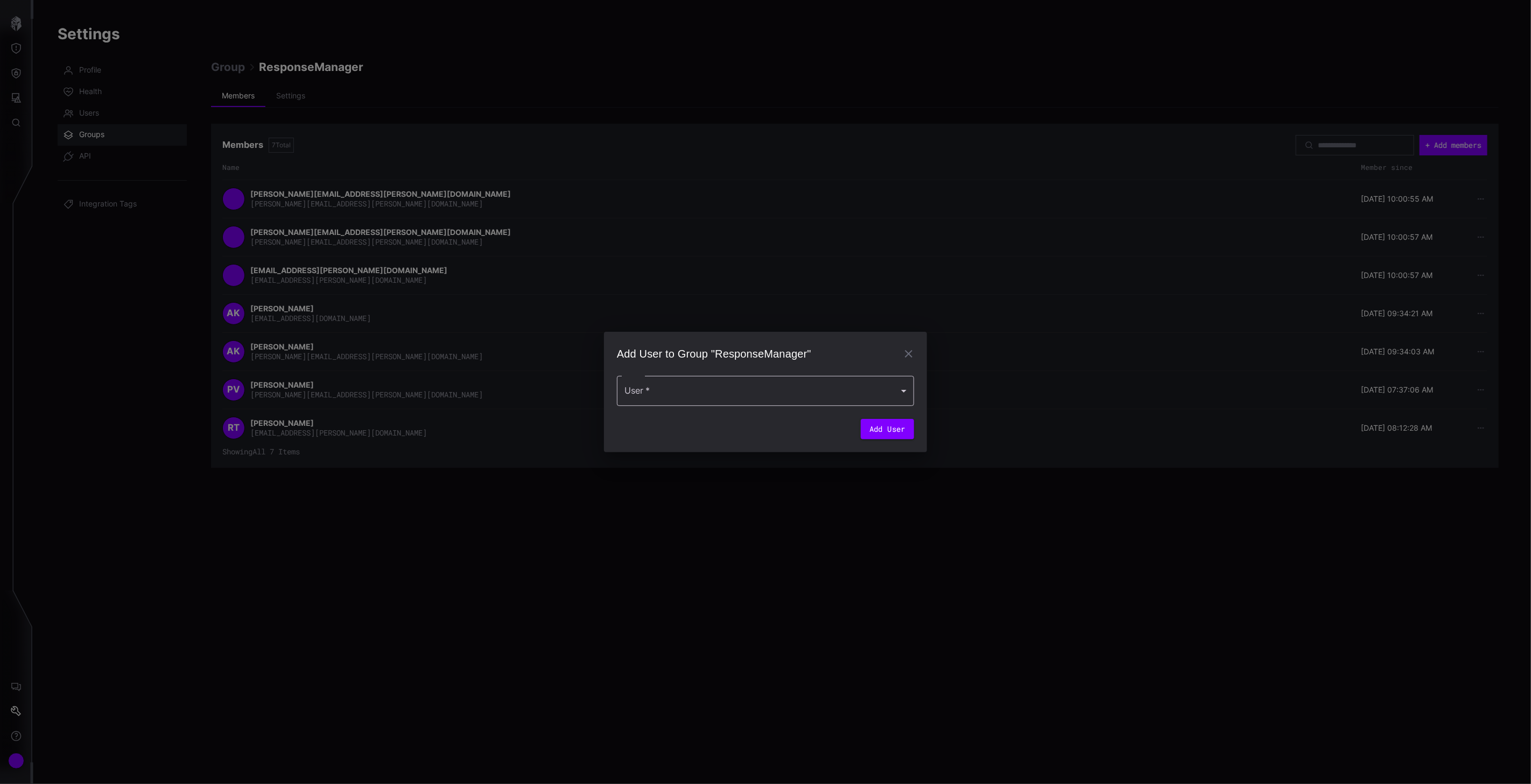
click at [701, 395] on div at bounding box center [765, 391] width 297 height 30
click at [676, 425] on div "[PERSON_NAME]" at bounding box center [754, 422] width 255 height 13
type input "**********"
click at [893, 437] on button "Add User" at bounding box center [887, 432] width 53 height 21
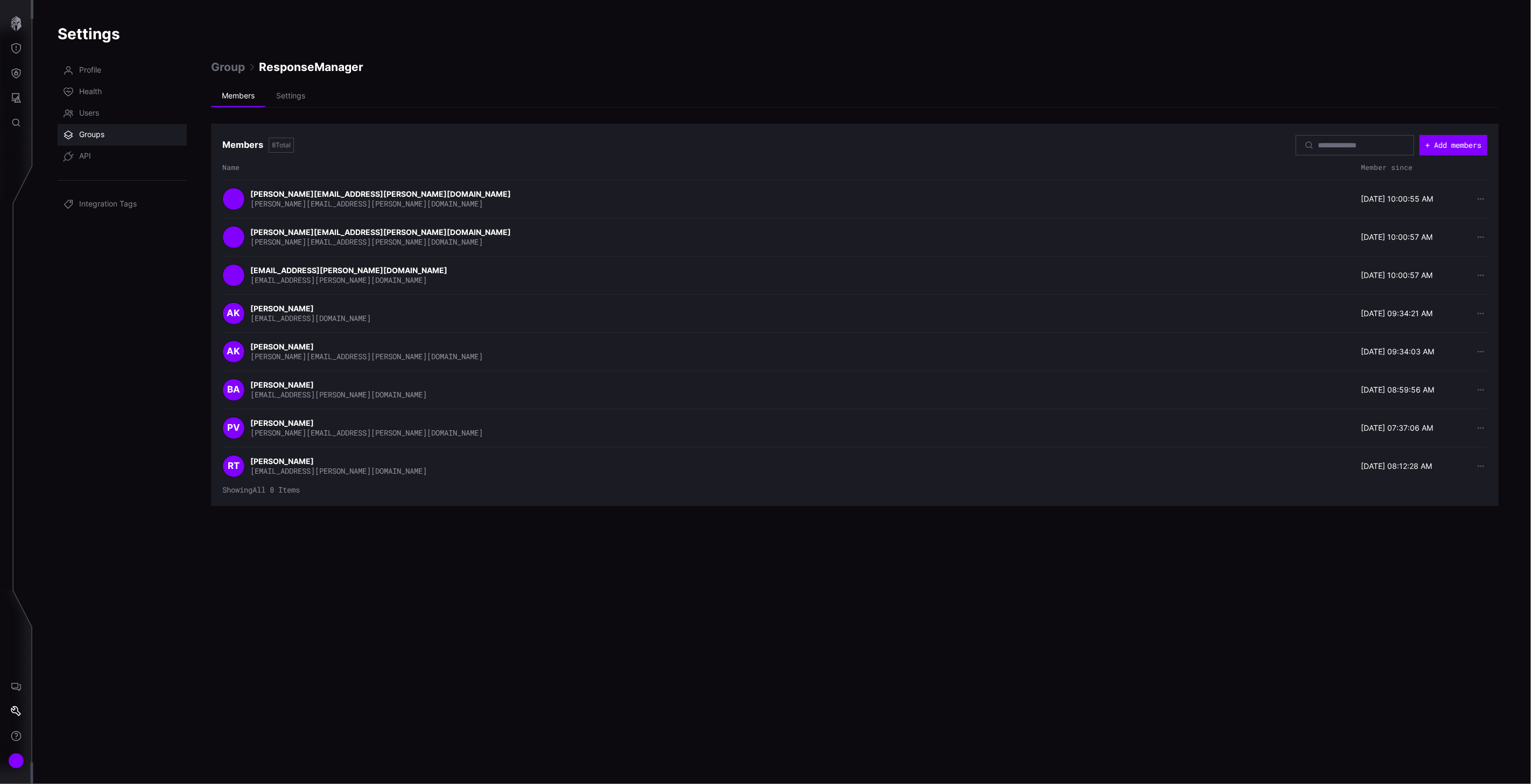
click at [98, 132] on span "Groups" at bounding box center [91, 135] width 25 height 11
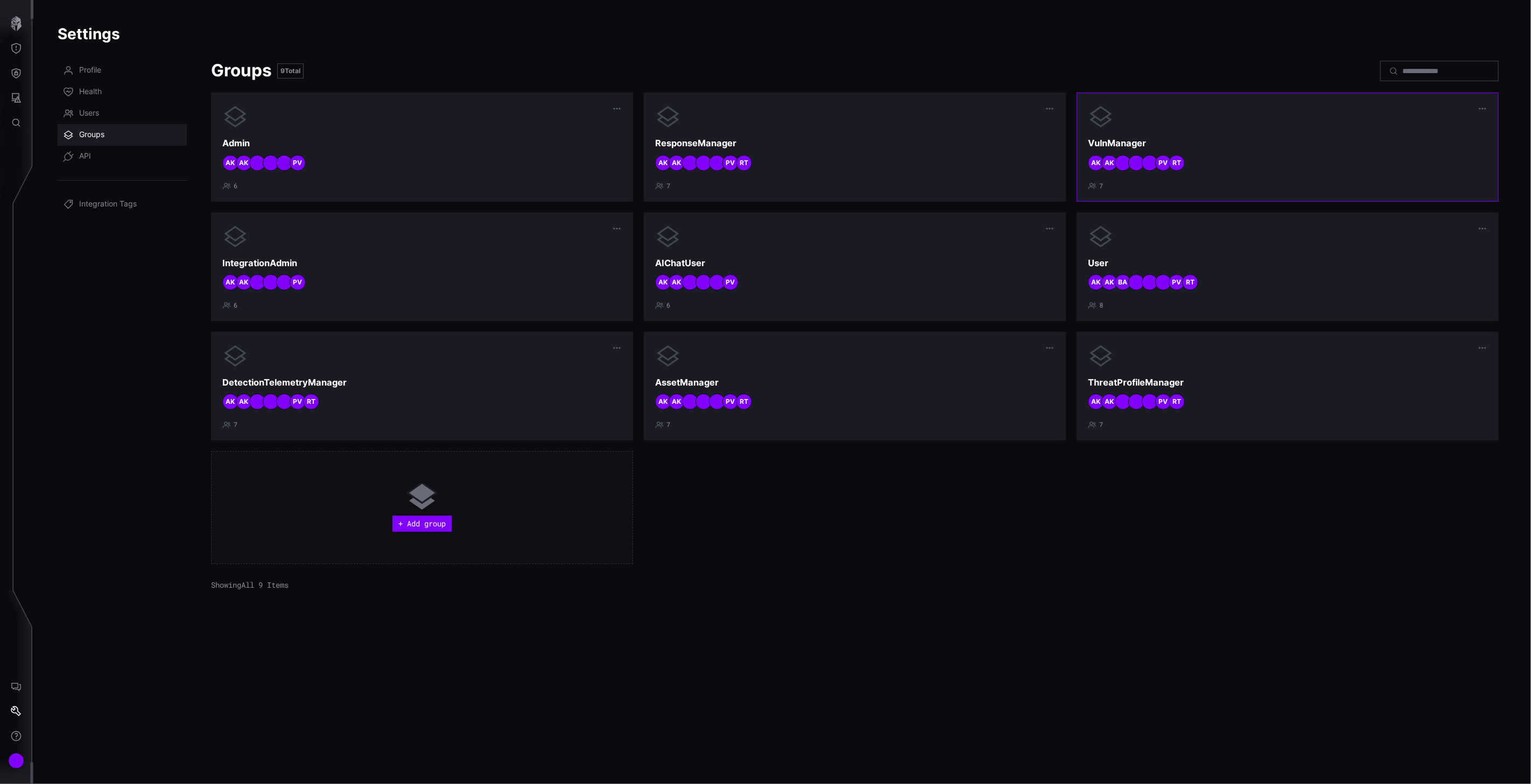
click at [1307, 153] on div "VulnManager RT PV AK AK 7" at bounding box center [1287, 147] width 399 height 86
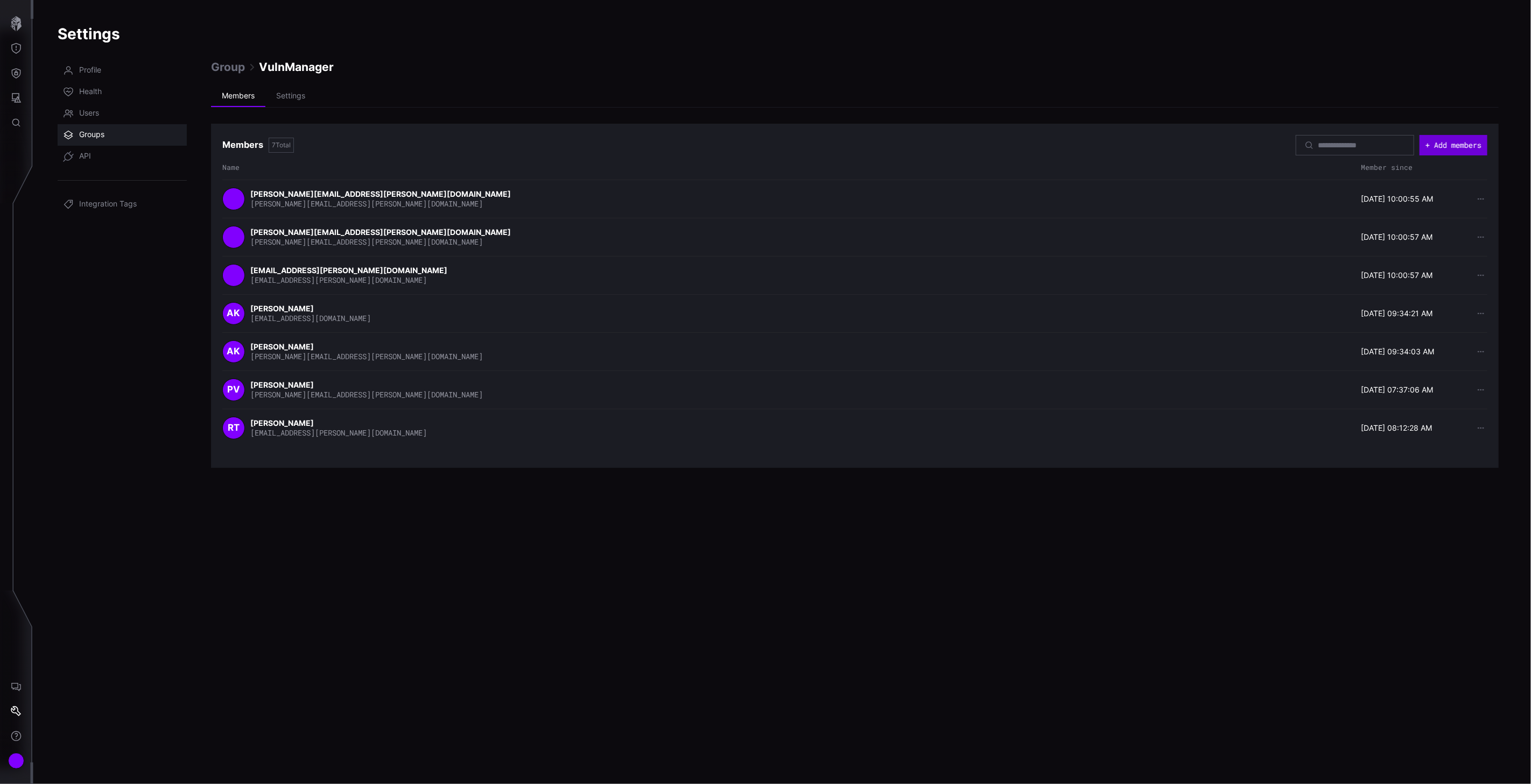
click at [1440, 142] on button "+ Add members" at bounding box center [1453, 145] width 68 height 21
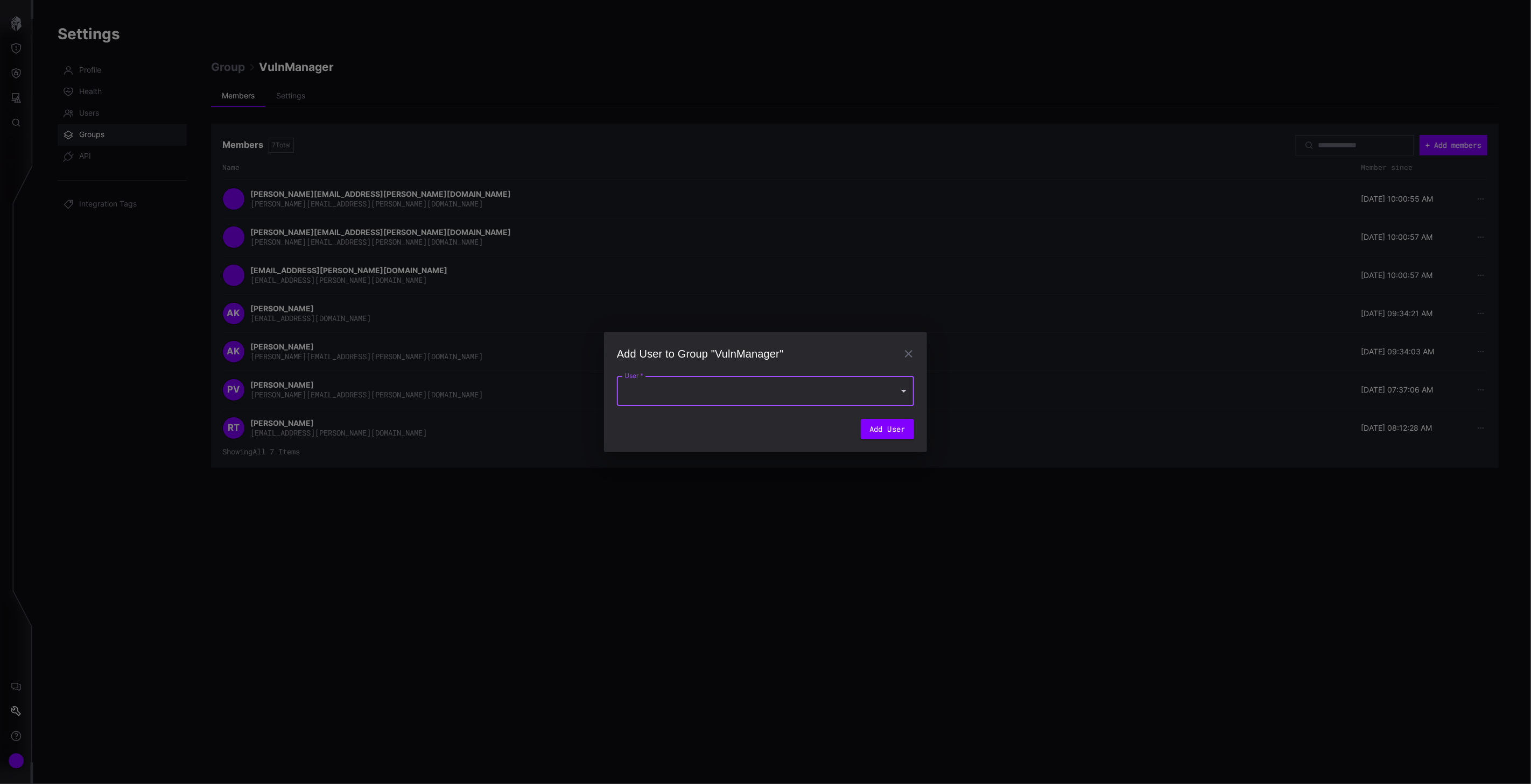
click at [706, 386] on div at bounding box center [765, 391] width 297 height 30
click at [684, 428] on div "[PERSON_NAME]" at bounding box center [760, 422] width 269 height 16
type input "**********"
click at [887, 436] on button "Add User" at bounding box center [887, 432] width 53 height 21
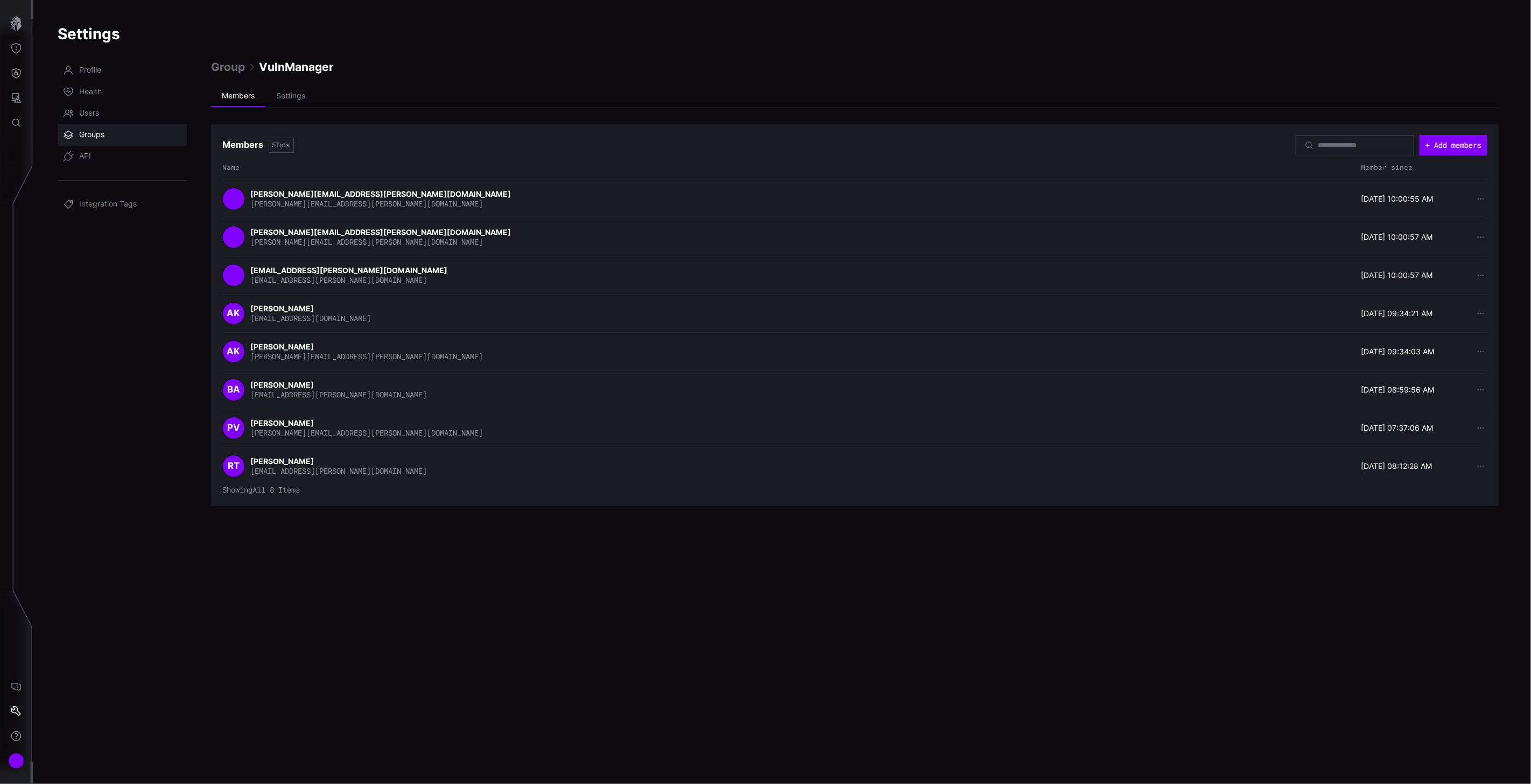
click at [82, 133] on span "Groups" at bounding box center [91, 135] width 25 height 11
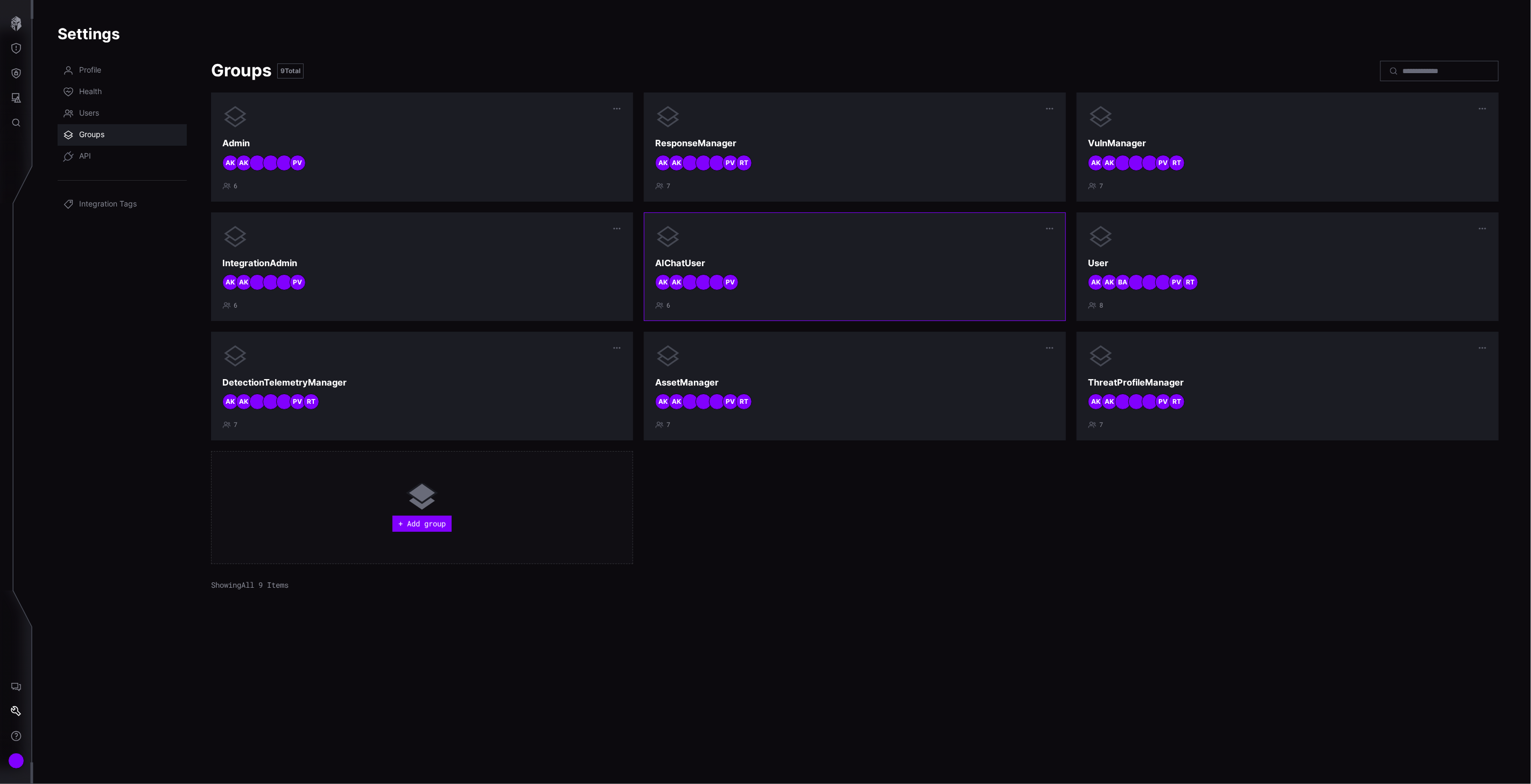
click at [876, 262] on h3 "AIChatUser" at bounding box center [854, 263] width 399 height 11
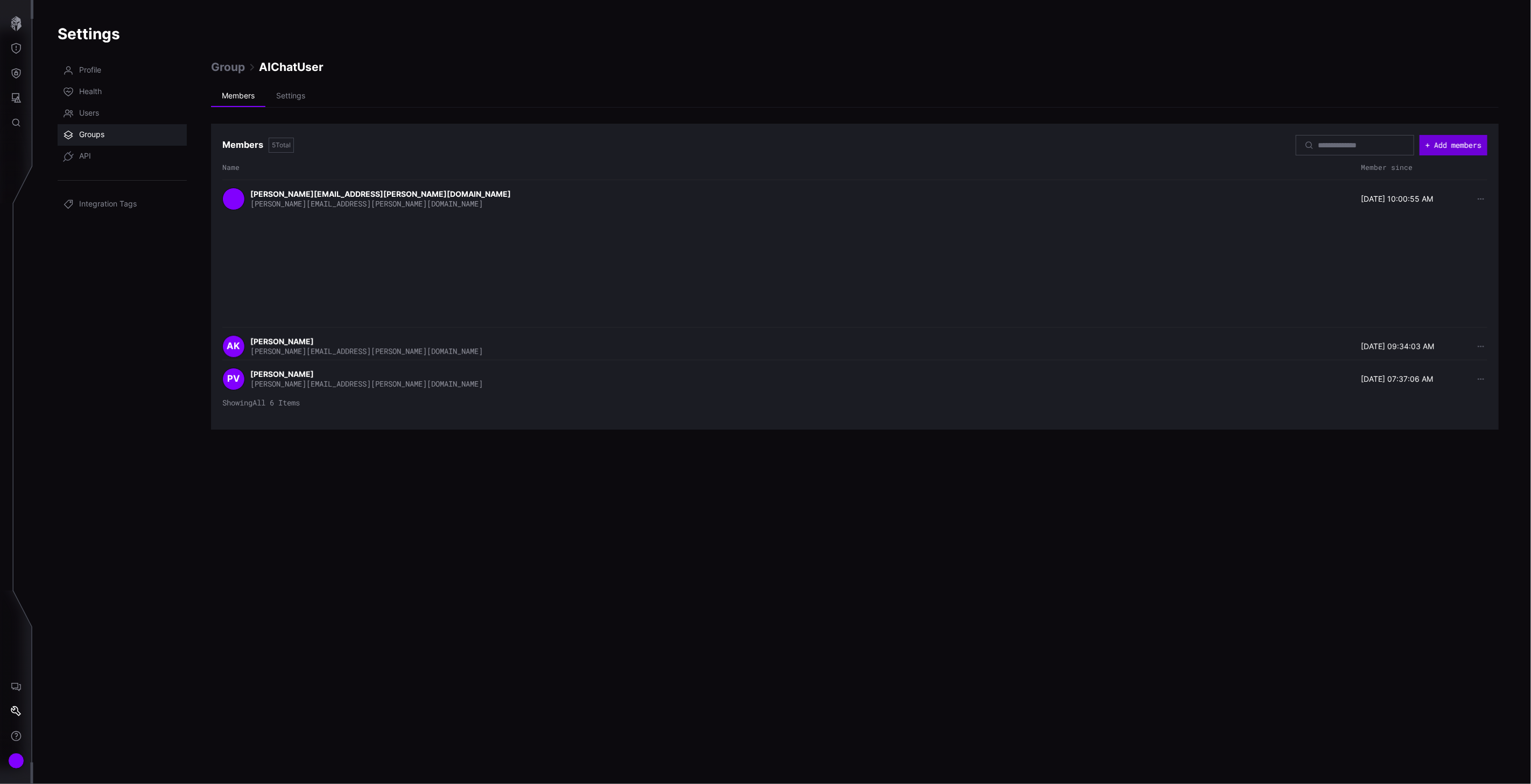
click at [1464, 144] on button "+ Add members" at bounding box center [1453, 145] width 68 height 21
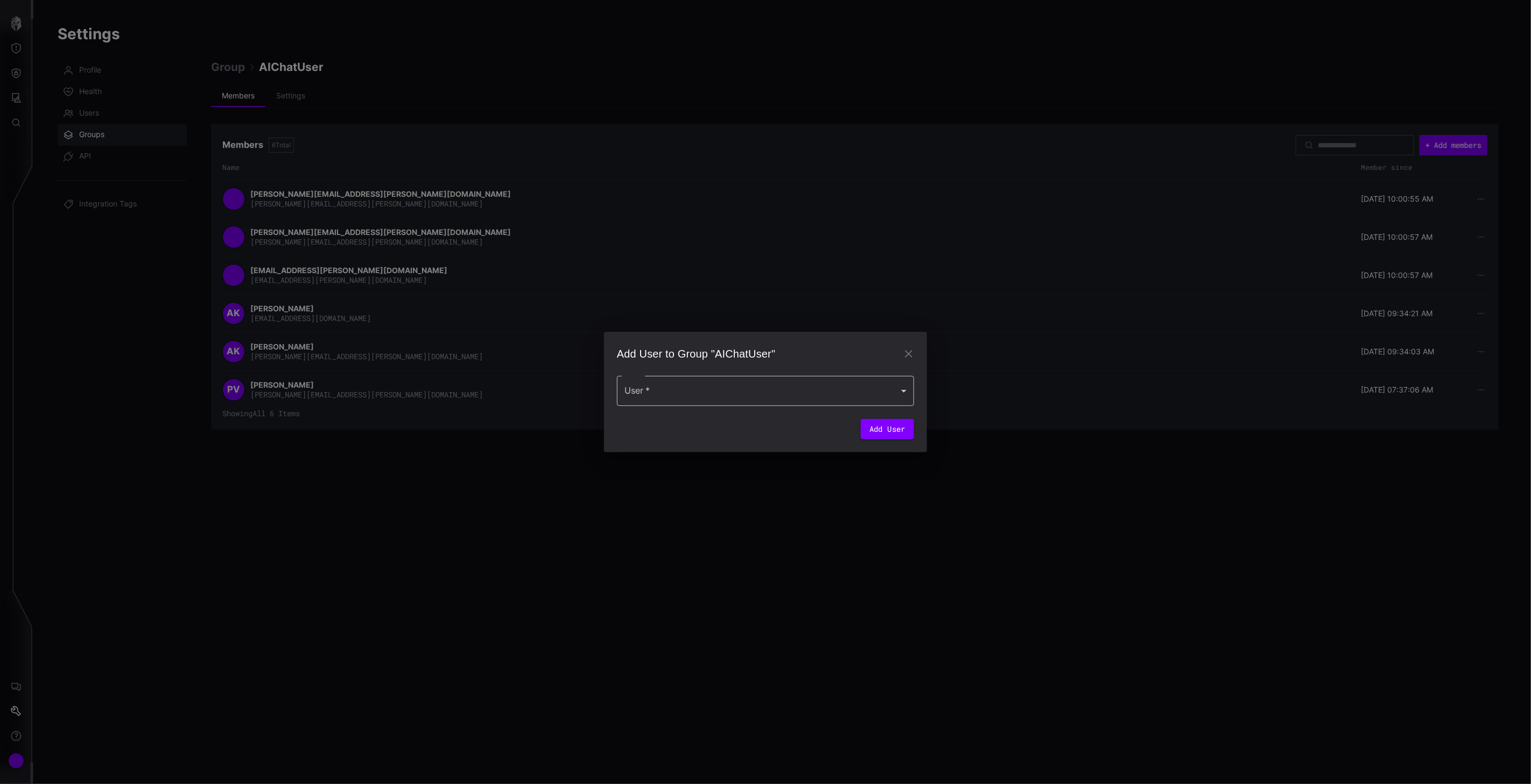
click at [706, 381] on div at bounding box center [765, 391] width 297 height 30
click at [687, 417] on div "[PERSON_NAME]" at bounding box center [754, 422] width 255 height 13
type input "**********"
click at [880, 436] on button "Add User" at bounding box center [887, 432] width 53 height 21
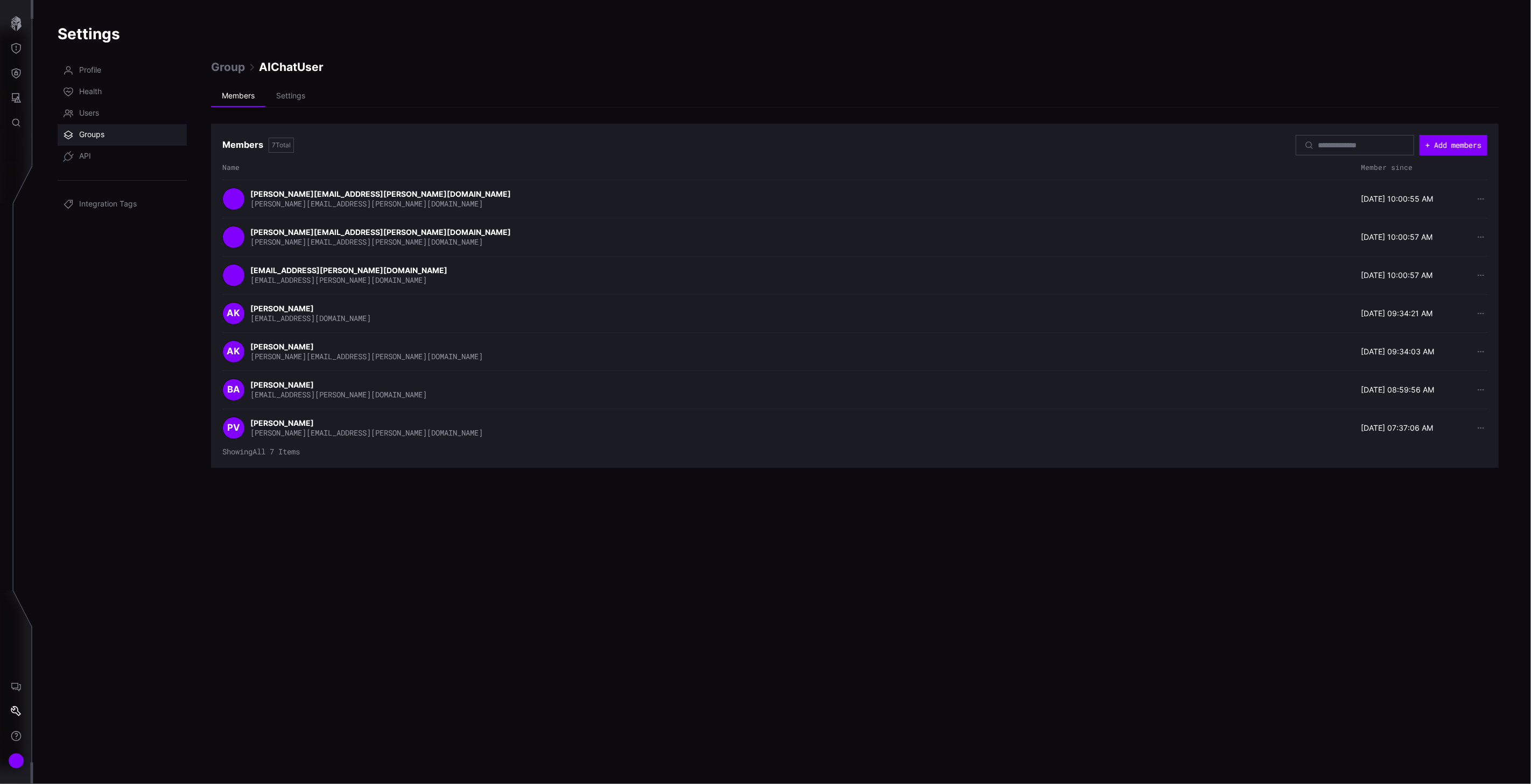
click at [80, 132] on span "Groups" at bounding box center [91, 135] width 25 height 11
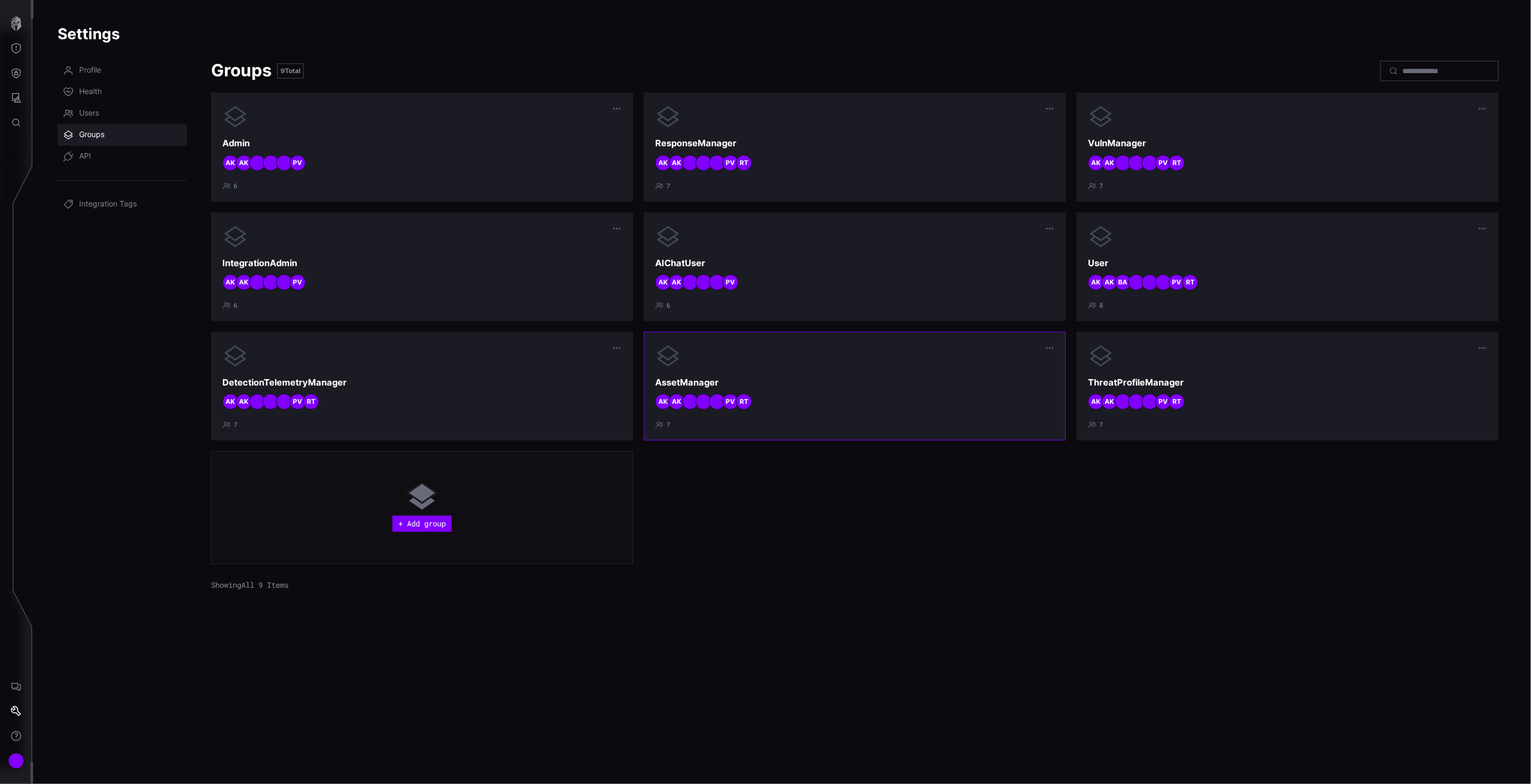
click at [840, 377] on h3 "AssetManager" at bounding box center [854, 383] width 399 height 11
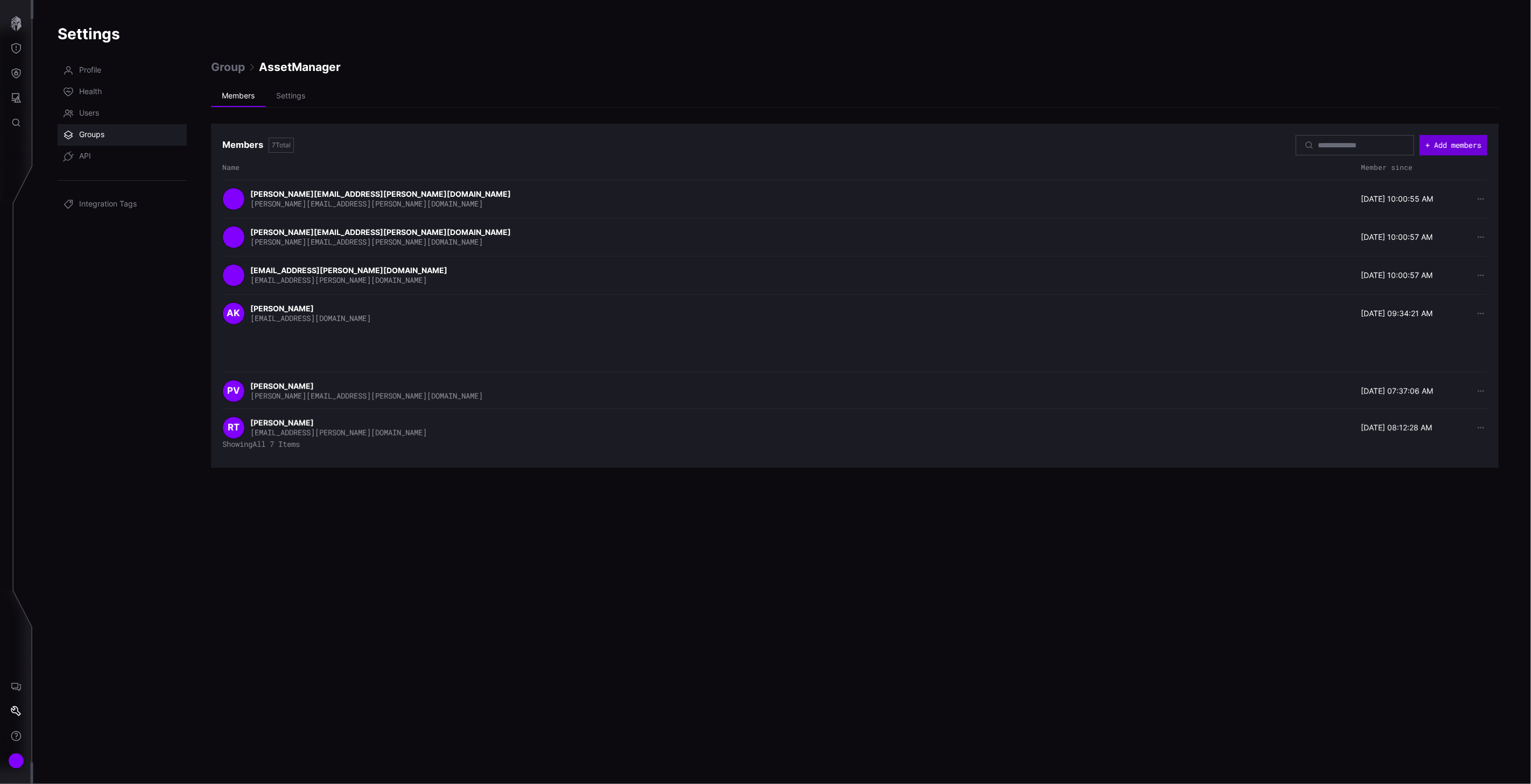
click at [1466, 148] on button "+ Add members" at bounding box center [1453, 145] width 68 height 21
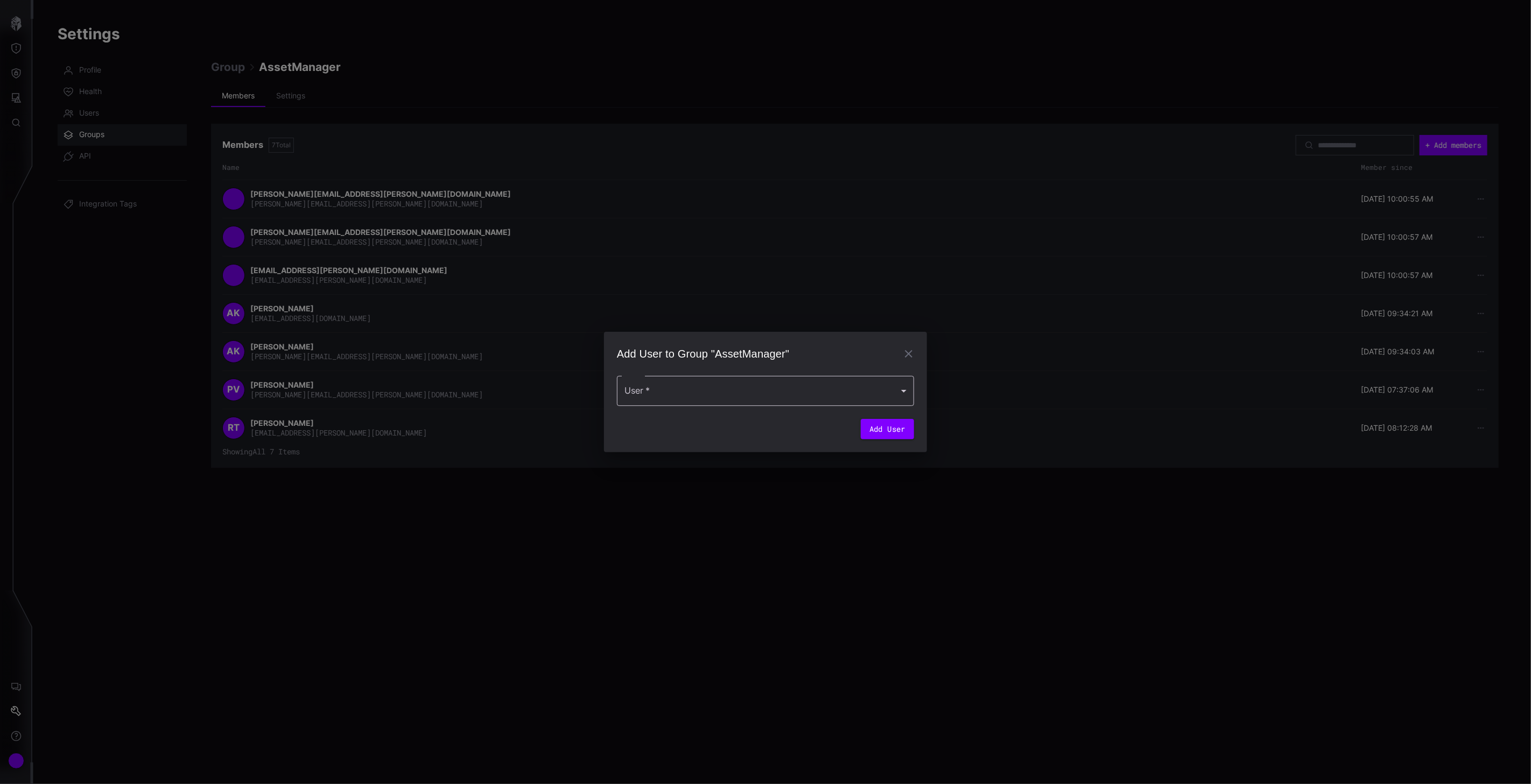
click at [760, 389] on div at bounding box center [765, 391] width 297 height 30
click at [702, 424] on div "[PERSON_NAME]" at bounding box center [754, 422] width 255 height 13
type input "**********"
click at [886, 434] on button "Add User" at bounding box center [887, 432] width 53 height 21
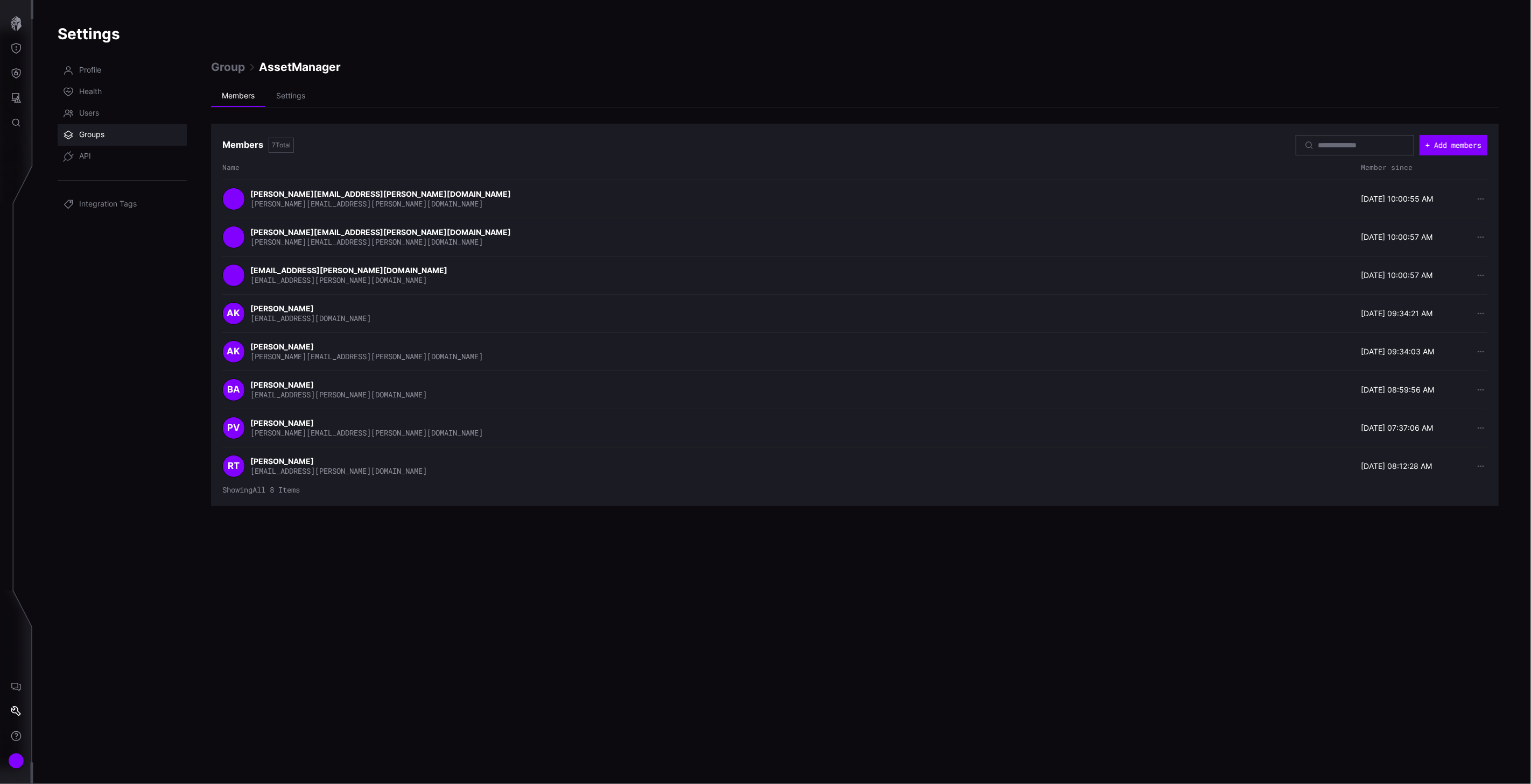
click at [94, 135] on span "Groups" at bounding box center [91, 135] width 25 height 11
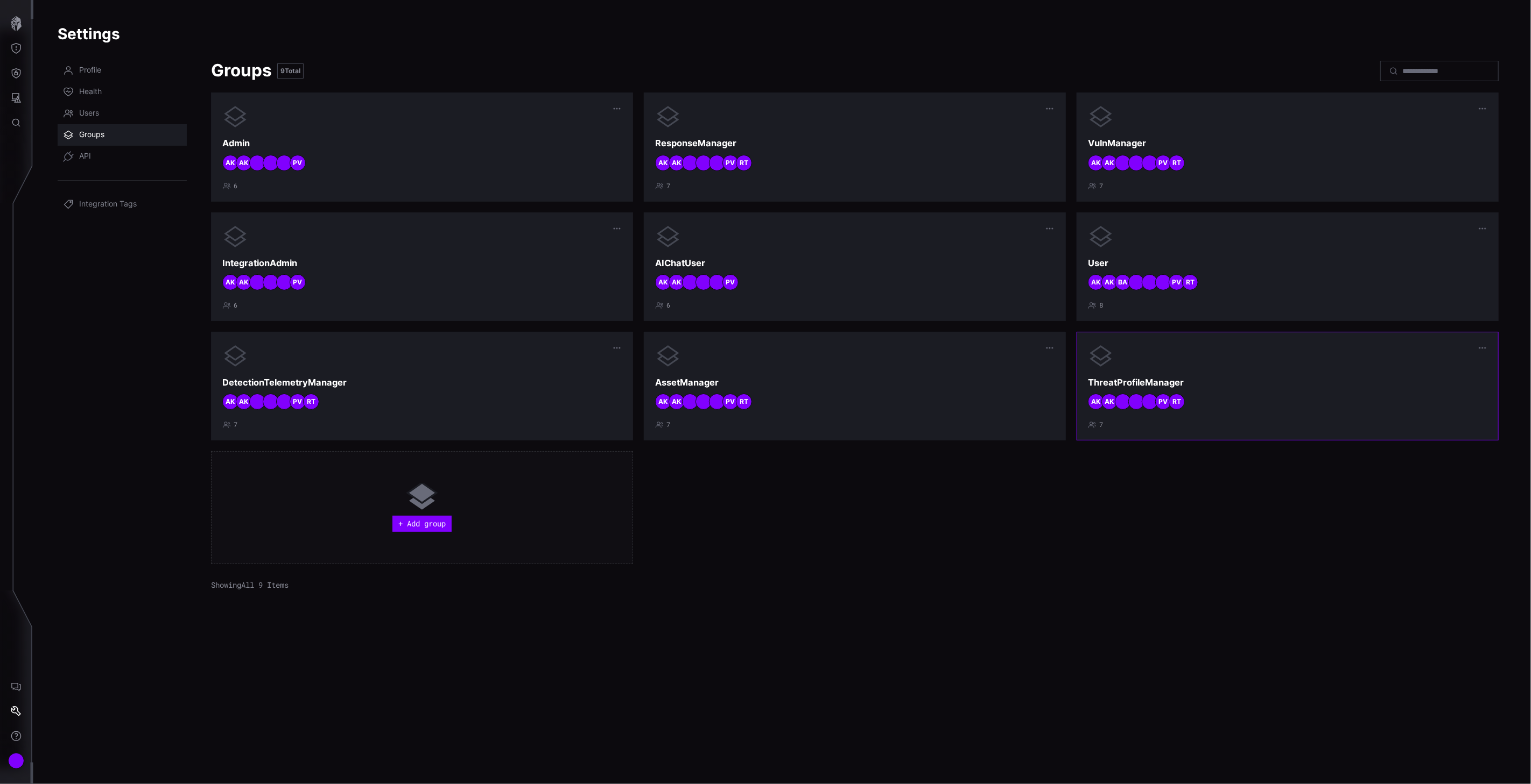
click at [1306, 395] on div "RT PV AK AK" at bounding box center [1287, 402] width 399 height 16
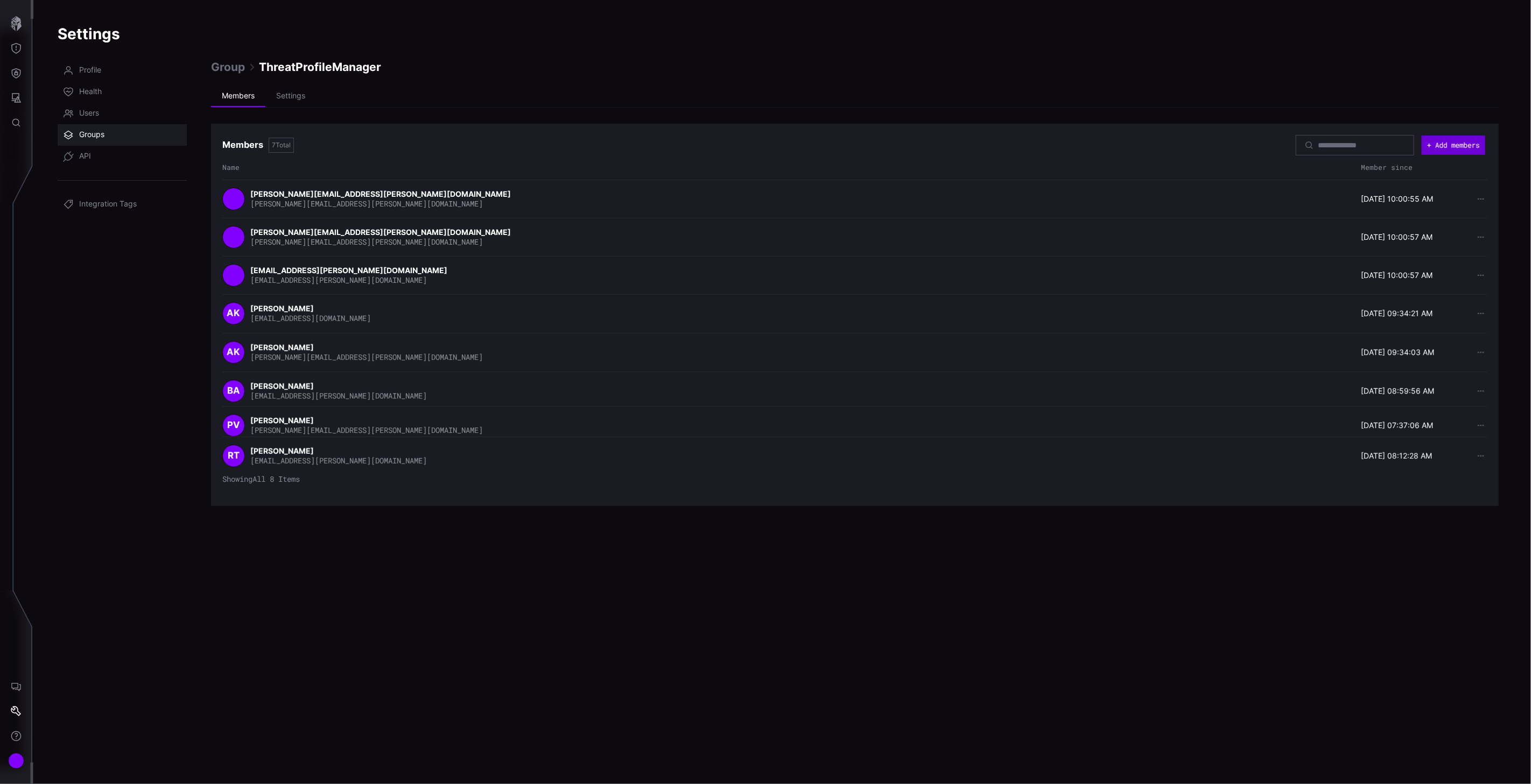
click at [1449, 147] on button "+ Add members" at bounding box center [1453, 145] width 64 height 19
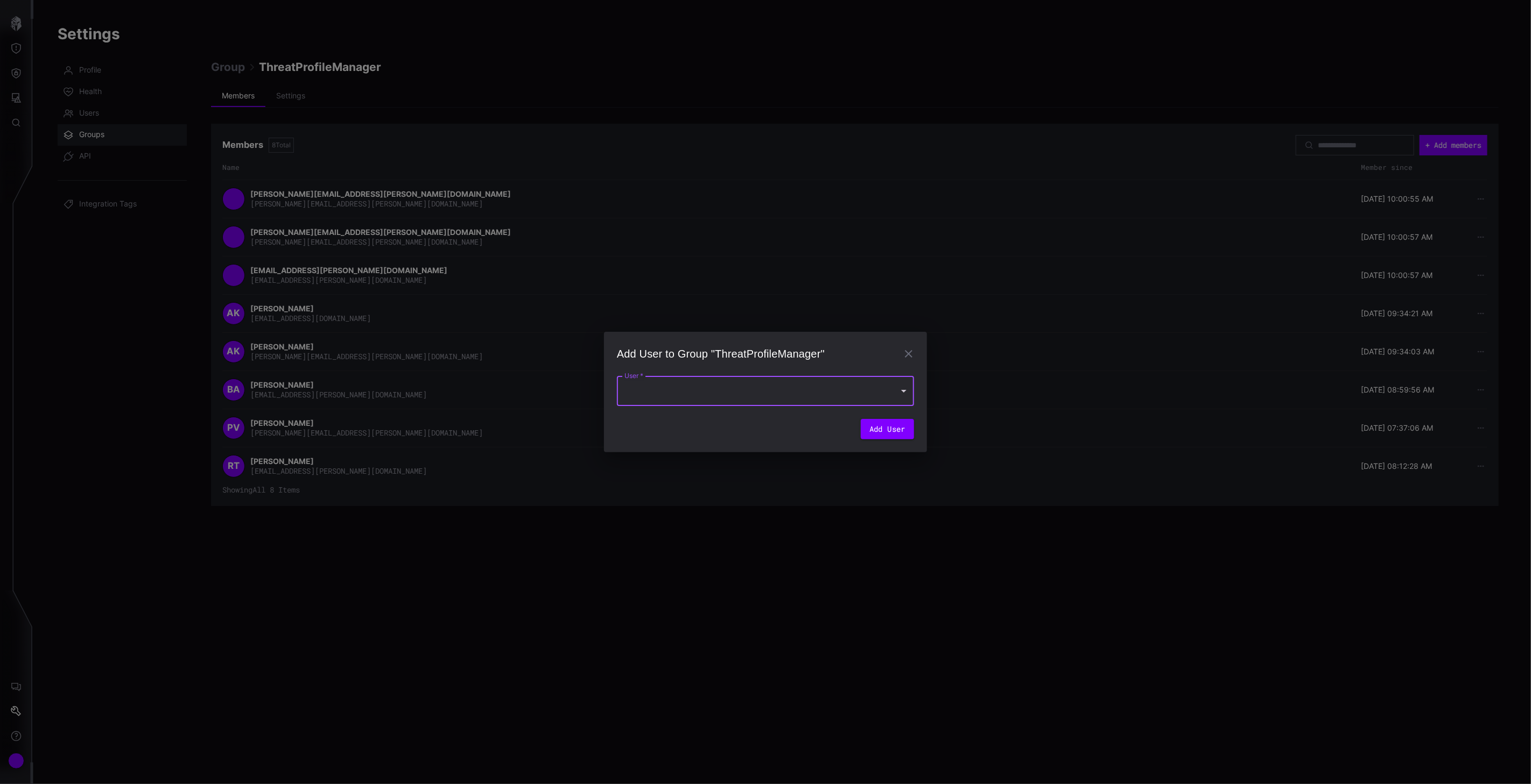
click at [750, 384] on div at bounding box center [765, 391] width 297 height 30
click at [908, 348] on div at bounding box center [765, 392] width 1531 height 784
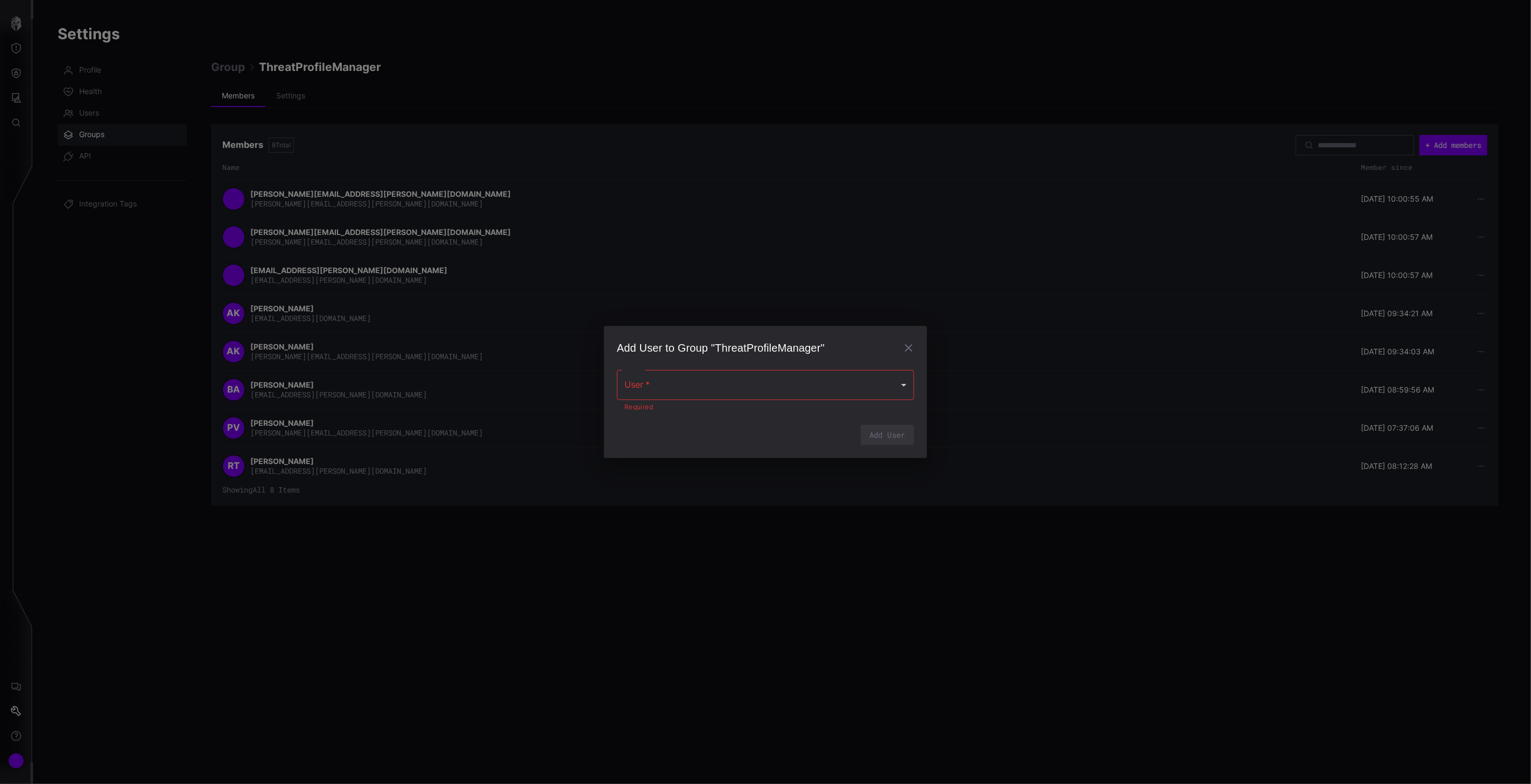
click at [899, 355] on h2 "Add User to Group "ThreatProfileManager"" at bounding box center [765, 348] width 297 height 19
click at [908, 354] on icon "button" at bounding box center [908, 348] width 13 height 13
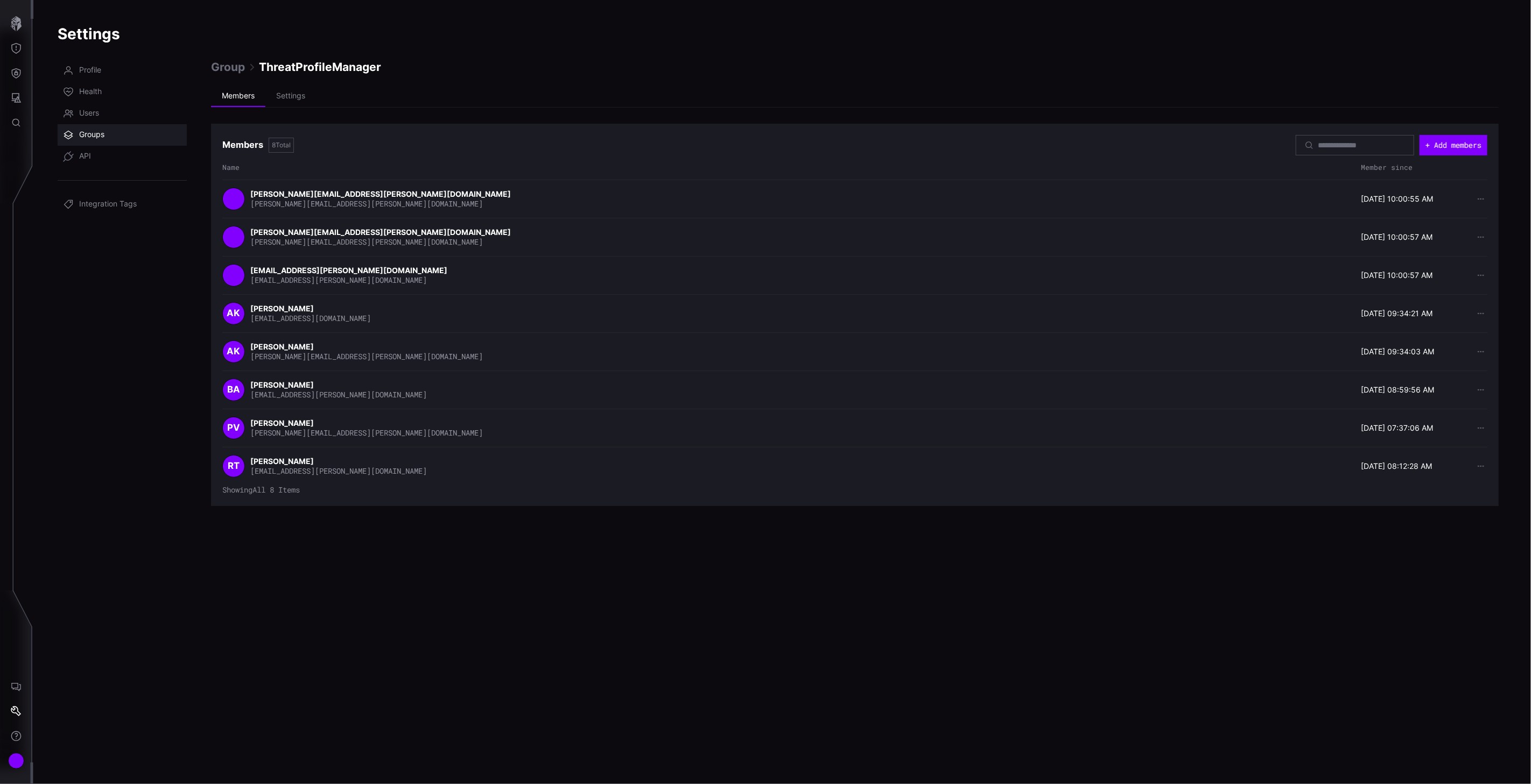
click at [92, 135] on span "Groups" at bounding box center [91, 135] width 25 height 11
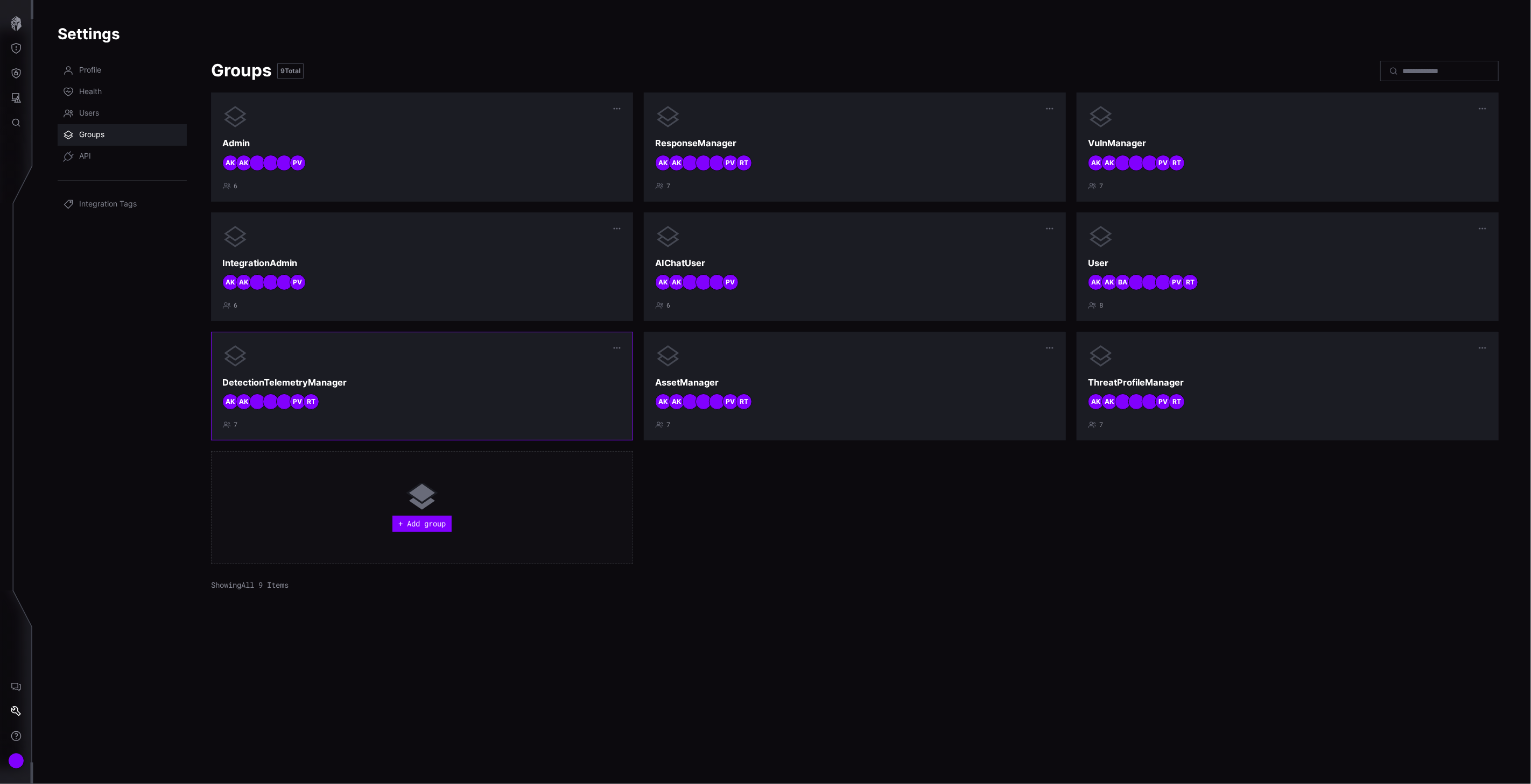
click at [347, 388] on h3 "DetectionTelemetryManager" at bounding box center [421, 383] width 399 height 11
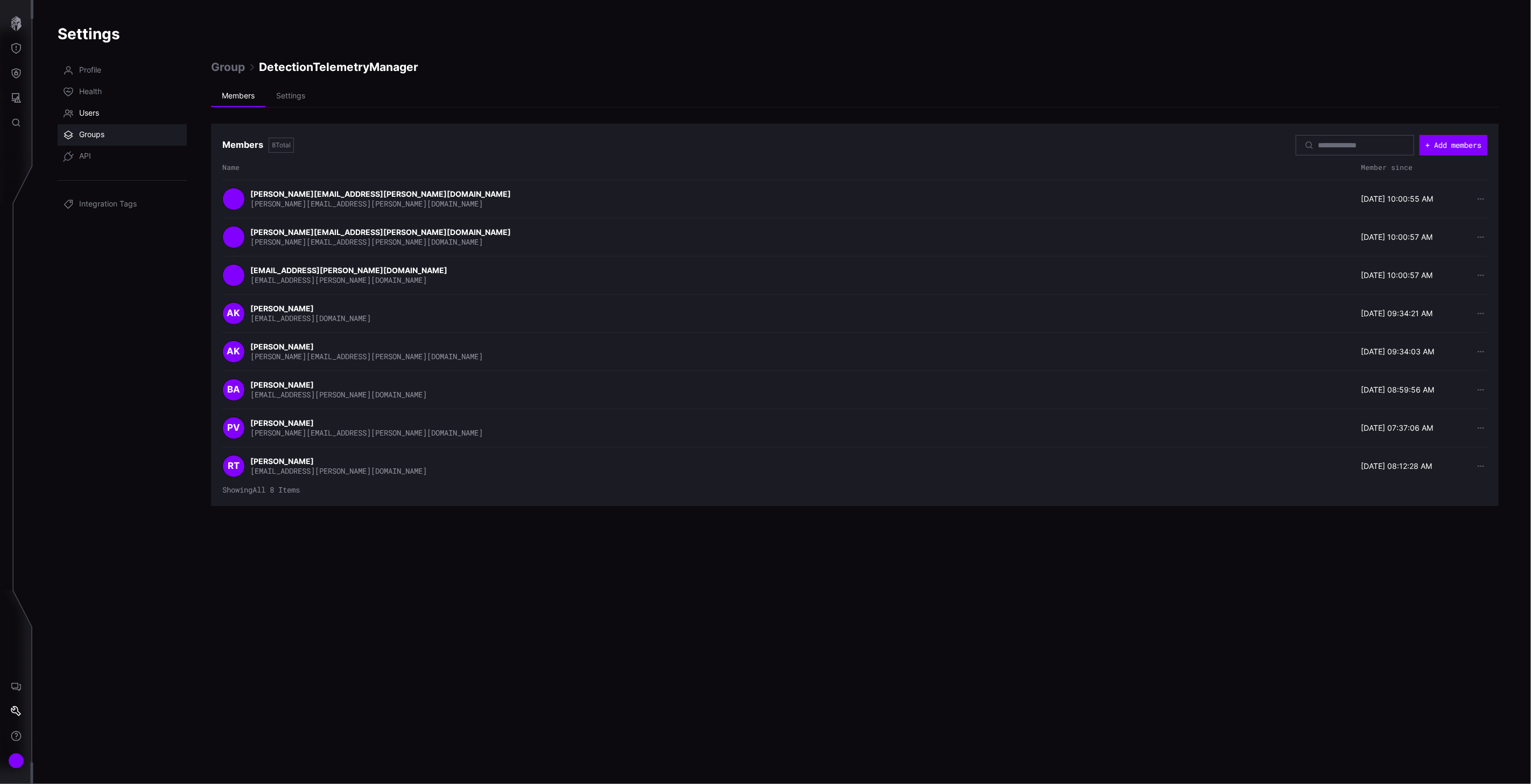
click at [87, 105] on link "Users" at bounding box center [122, 113] width 129 height 21
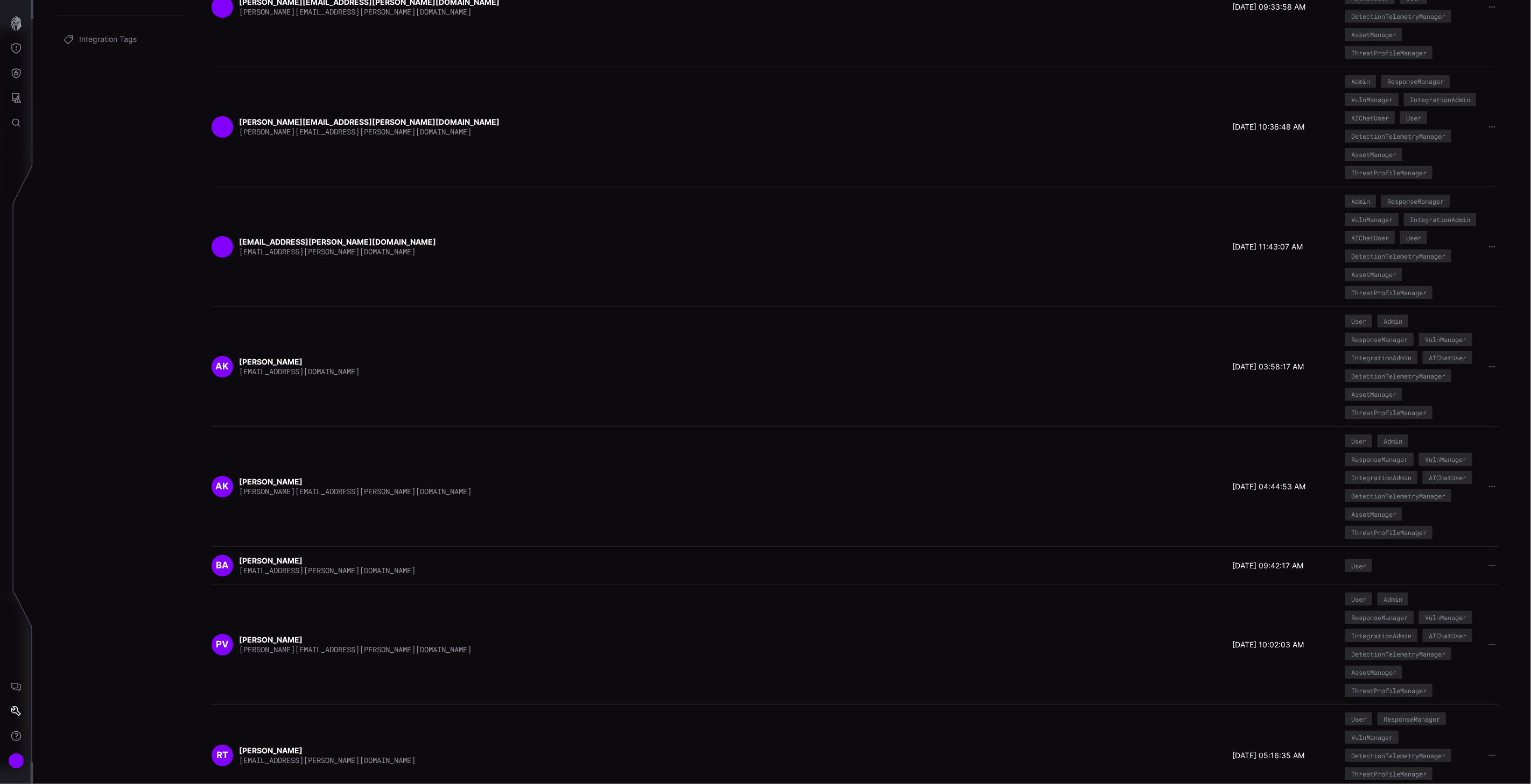
scroll to position [201, 0]
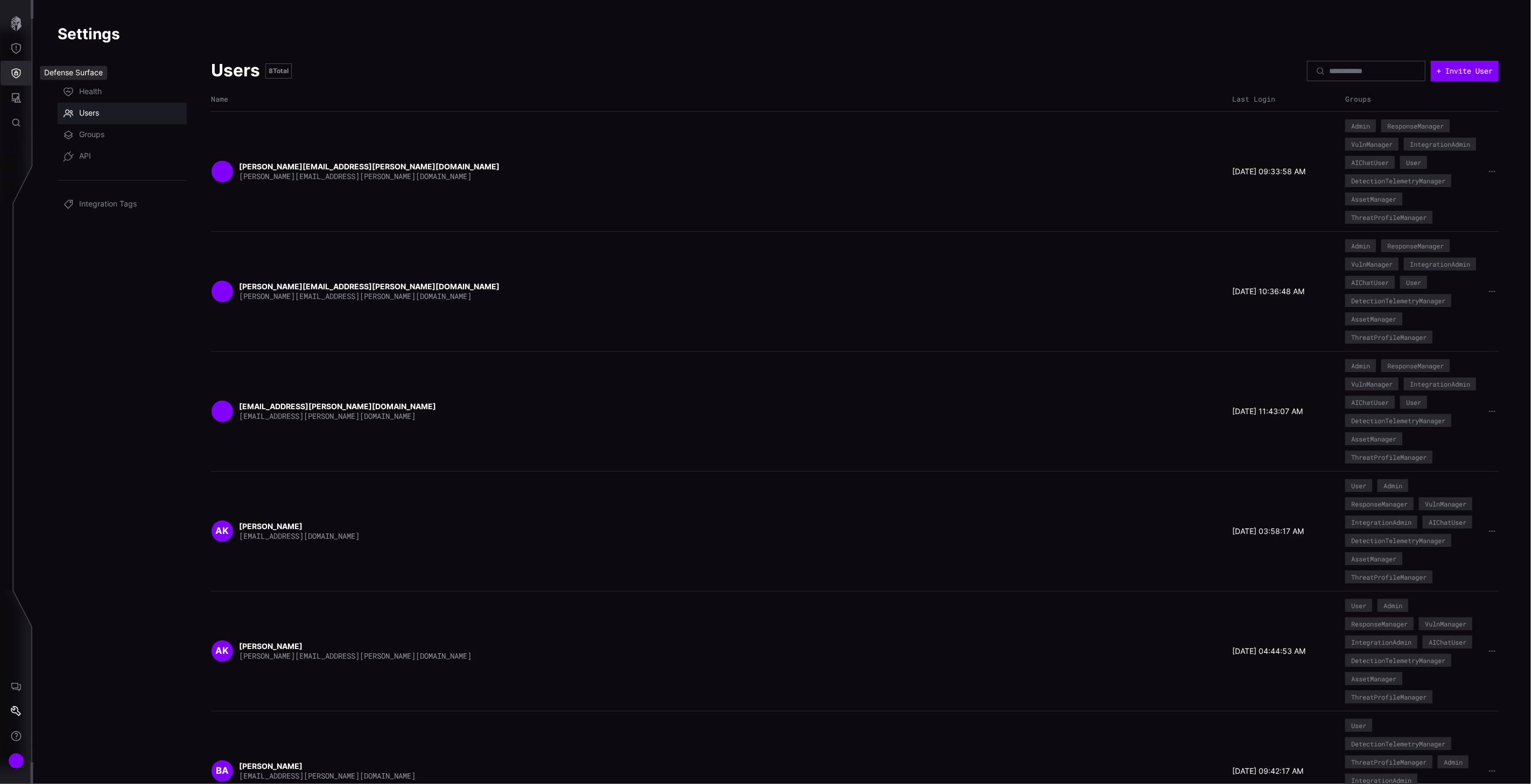
click at [14, 75] on icon "Defense Surface" at bounding box center [16, 73] width 11 height 11
click at [83, 140] on div "Integrations" at bounding box center [101, 146] width 81 height 14
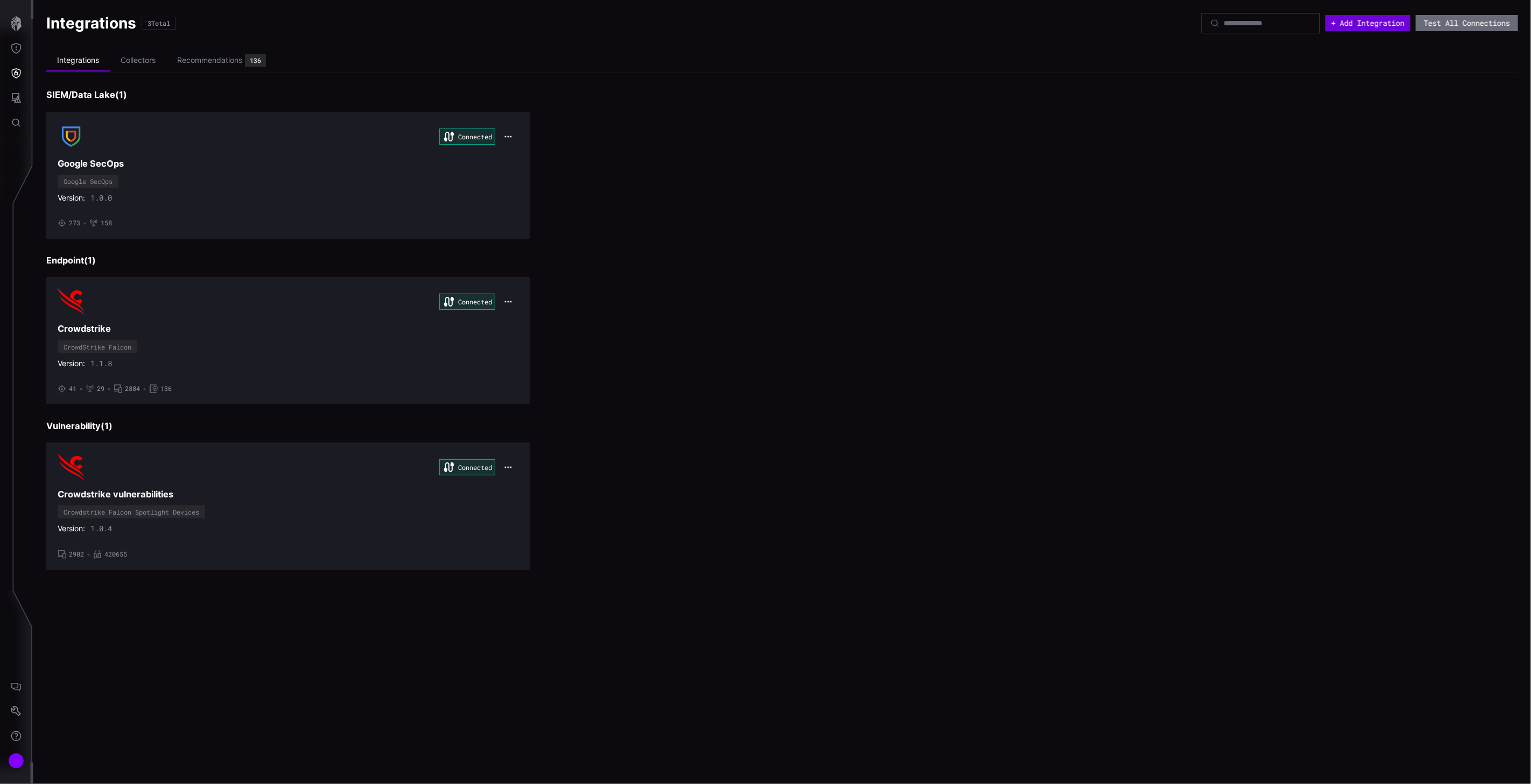
click at [1353, 27] on button "+ Add Integration" at bounding box center [1368, 23] width 85 height 16
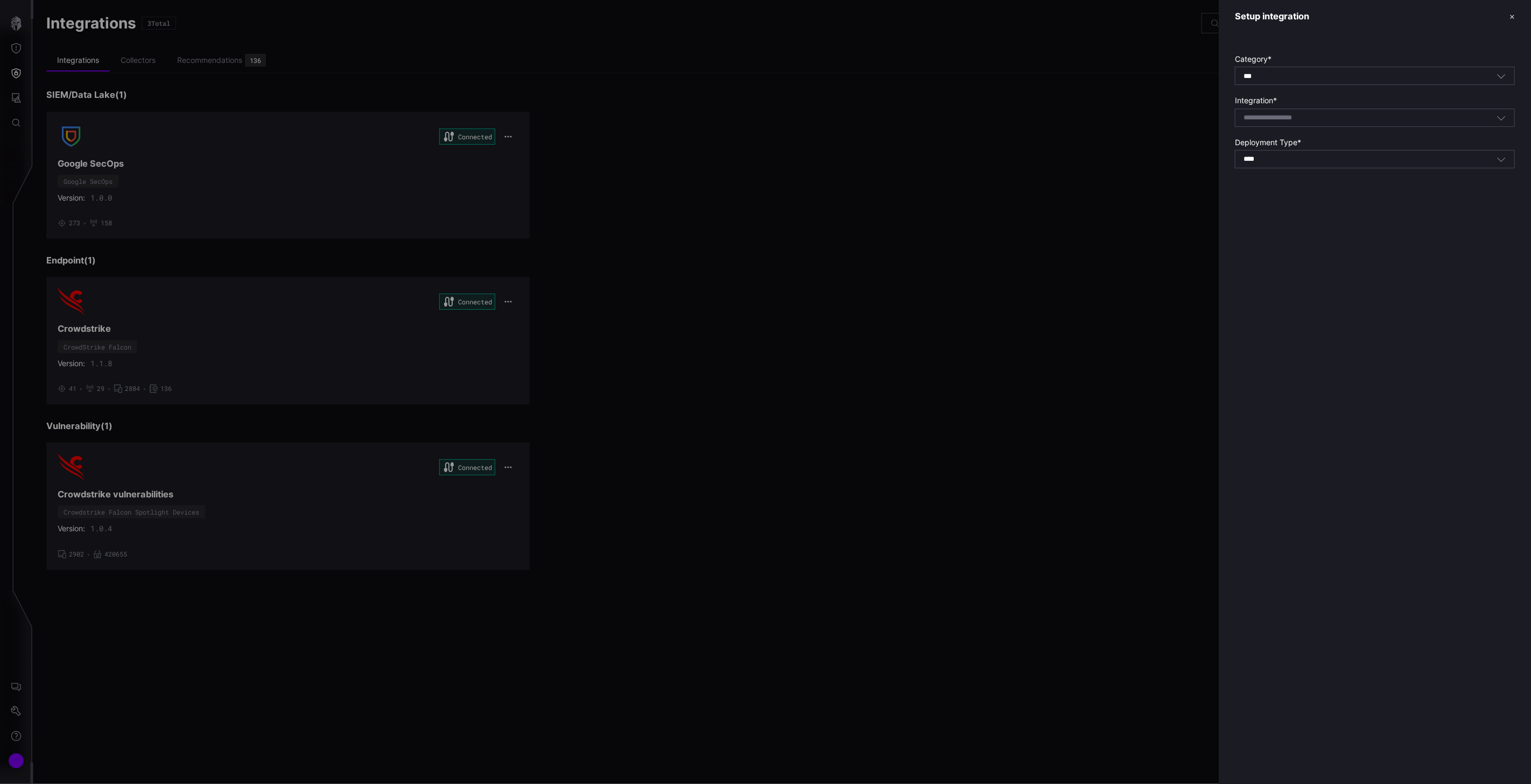
click at [1336, 116] on div "Select integration" at bounding box center [1369, 118] width 253 height 10
click at [1510, 16] on button "✕" at bounding box center [1512, 16] width 6 height 11
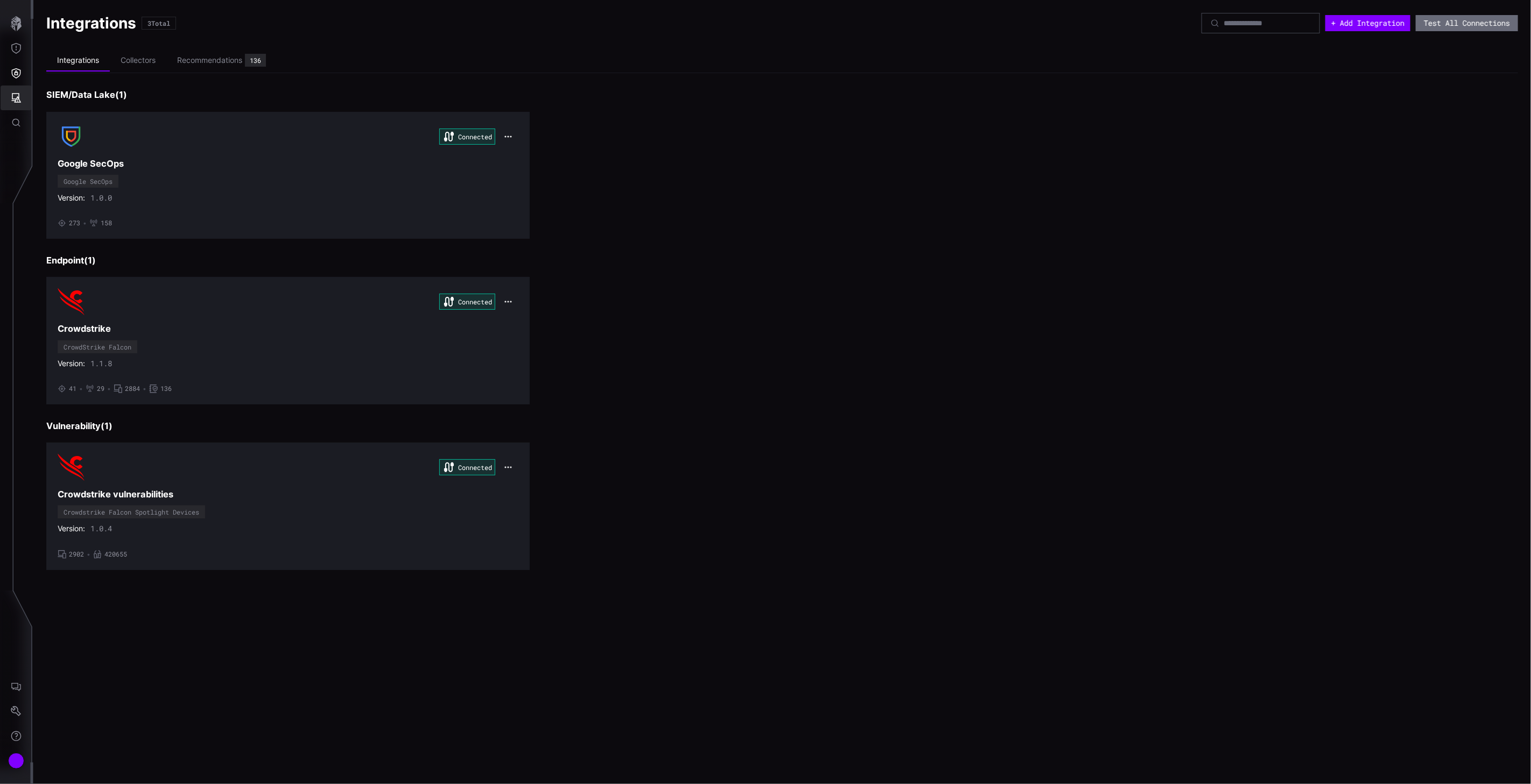
click at [16, 98] on icon "Attack Surface" at bounding box center [16, 97] width 11 height 11
click at [8, 97] on div at bounding box center [765, 392] width 1531 height 784
click at [21, 100] on icon "Attack Surface" at bounding box center [16, 97] width 11 height 11
click at [18, 49] on div at bounding box center [765, 392] width 1531 height 784
click at [17, 49] on icon "Threat Exposure" at bounding box center [16, 48] width 11 height 11
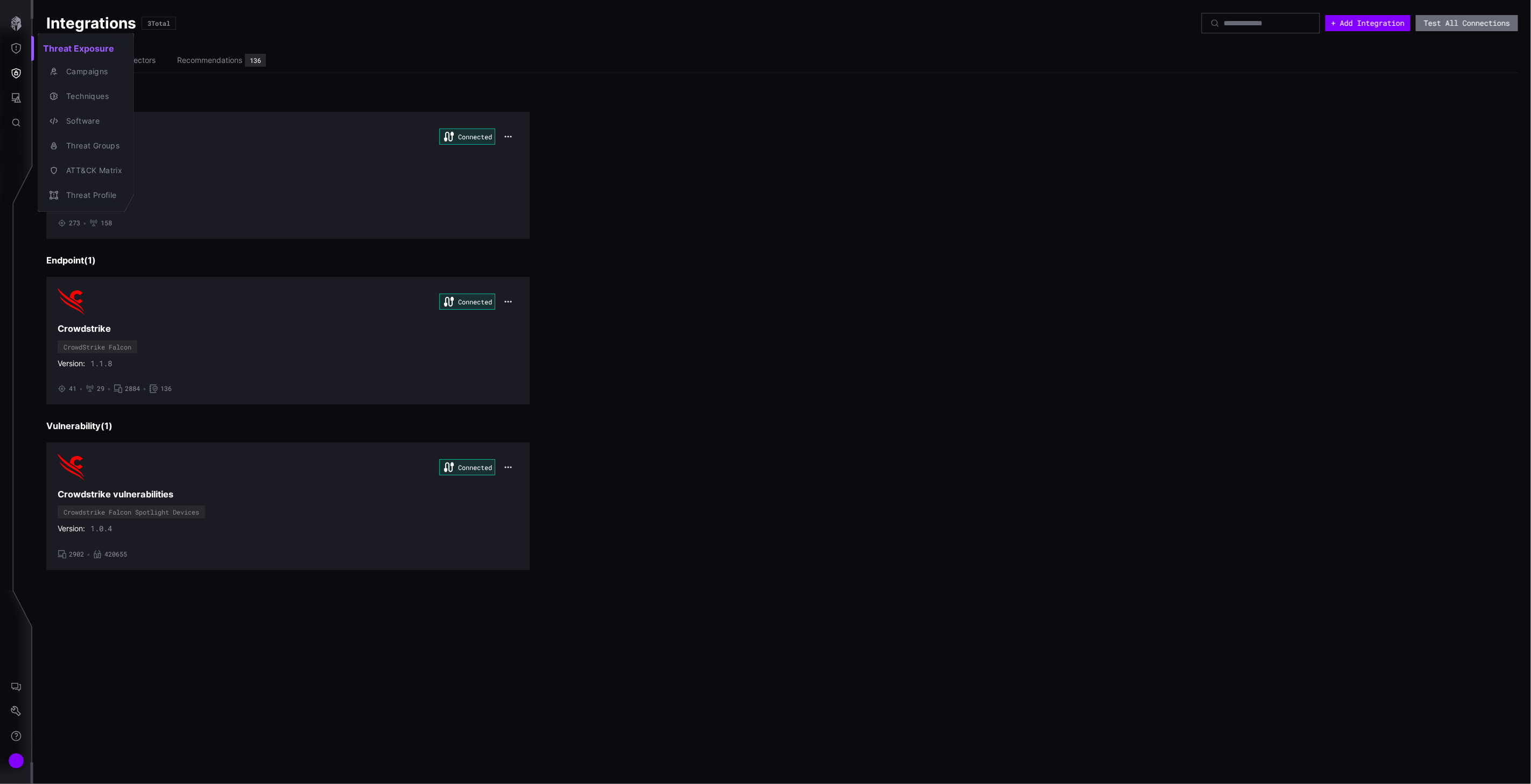
click at [16, 70] on div at bounding box center [765, 392] width 1531 height 784
click at [11, 72] on icon "Defense Surface" at bounding box center [16, 73] width 11 height 11
click at [85, 168] on div "Product Comparison" at bounding box center [101, 170] width 81 height 14
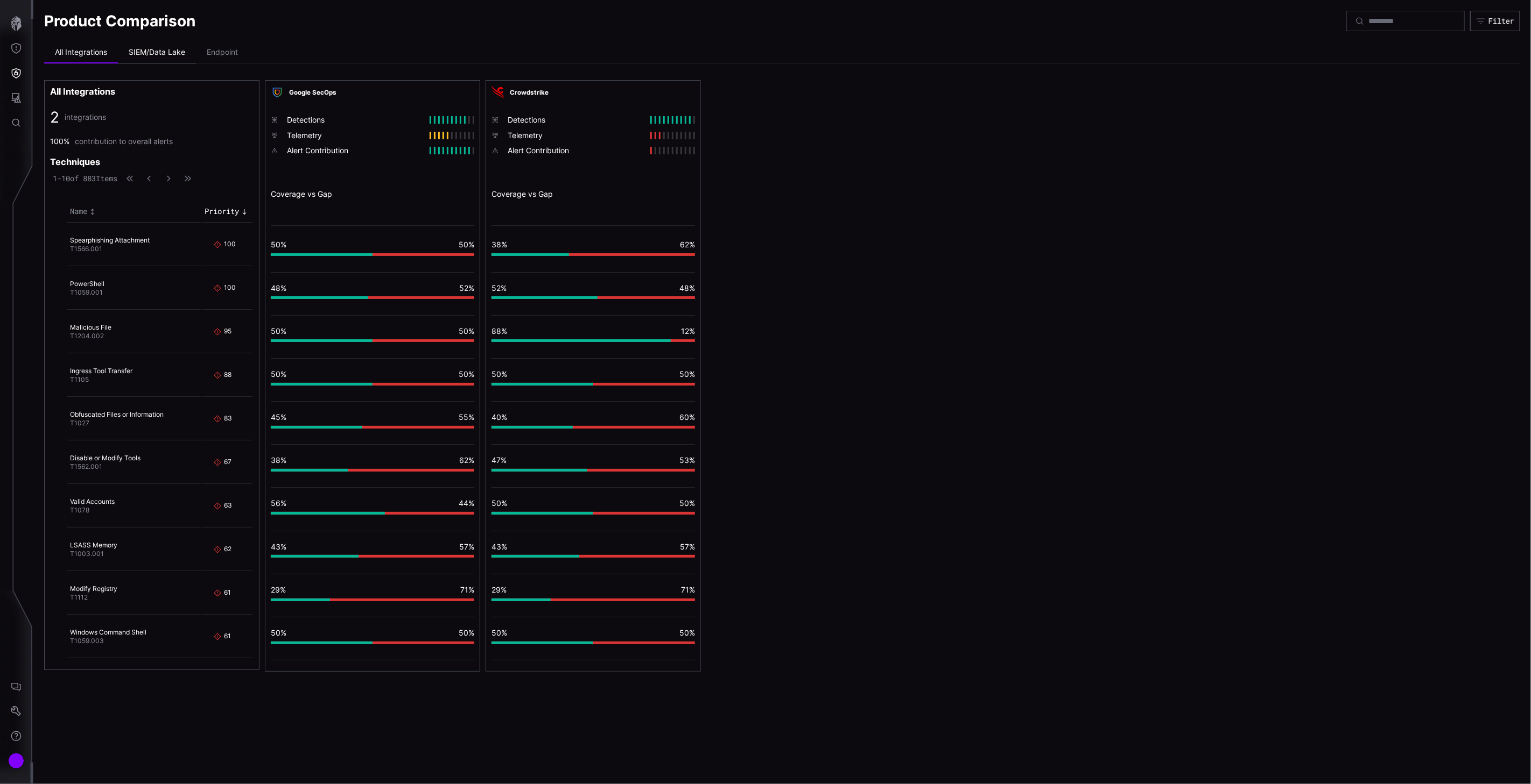
click at [176, 52] on li "SIEM/Data Lake" at bounding box center [157, 53] width 78 height 21
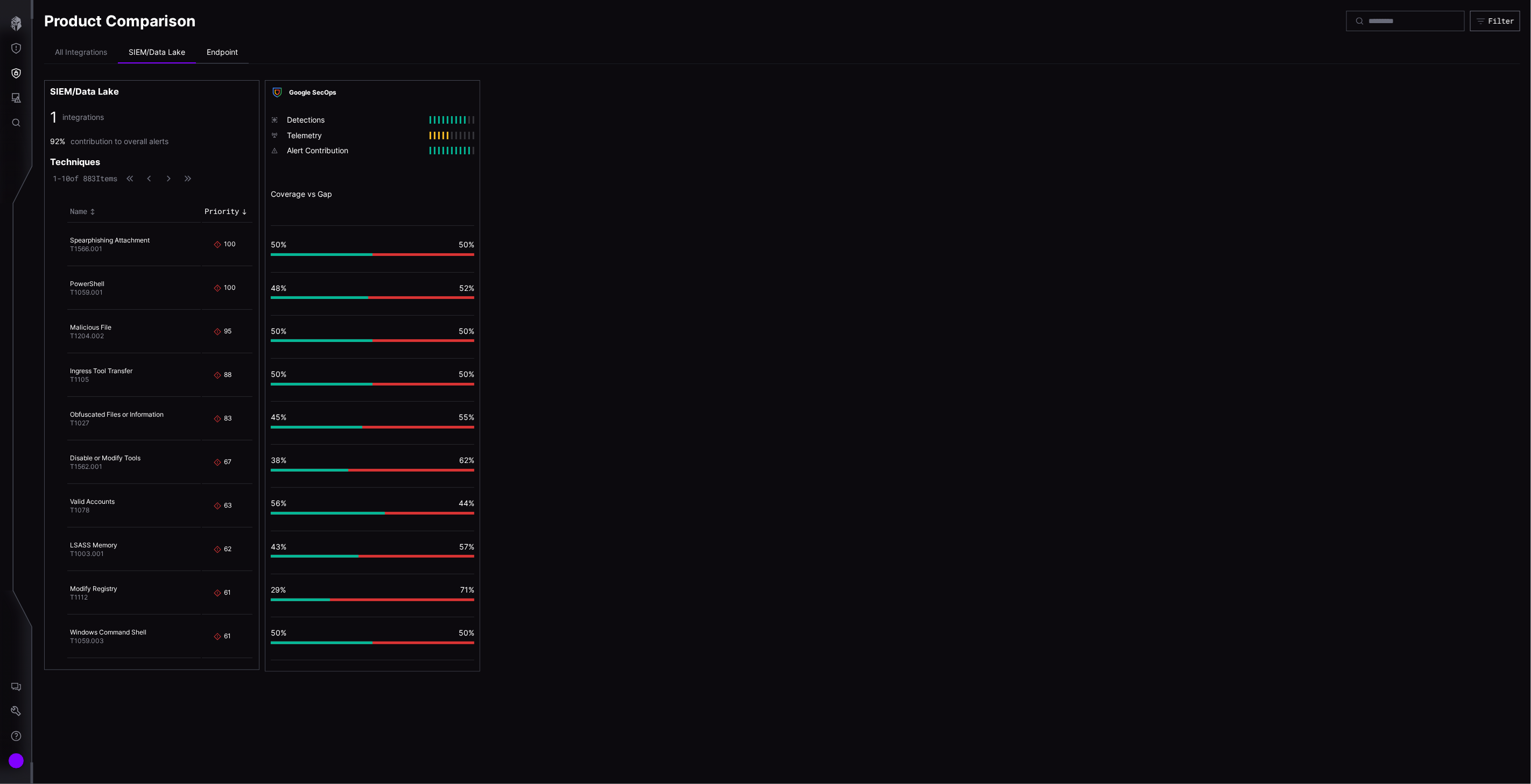
click at [224, 51] on li "Endpoint" at bounding box center [222, 53] width 53 height 21
click at [83, 54] on li "All Integrations" at bounding box center [81, 53] width 74 height 21
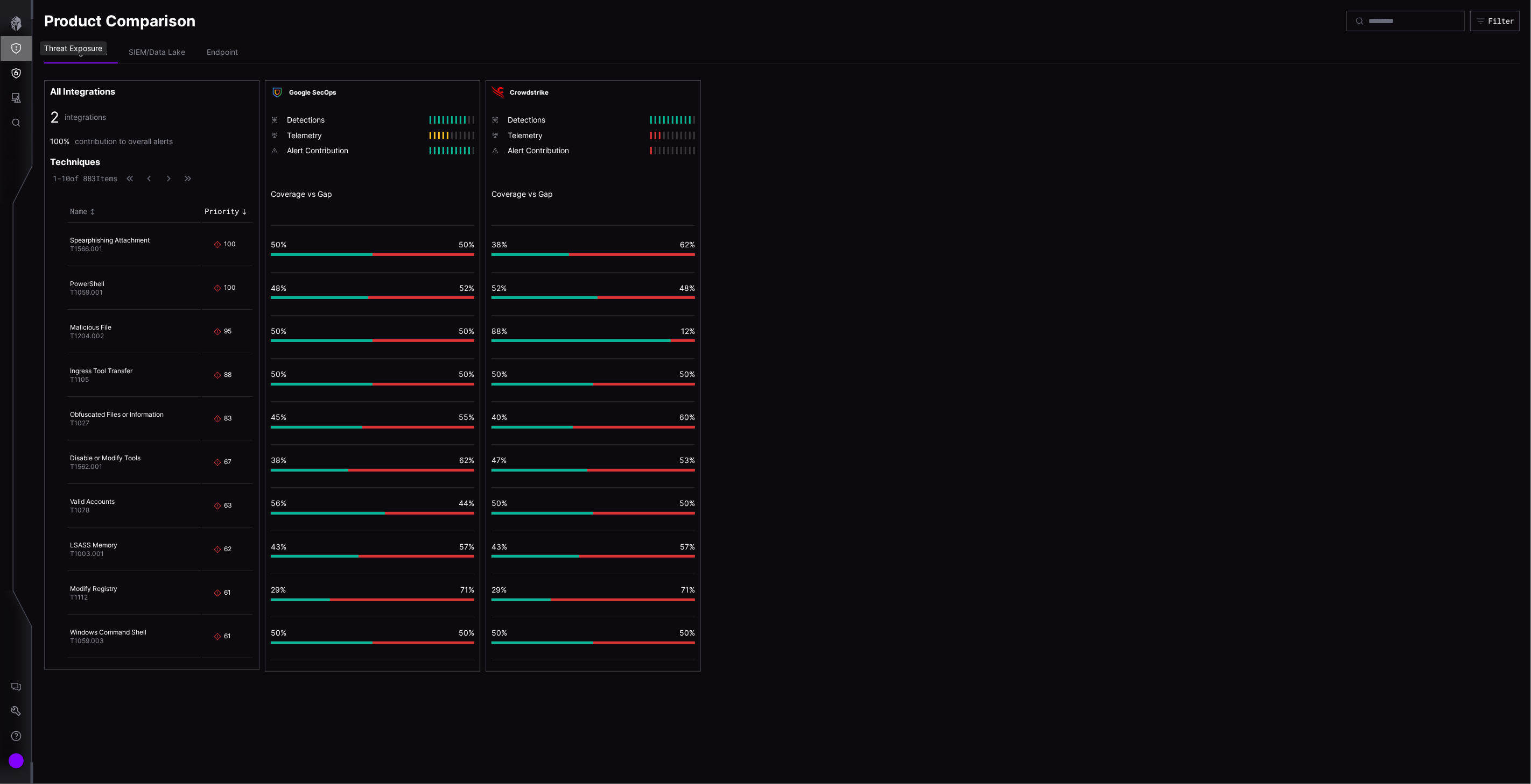
click at [14, 49] on icon "Threat Exposure" at bounding box center [16, 48] width 11 height 11
click at [16, 100] on div at bounding box center [765, 392] width 1531 height 784
click at [16, 93] on icon "Attack Surface" at bounding box center [17, 98] width 10 height 10
click at [14, 72] on div at bounding box center [765, 392] width 1531 height 784
click at [14, 70] on icon "Defense Surface" at bounding box center [16, 73] width 11 height 11
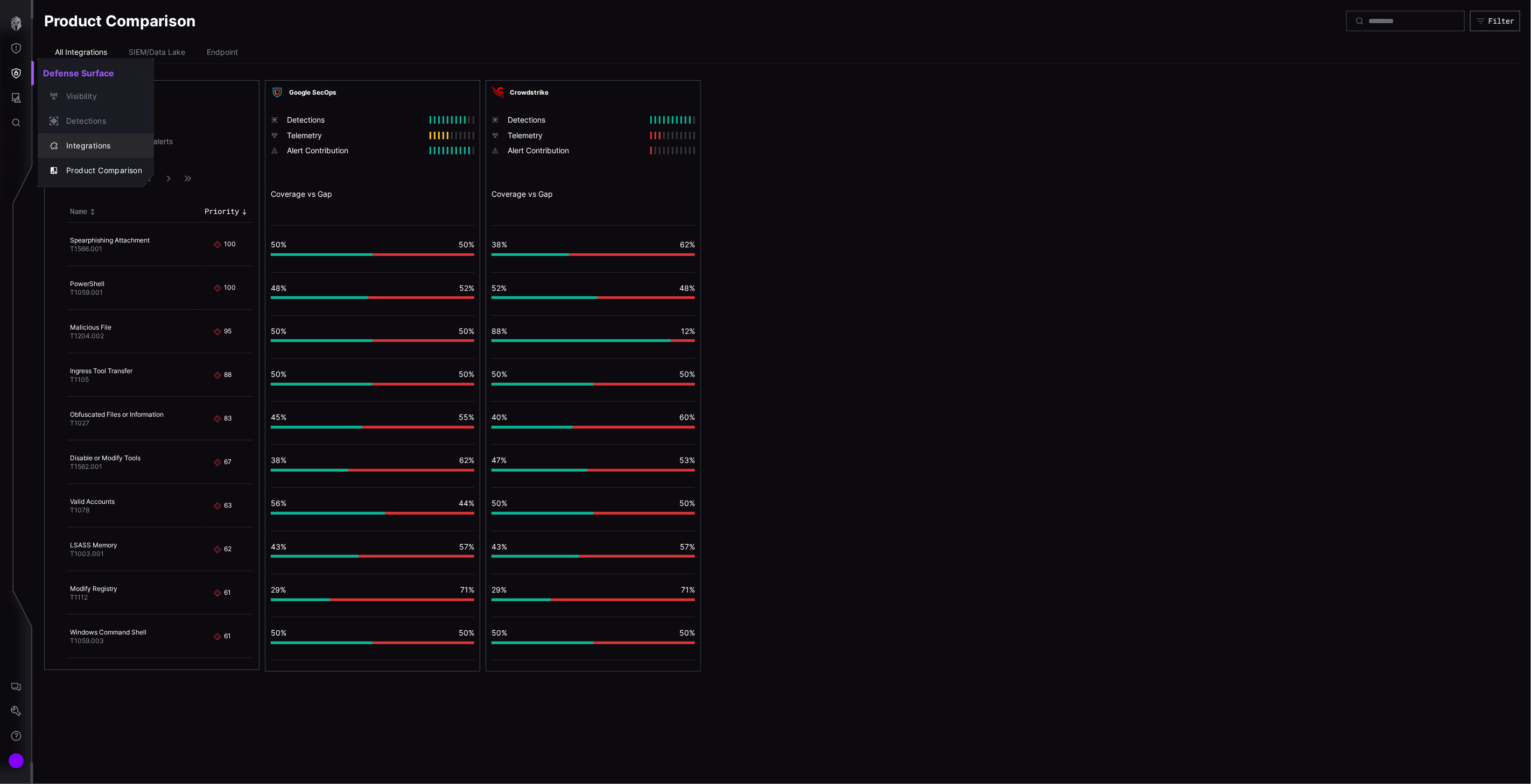
click at [77, 142] on div "Integrations" at bounding box center [101, 146] width 81 height 14
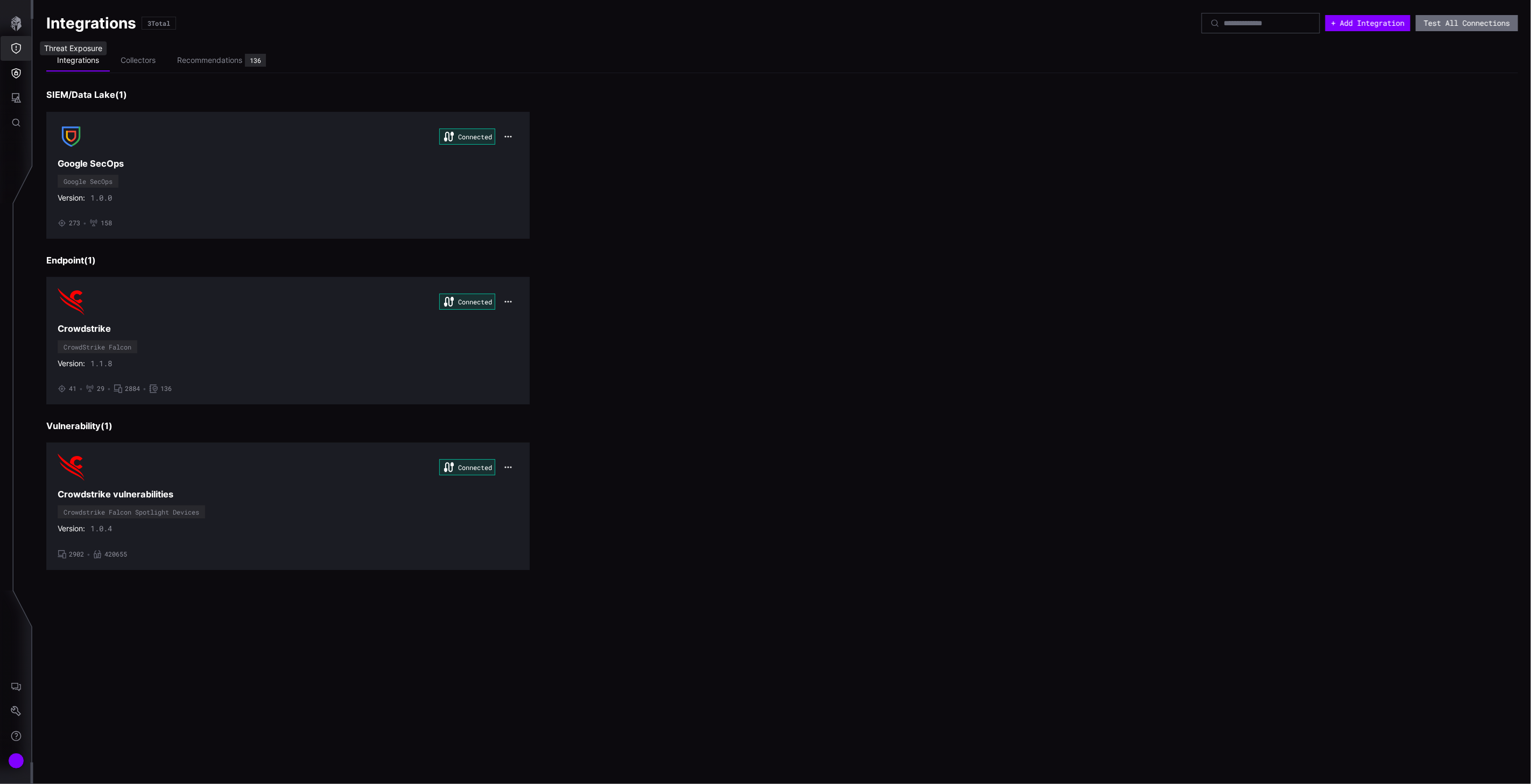
click at [14, 52] on icon "Threat Exposure" at bounding box center [16, 48] width 11 height 11
click at [97, 71] on div "Campaigns" at bounding box center [92, 72] width 62 height 14
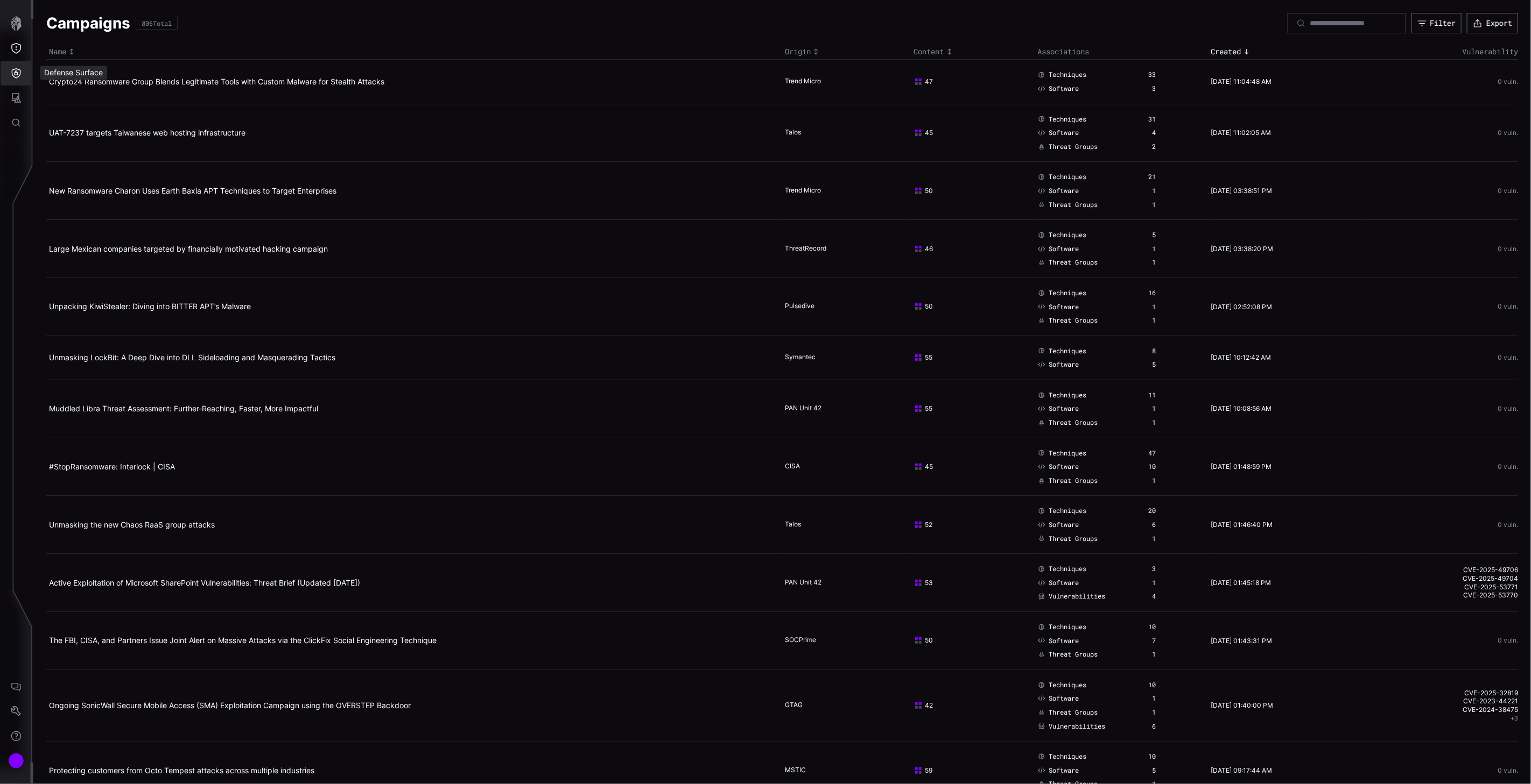
click at [19, 75] on icon "Defense Surface" at bounding box center [16, 73] width 9 height 10
click at [14, 24] on div at bounding box center [765, 392] width 1531 height 784
click at [15, 22] on icon "button" at bounding box center [16, 24] width 11 height 15
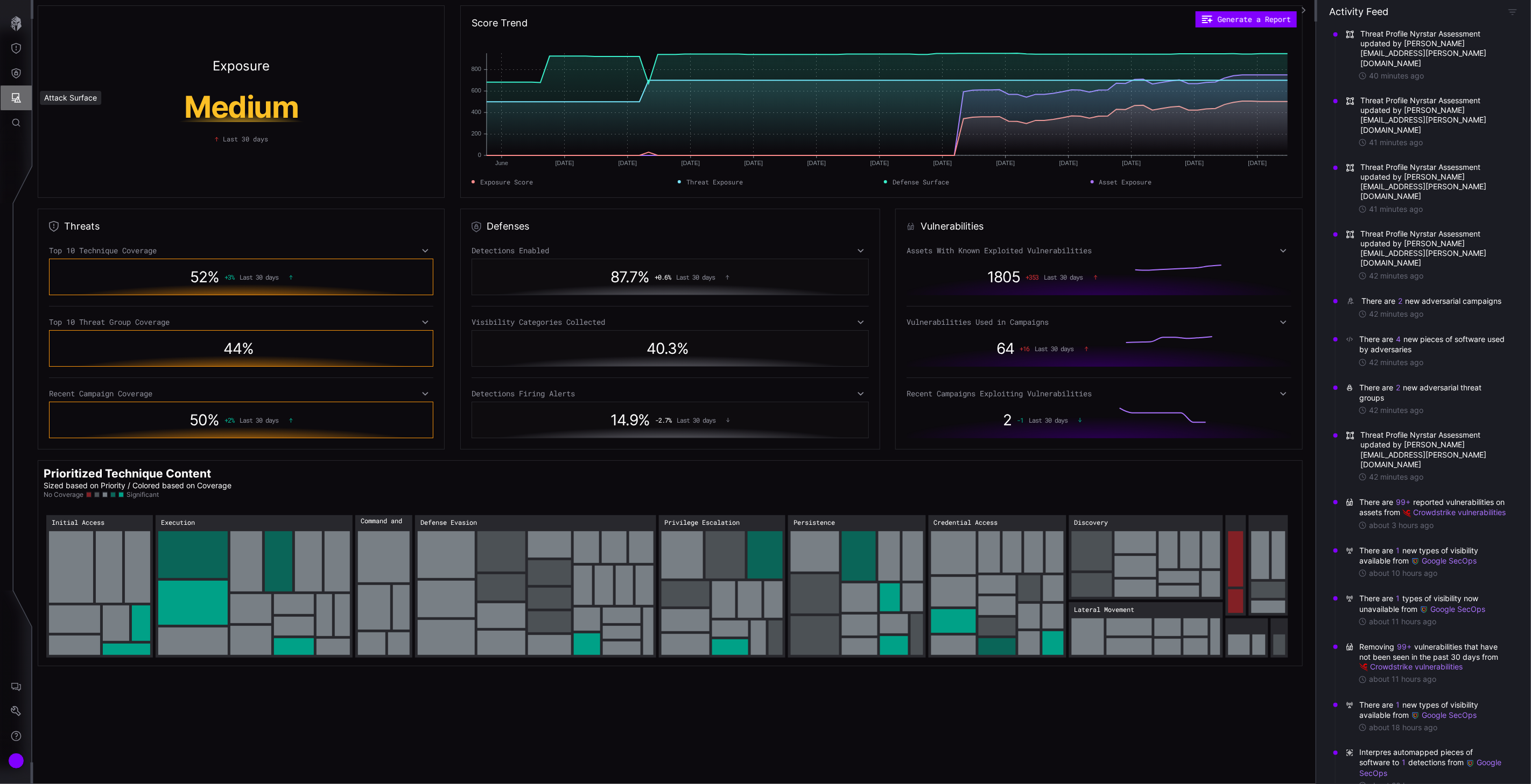
click at [20, 100] on icon "Attack Surface" at bounding box center [16, 97] width 11 height 11
click at [14, 72] on div at bounding box center [765, 392] width 1531 height 784
click at [14, 72] on icon "Defense Surface" at bounding box center [16, 73] width 9 height 10
click at [102, 122] on div "Detections" at bounding box center [101, 121] width 81 height 14
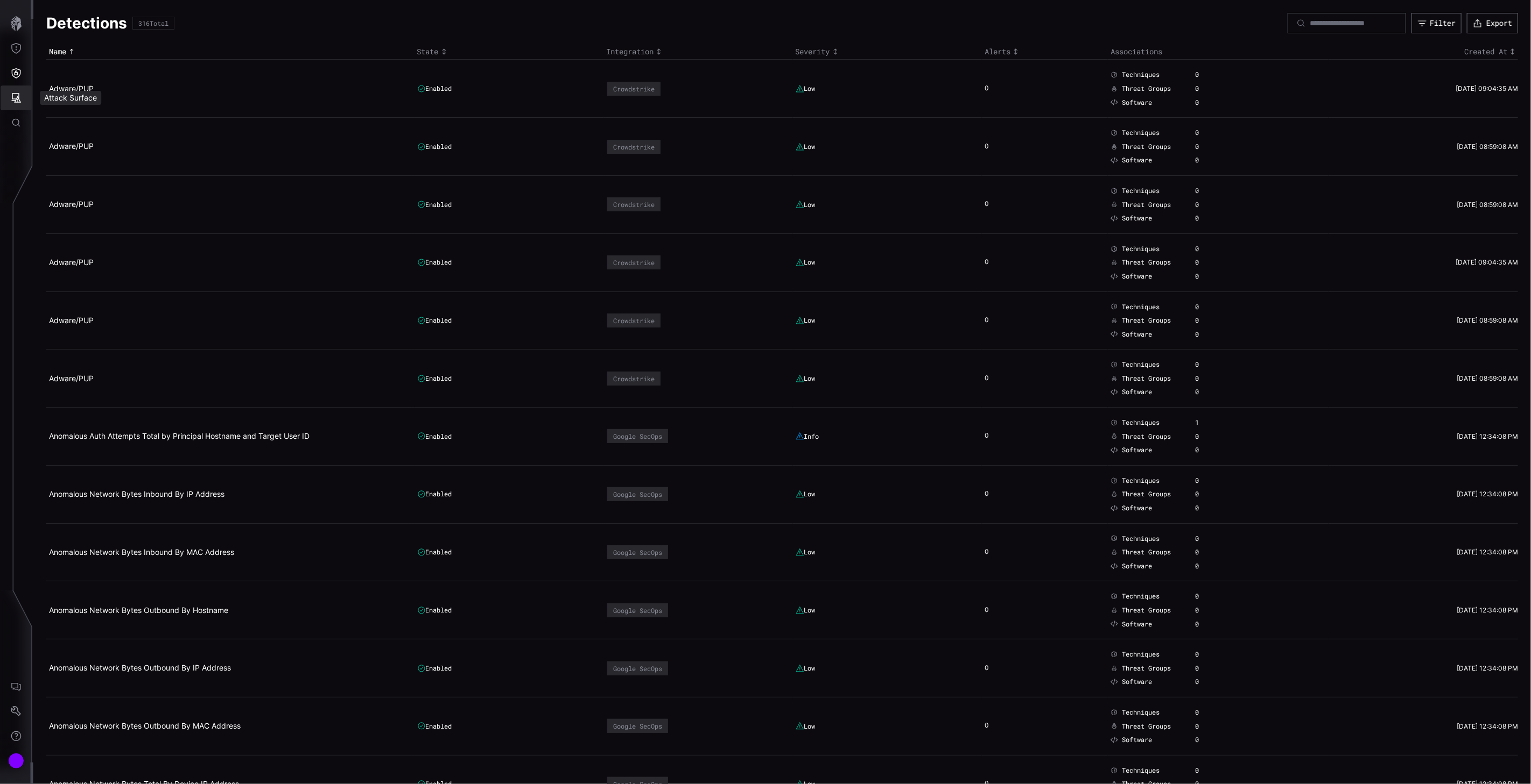
click at [14, 95] on icon "Attack Surface" at bounding box center [16, 97] width 11 height 11
click at [23, 147] on div at bounding box center [765, 392] width 1531 height 784
click at [14, 50] on icon "Threat Exposure" at bounding box center [16, 48] width 11 height 11
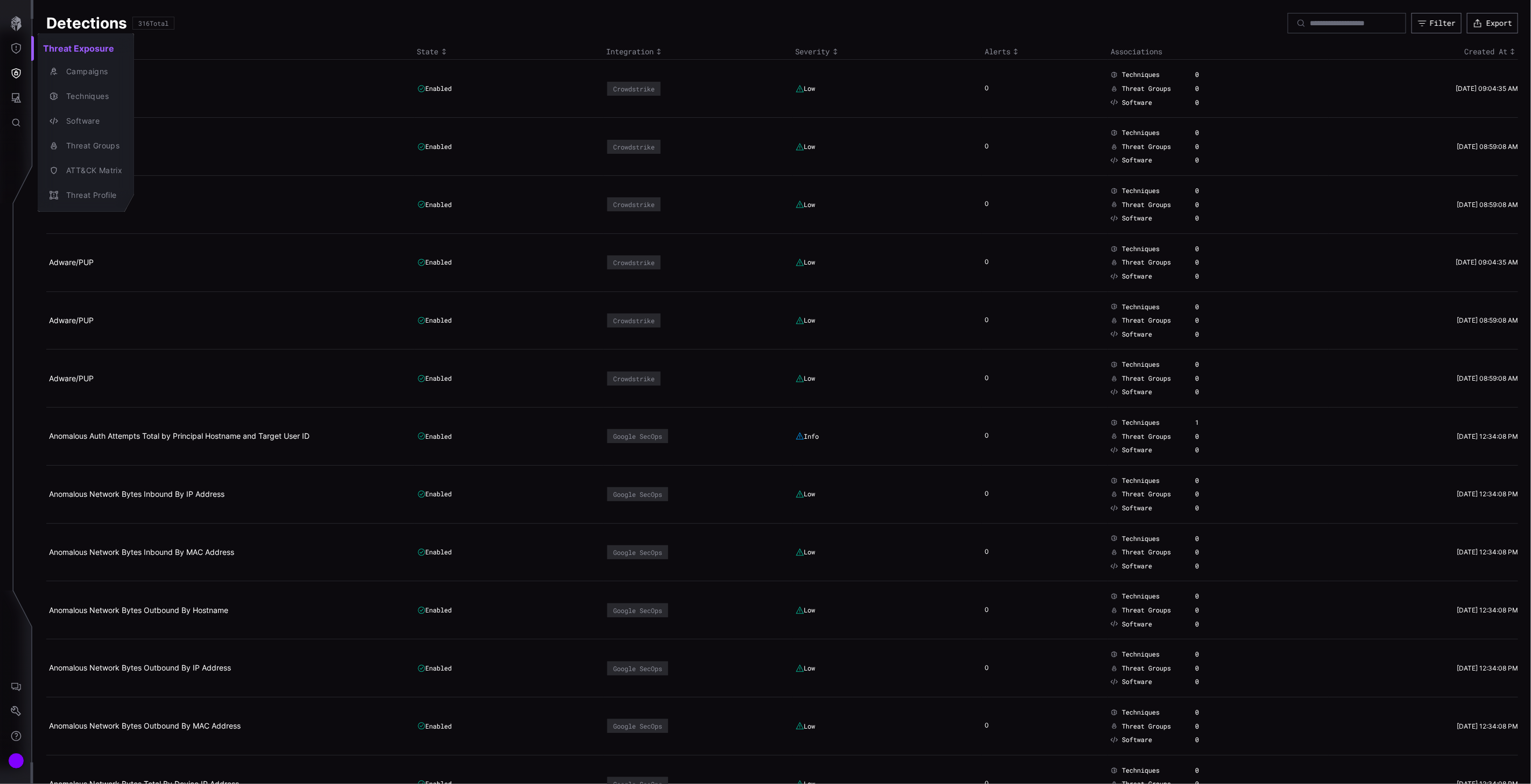
click at [16, 99] on div at bounding box center [765, 392] width 1531 height 784
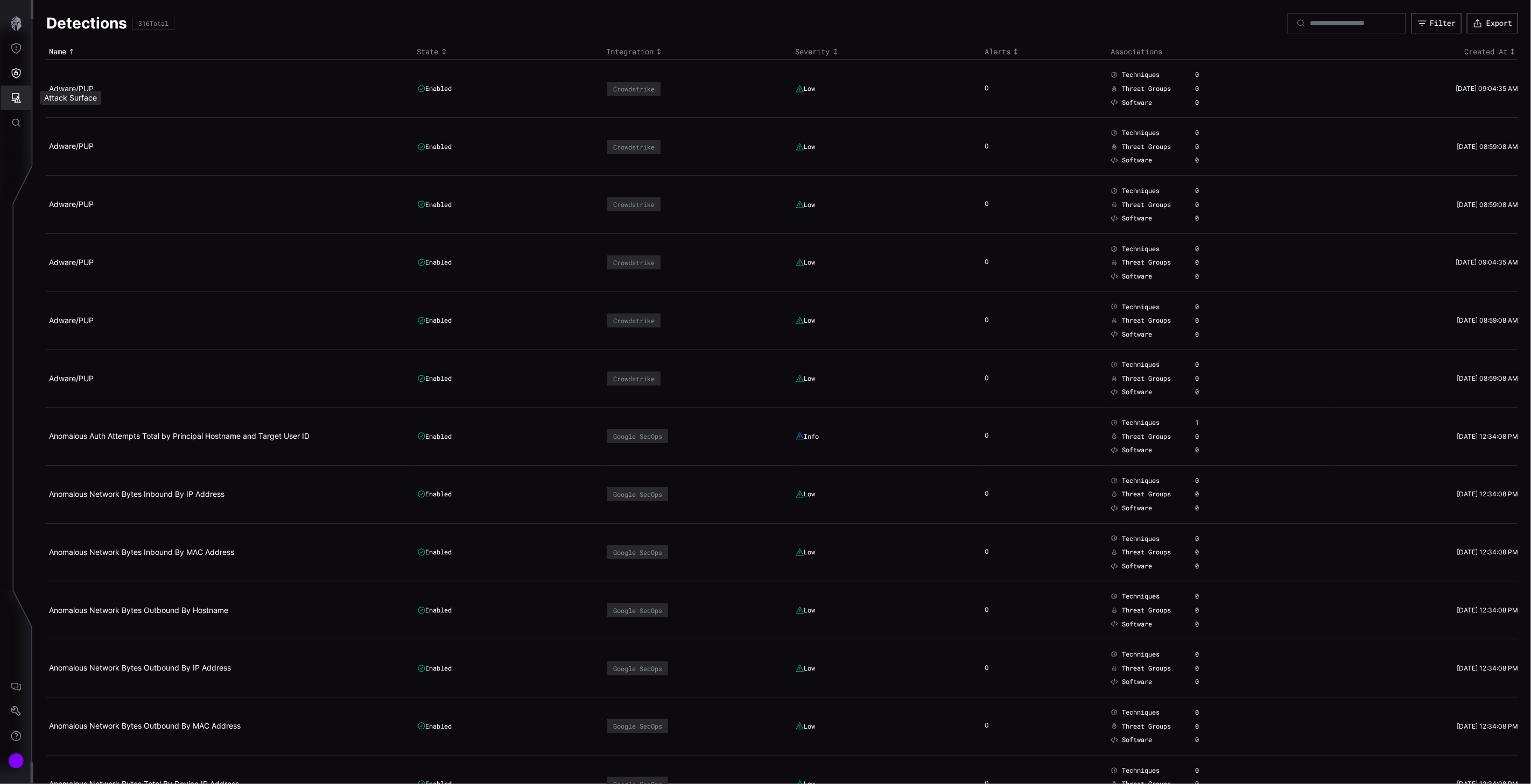
click at [11, 97] on icon "Attack Surface" at bounding box center [16, 97] width 11 height 11
click at [90, 117] on div "Vulnerabilities" at bounding box center [90, 121] width 57 height 14
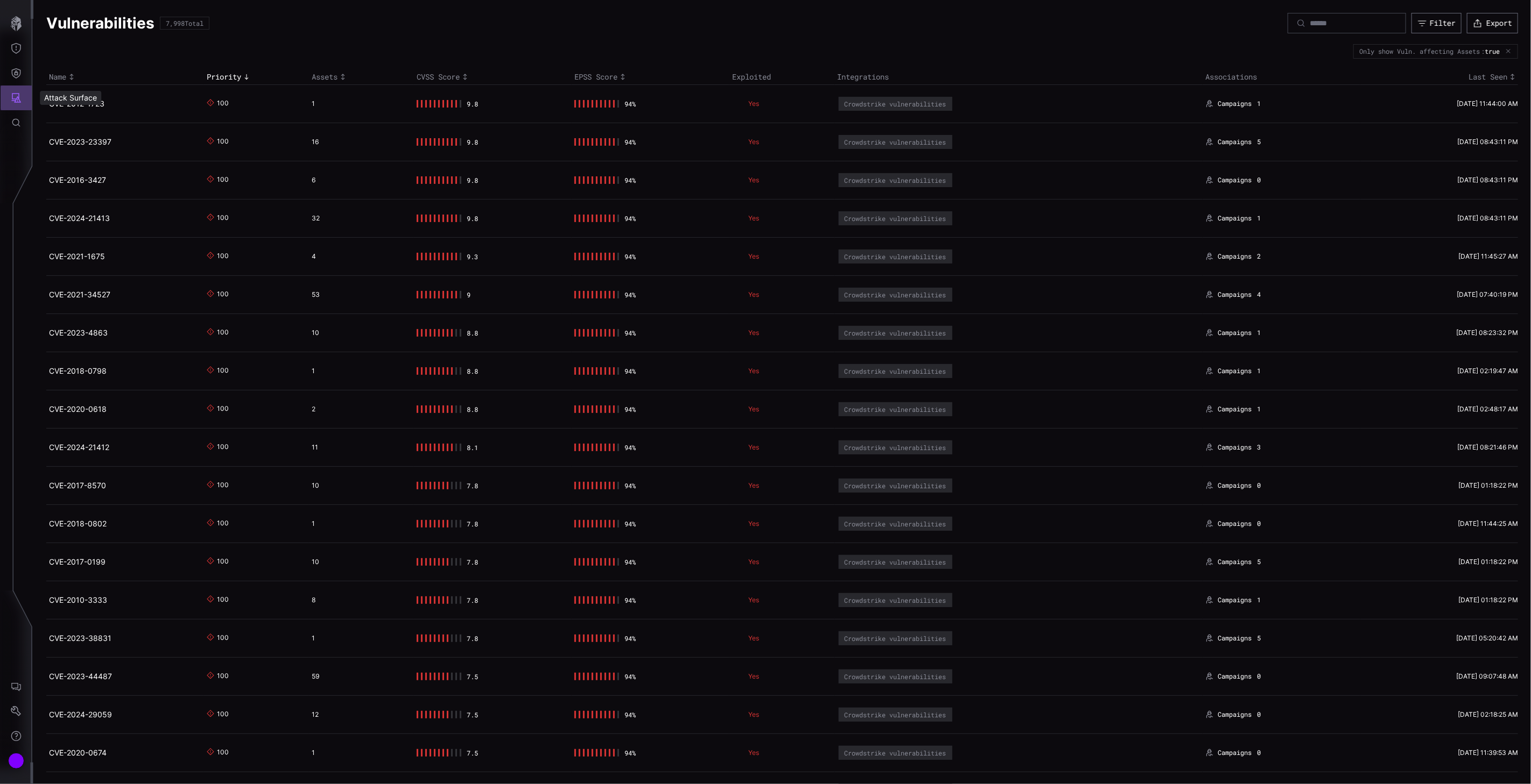
click at [19, 94] on icon "Attack Surface" at bounding box center [17, 98] width 10 height 10
click at [11, 76] on div at bounding box center [765, 392] width 1531 height 784
click at [17, 70] on icon "Defense Surface" at bounding box center [16, 73] width 11 height 11
click at [74, 147] on div "Integrations" at bounding box center [101, 146] width 81 height 14
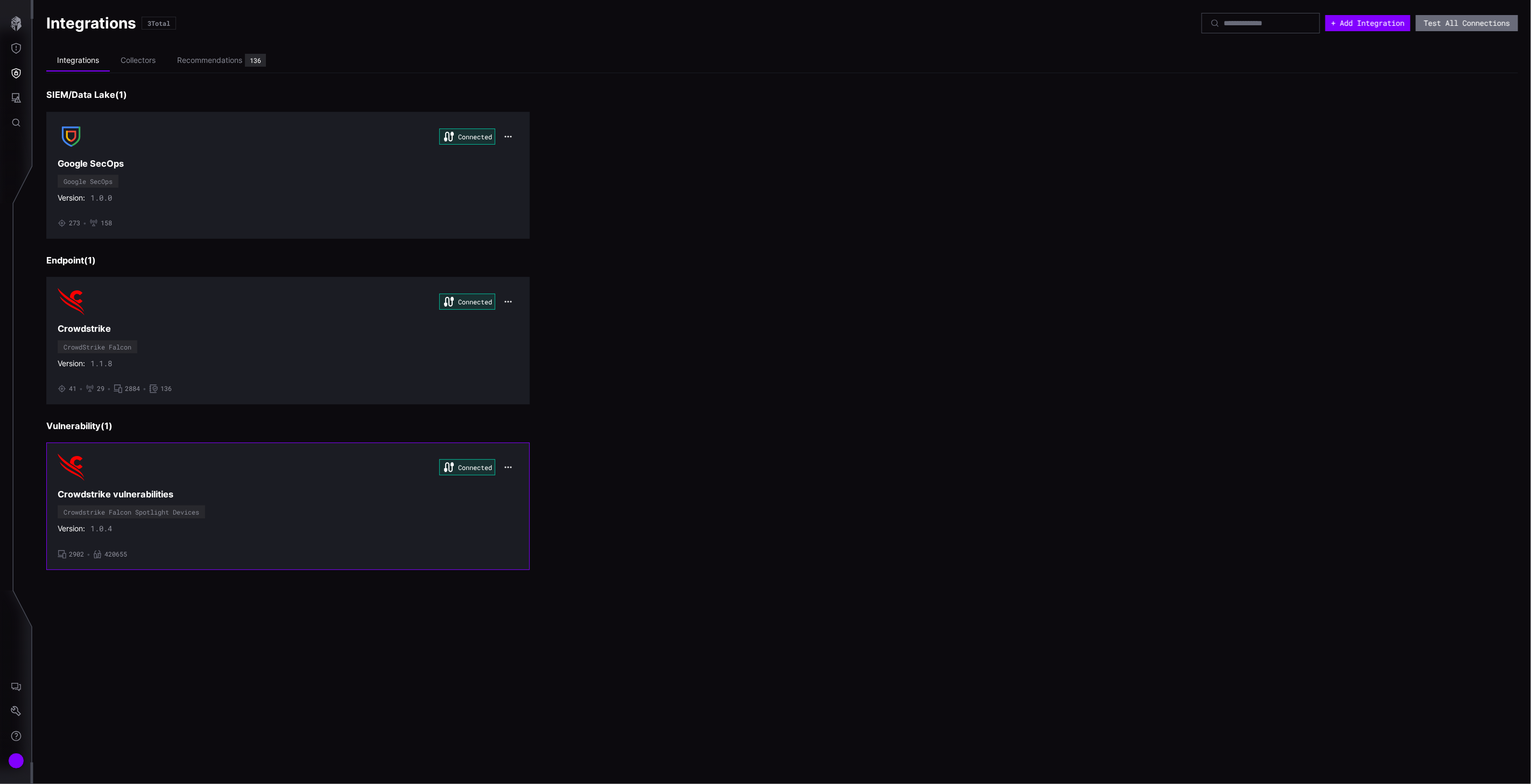
click at [263, 475] on div "Connected" at bounding box center [287, 468] width 461 height 27
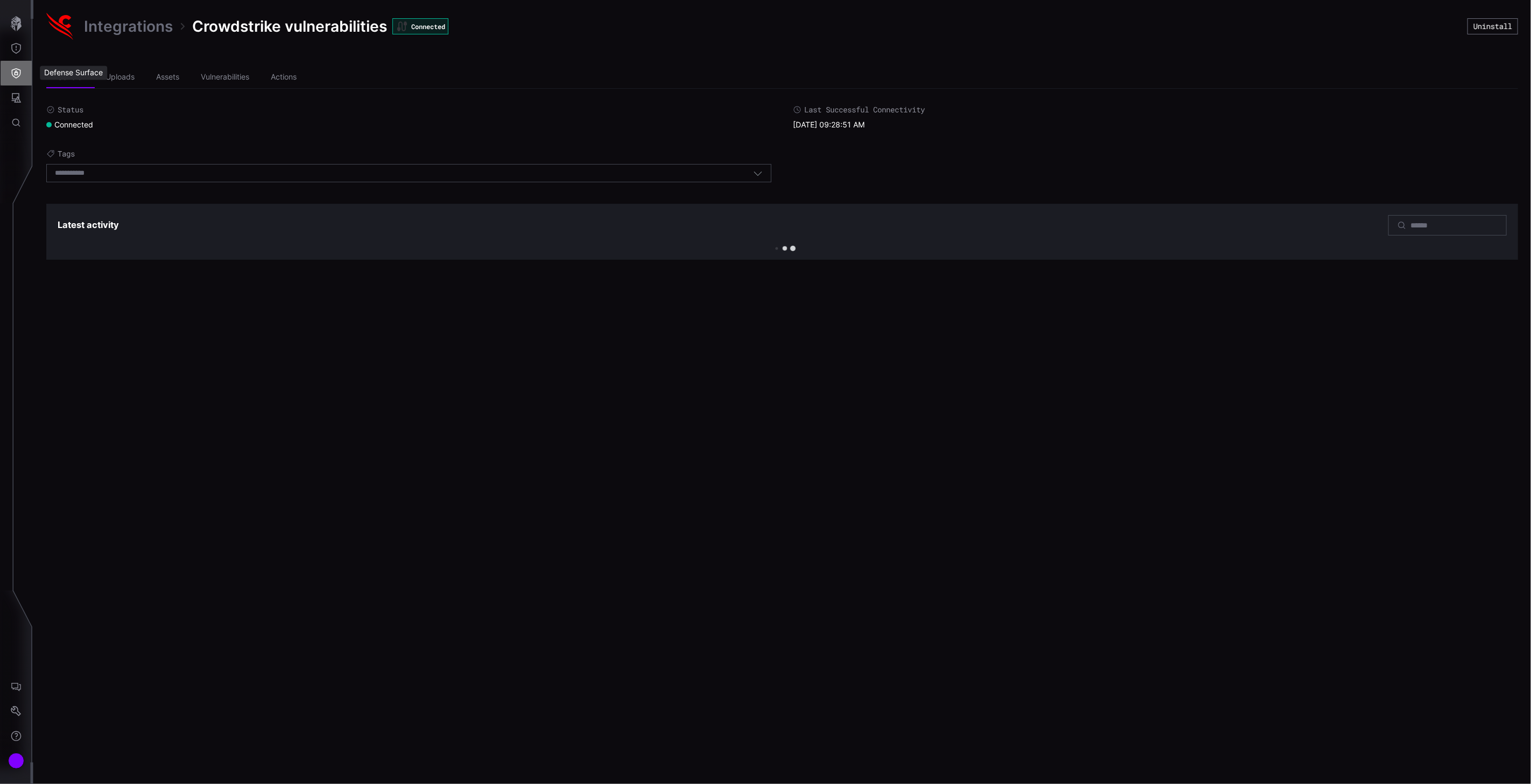
click at [14, 72] on icon "Defense Surface" at bounding box center [16, 73] width 9 height 10
click at [73, 144] on div "Integrations" at bounding box center [101, 146] width 81 height 14
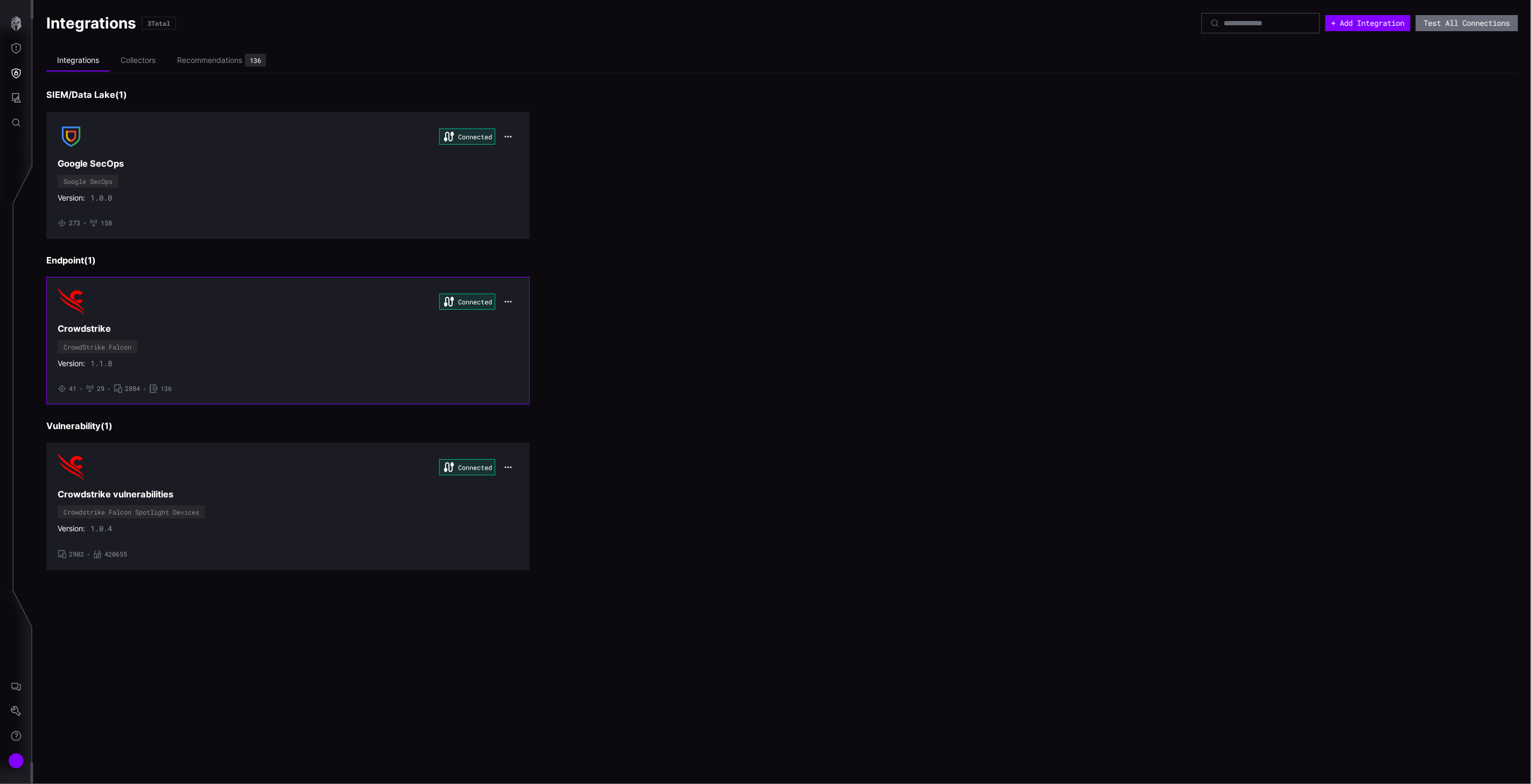
click at [168, 338] on div "Connected Crowdstrike CrowdStrike Falcon Version: 1.1.8 • 41 • 29 • 2884 • 136" at bounding box center [287, 341] width 461 height 105
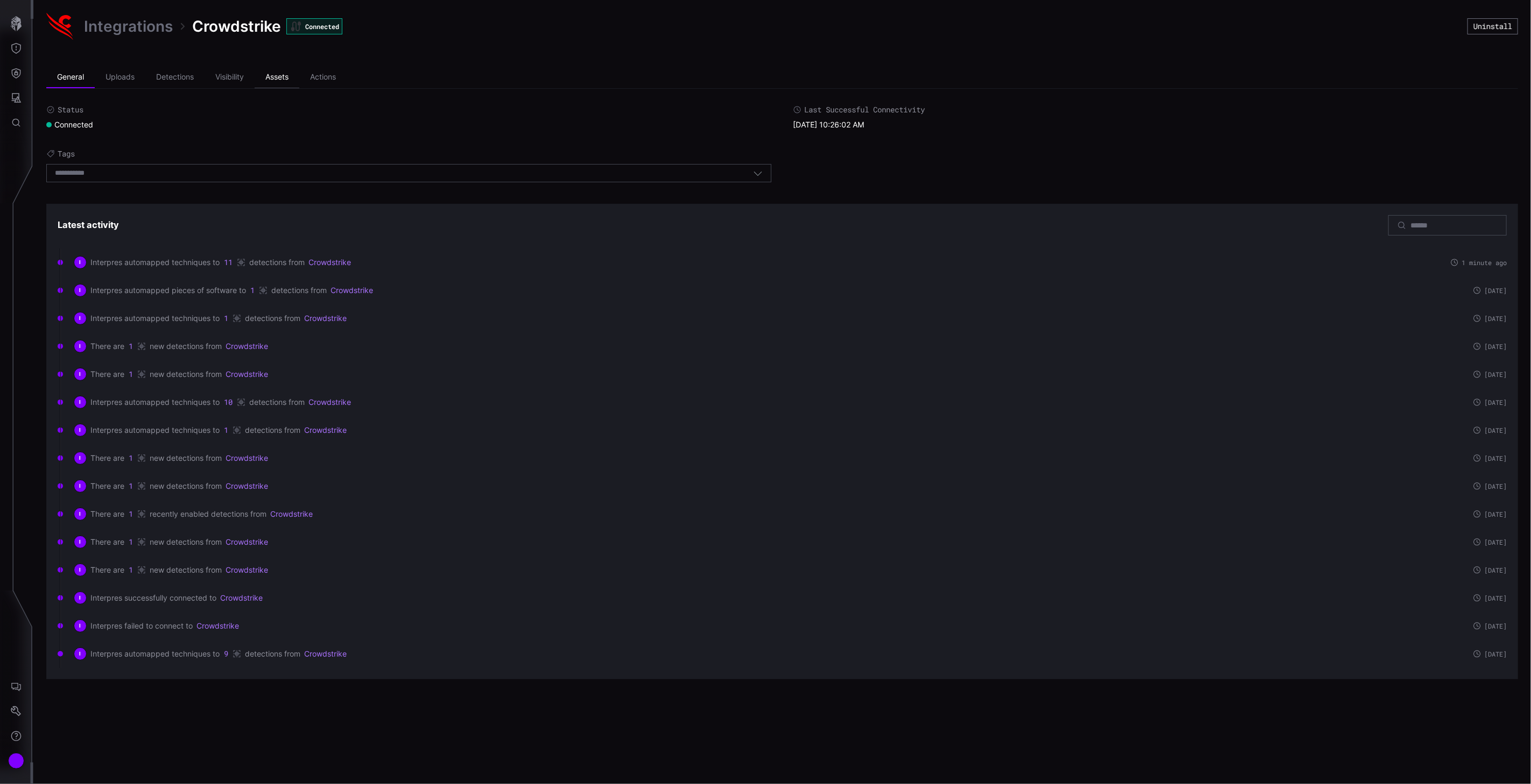
click at [281, 70] on li "Assets" at bounding box center [277, 77] width 44 height 21
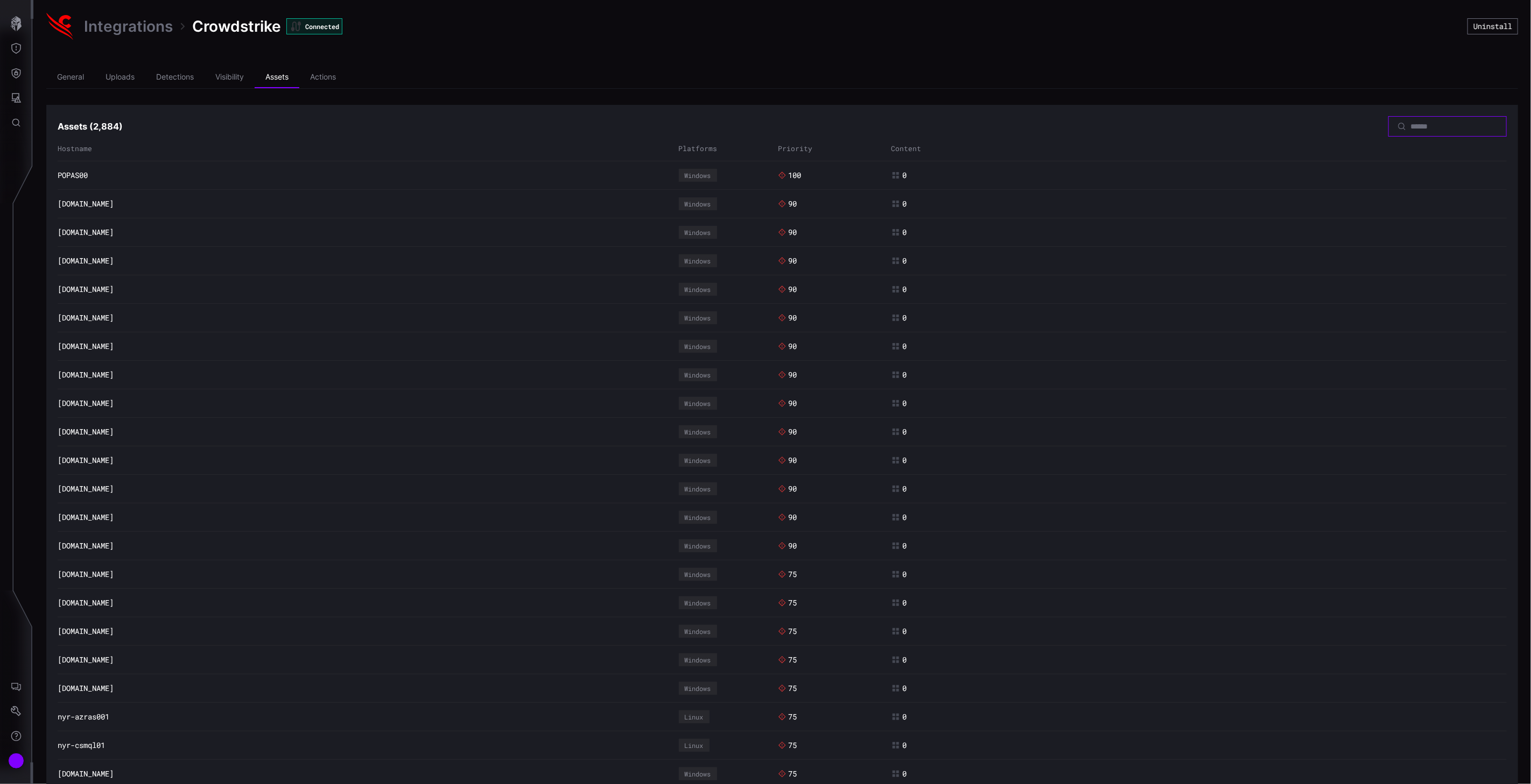
click at [1410, 125] on input at bounding box center [1447, 127] width 75 height 10
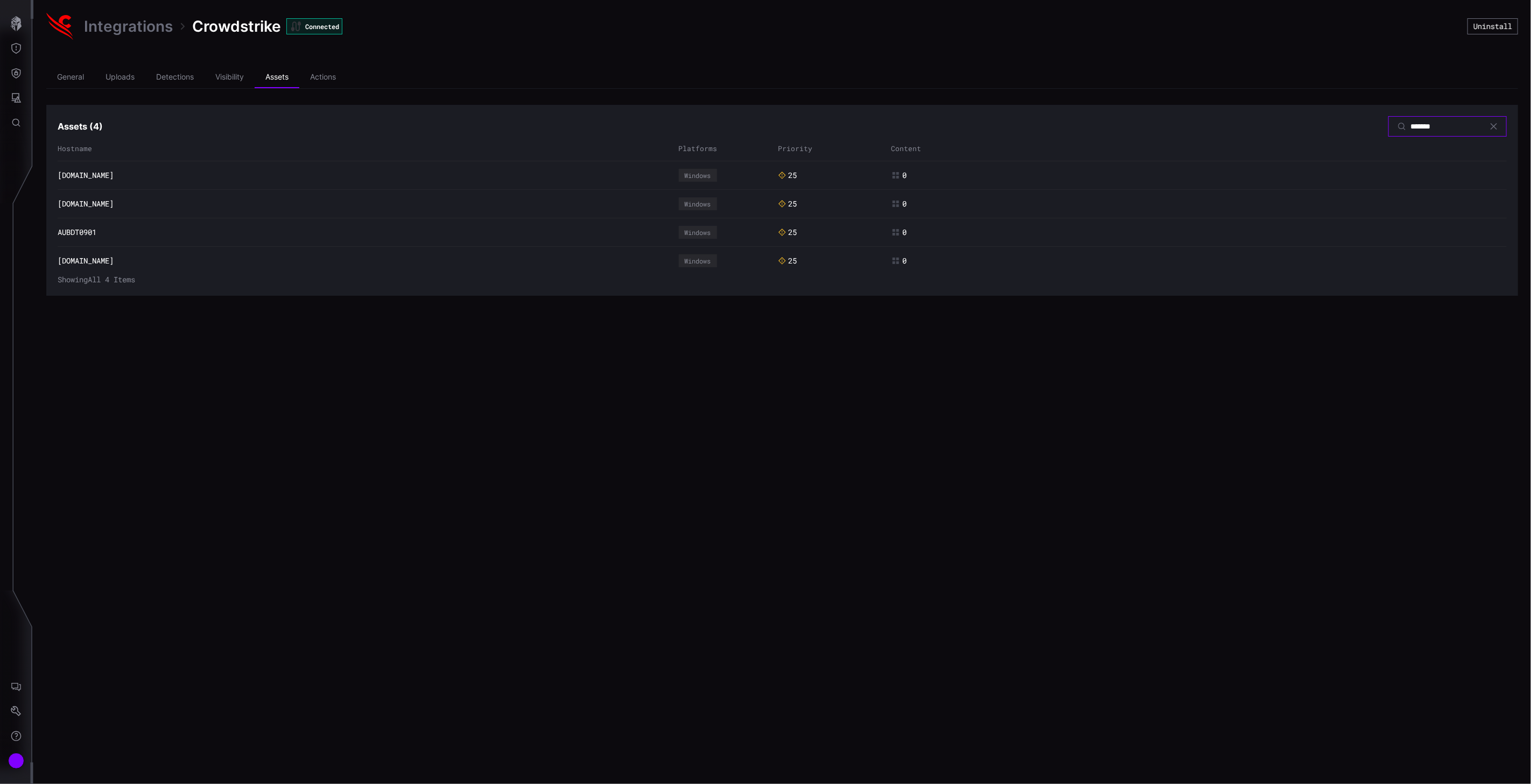
drag, startPoint x: 1419, startPoint y: 124, endPoint x: 1368, endPoint y: 115, distance: 51.8
click at [1368, 115] on section "Assets ( 4 ) ******* Hostname Platforms Priority Content [DOMAIN_NAME] Windows …" at bounding box center [782, 200] width 1472 height 191
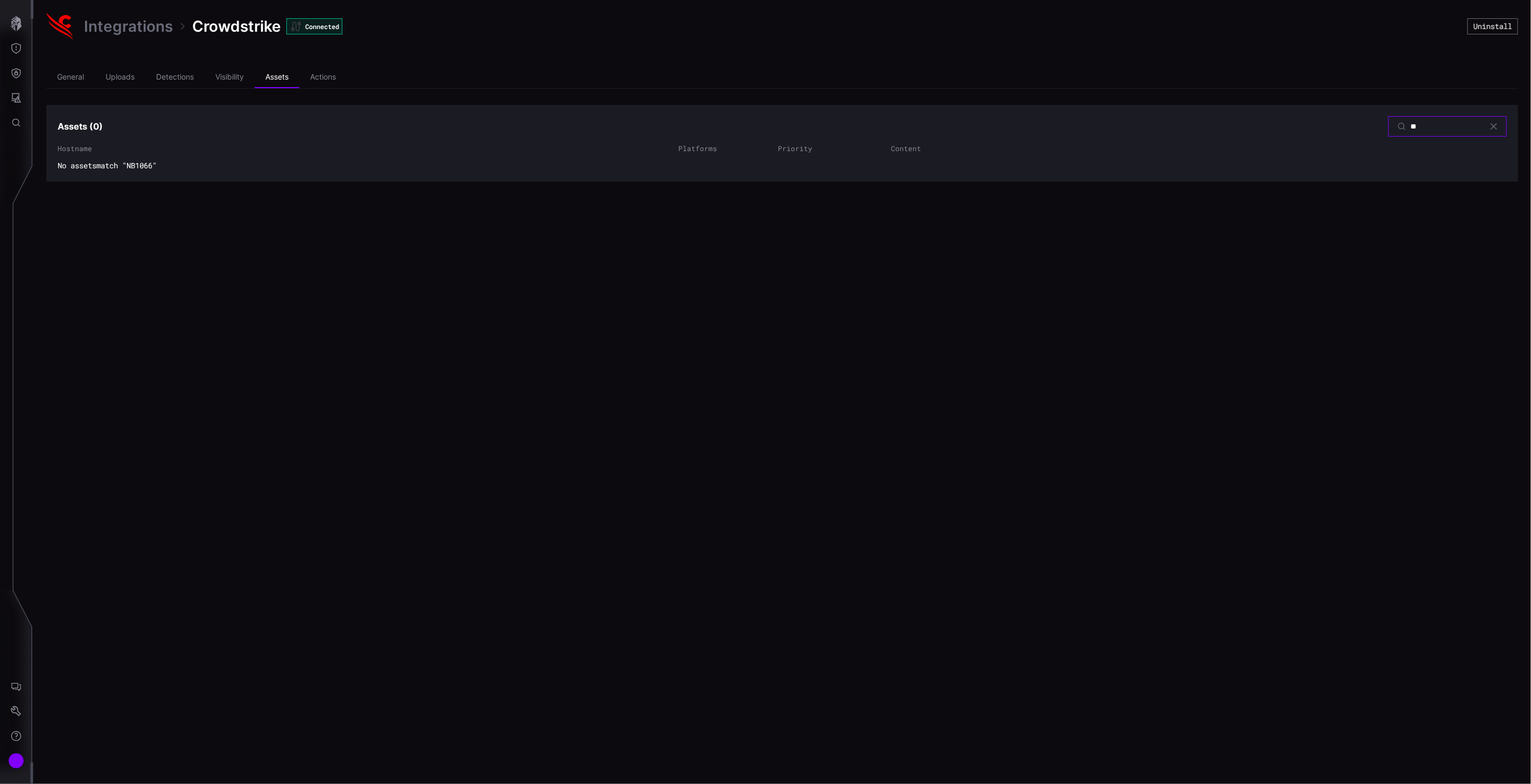
type input "*"
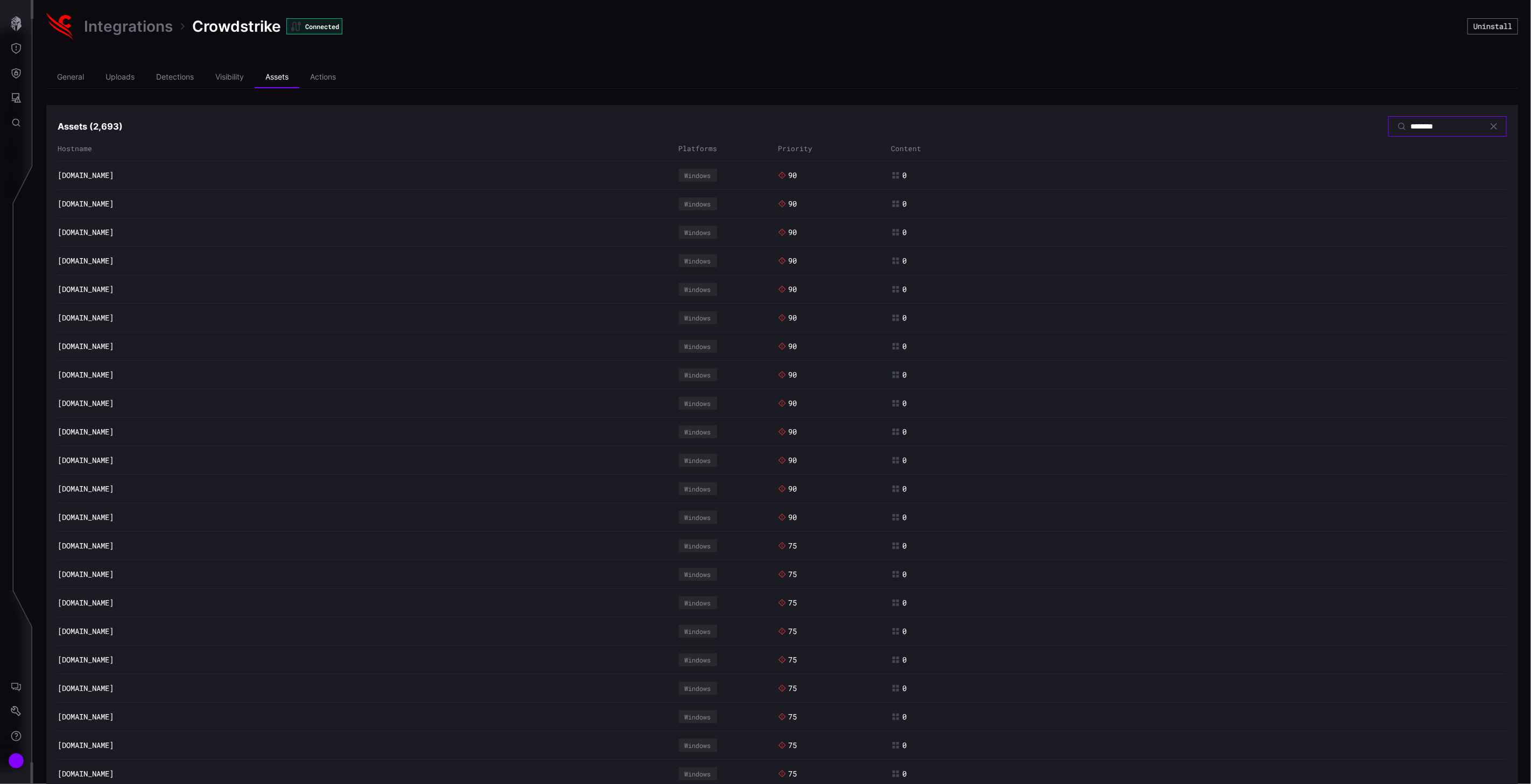
type input "*********"
drag, startPoint x: 1434, startPoint y: 122, endPoint x: 1331, endPoint y: 120, distance: 103.0
click at [1331, 120] on div "Assets ( 2,693 ) *********" at bounding box center [782, 126] width 1449 height 21
click at [19, 95] on icon "Attack Surface" at bounding box center [17, 98] width 10 height 10
click at [18, 72] on div at bounding box center [765, 392] width 1531 height 784
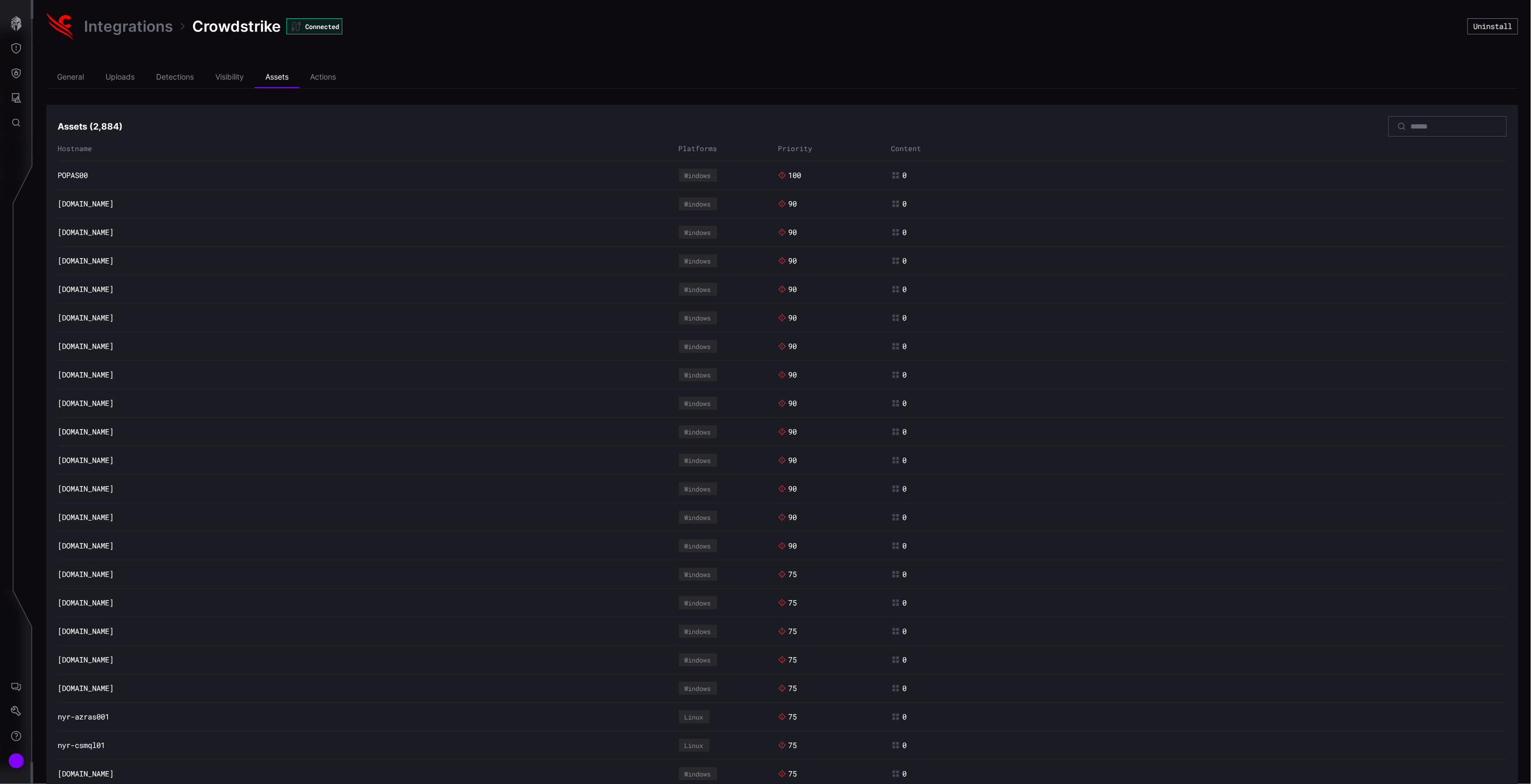
click at [14, 68] on icon "Defense Surface" at bounding box center [16, 73] width 11 height 11
click at [94, 142] on div "Integrations" at bounding box center [101, 146] width 81 height 14
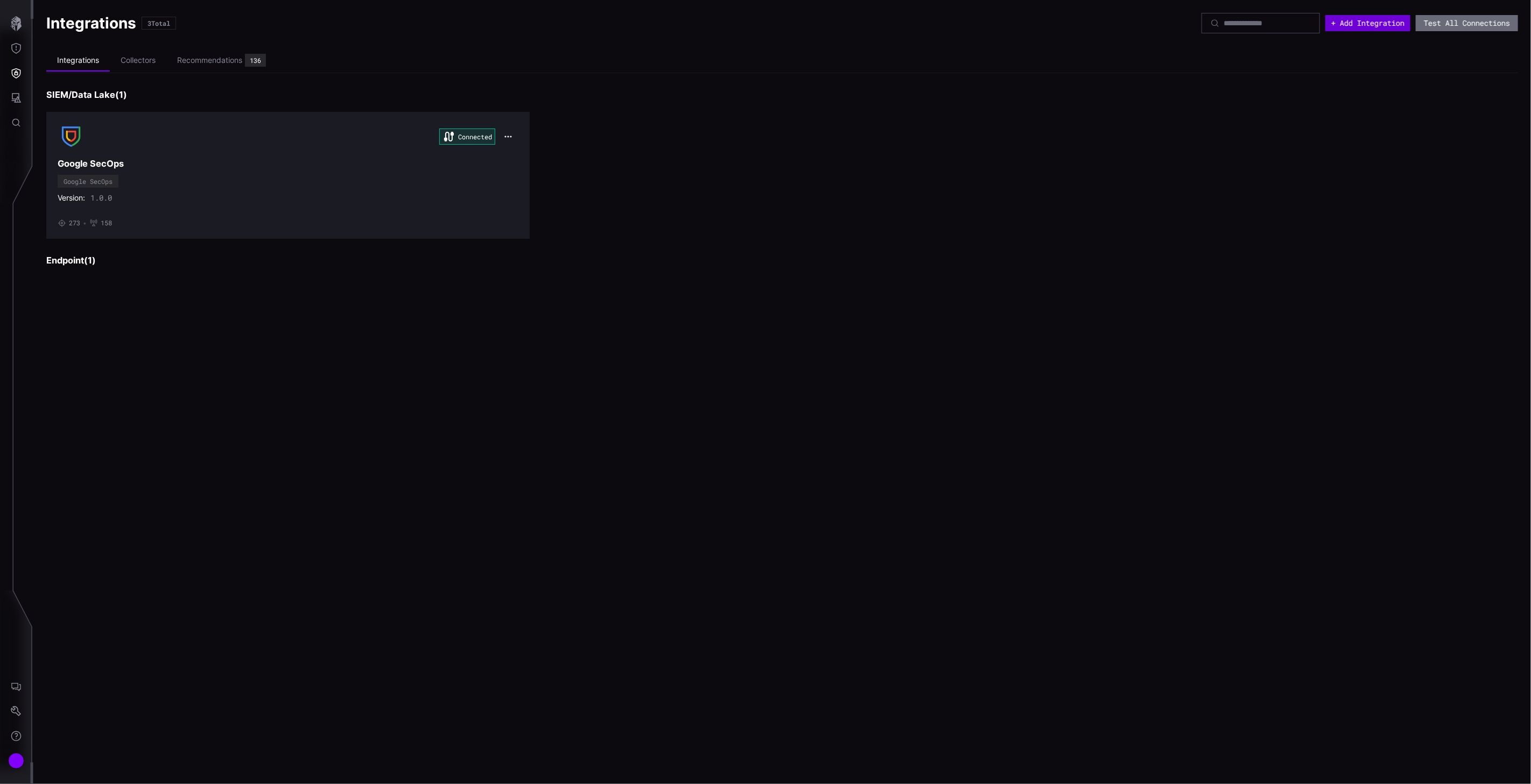
click at [1376, 24] on button "+ Add Integration" at bounding box center [1368, 23] width 85 height 16
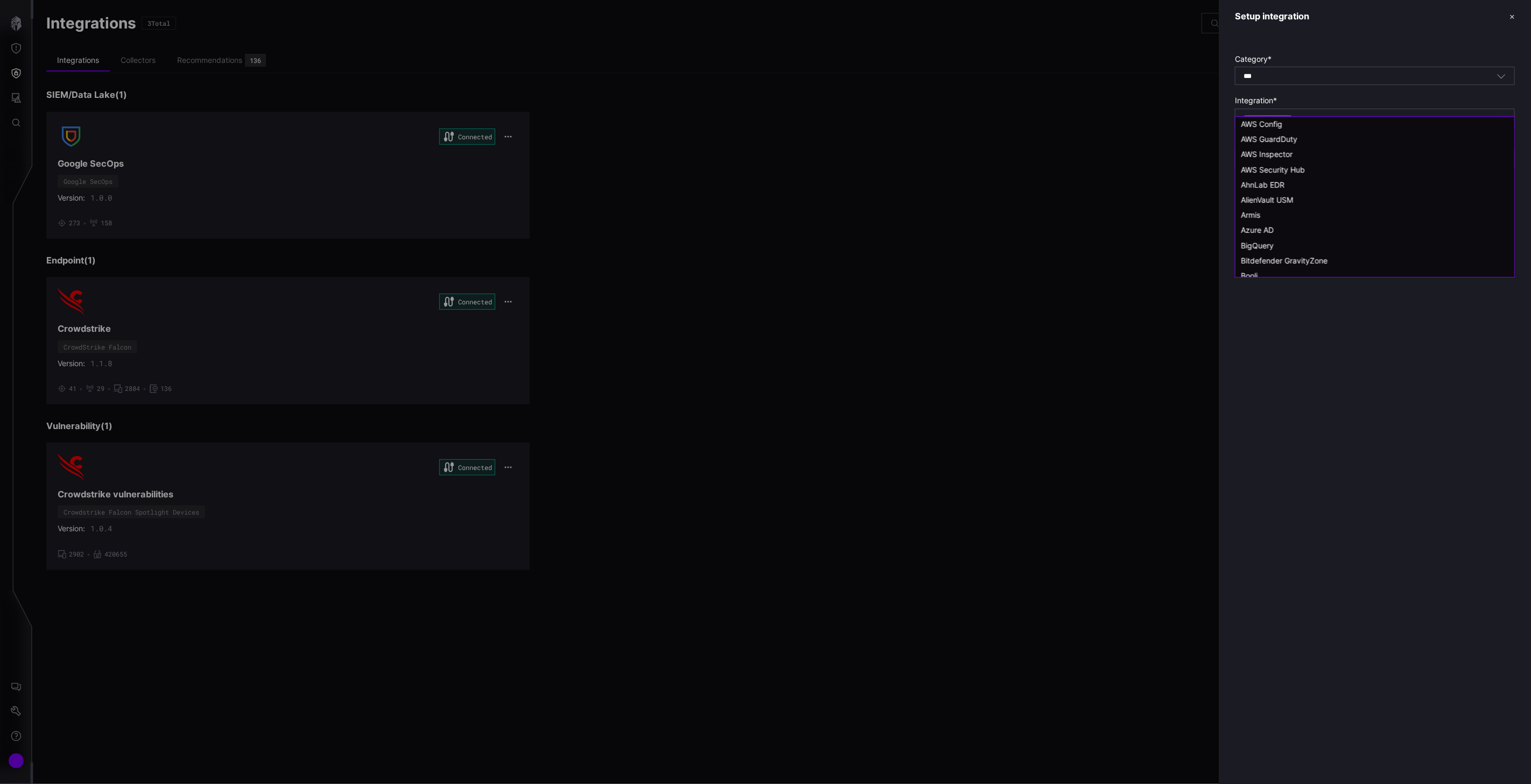
click at [1305, 115] on input at bounding box center [1281, 118] width 77 height 9
